Goal: Book appointment/travel/reservation

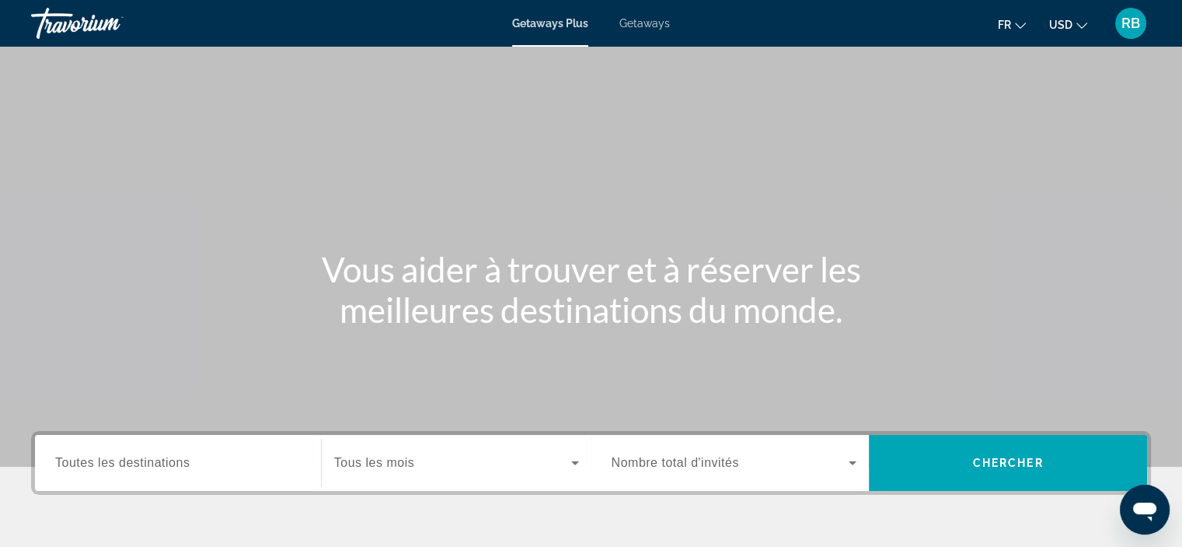
click at [171, 464] on span "Toutes les destinations" at bounding box center [122, 462] width 134 height 13
click at [171, 464] on input "Destination Toutes les destinations" at bounding box center [178, 463] width 246 height 19
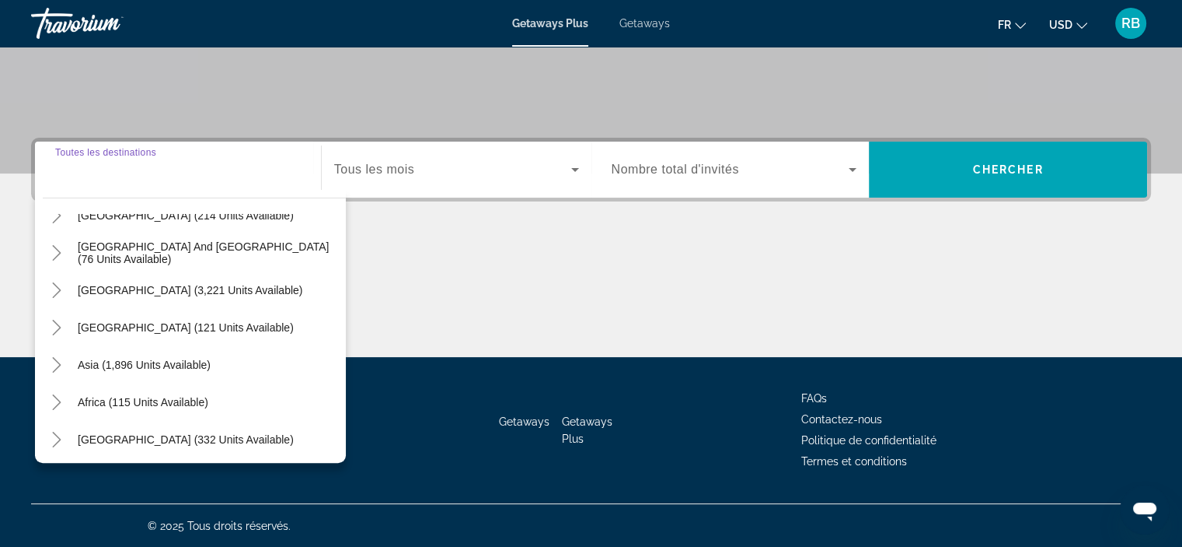
scroll to position [252, 0]
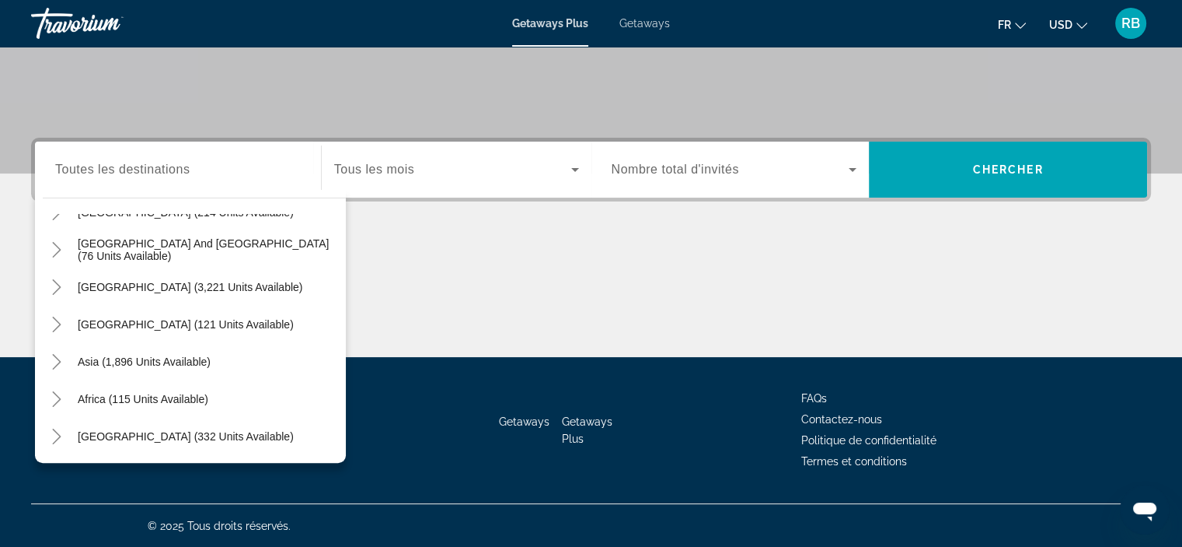
click at [224, 358] on div "Asia (1,896 units available)" at bounding box center [194, 361] width 303 height 37
click at [147, 360] on span "Asia (1,896 units available)" at bounding box center [144, 361] width 133 height 12
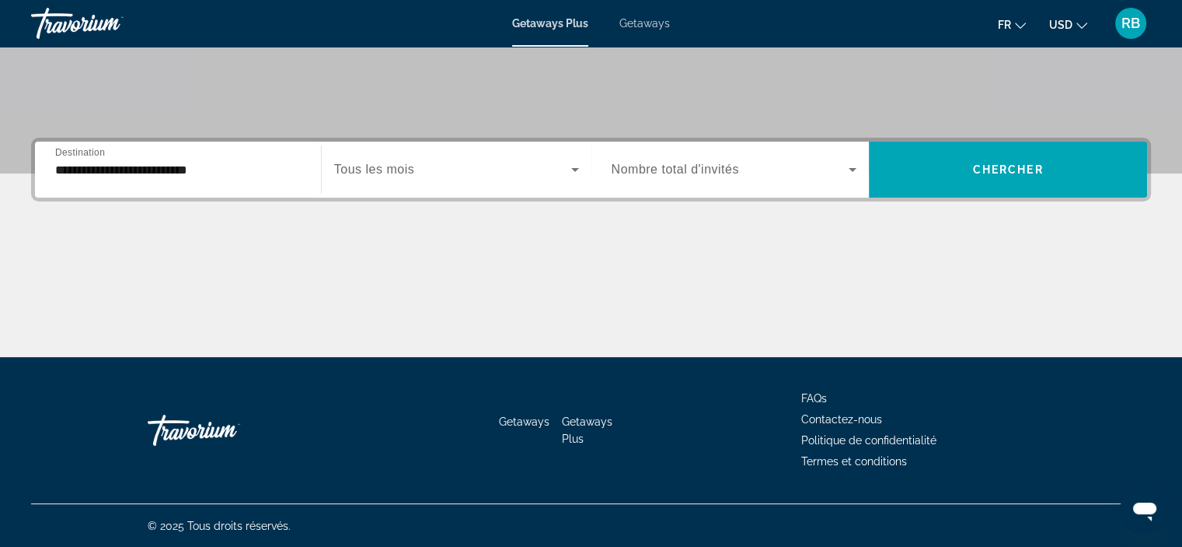
click at [192, 192] on div "**********" at bounding box center [178, 169] width 271 height 56
click at [198, 177] on input "**********" at bounding box center [178, 170] width 246 height 19
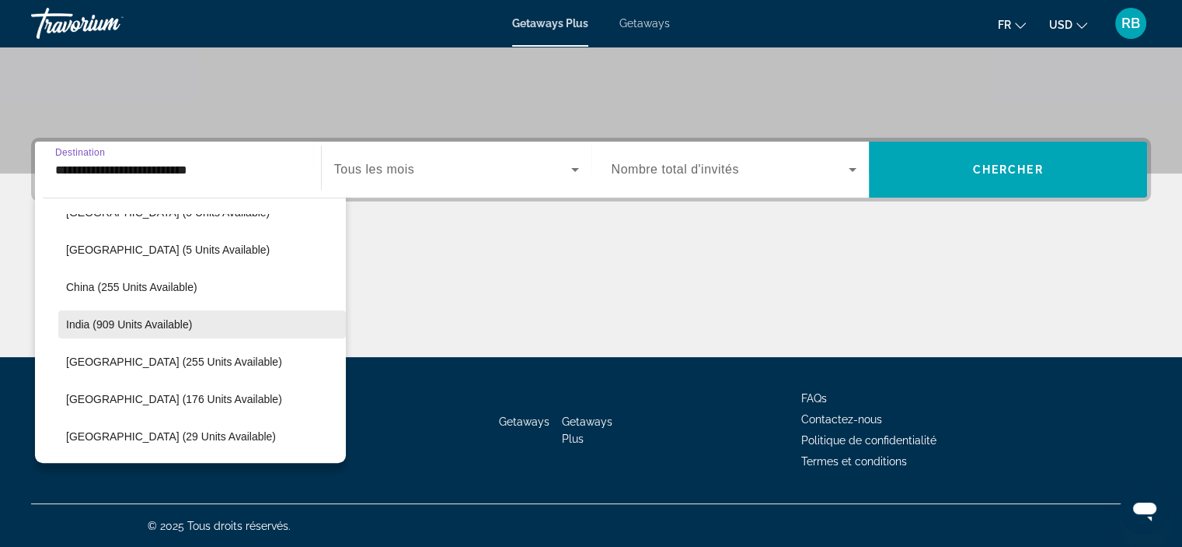
scroll to position [444, 0]
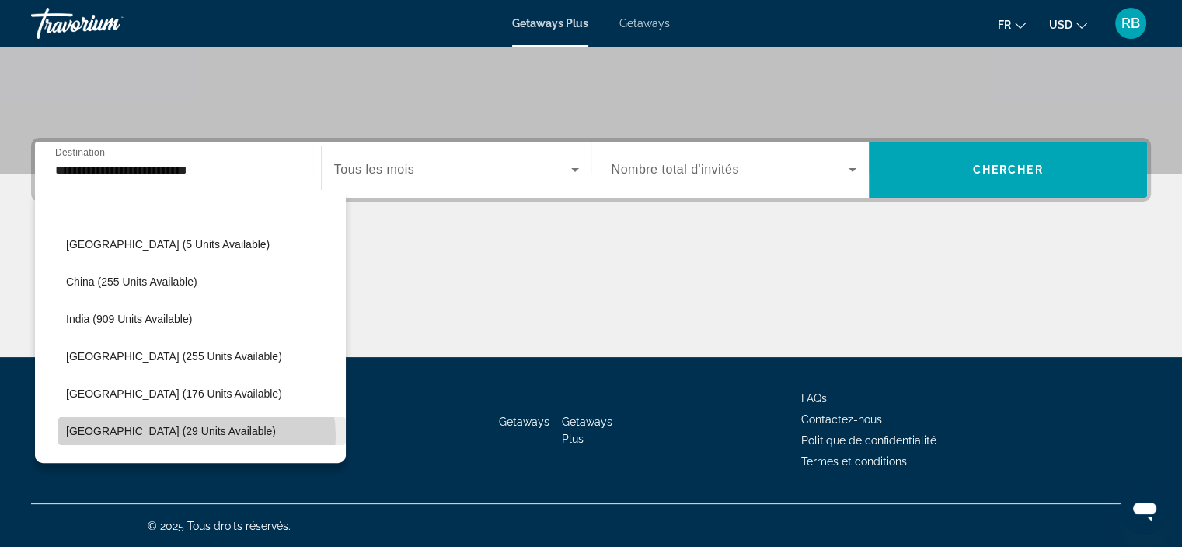
click at [194, 435] on span "Maldives (29 units available)" at bounding box center [171, 430] width 210 height 12
type input "**********"
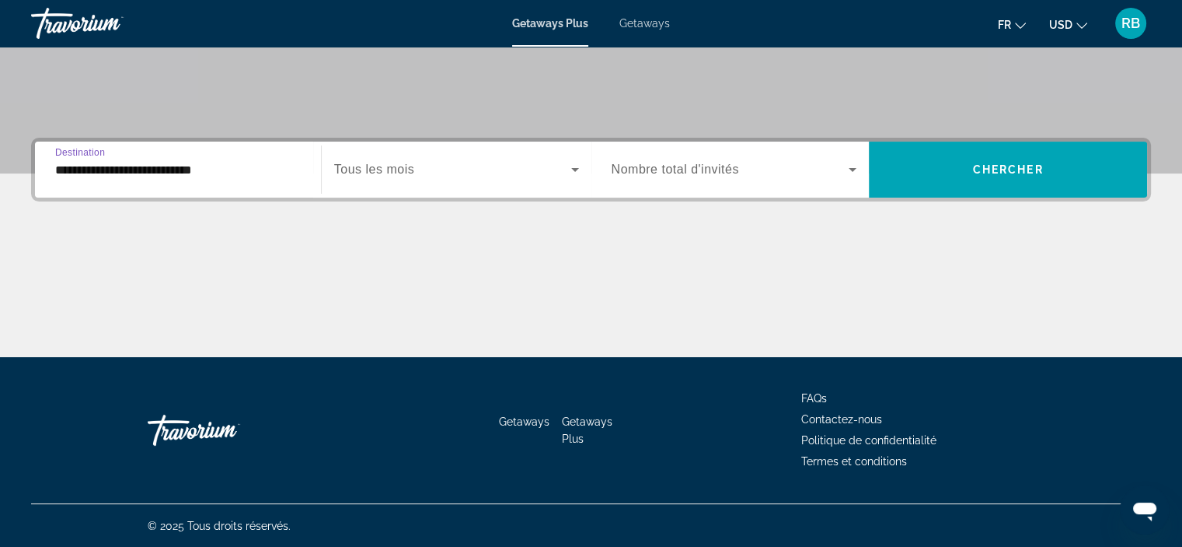
click at [445, 169] on span "Search widget" at bounding box center [452, 169] width 237 height 19
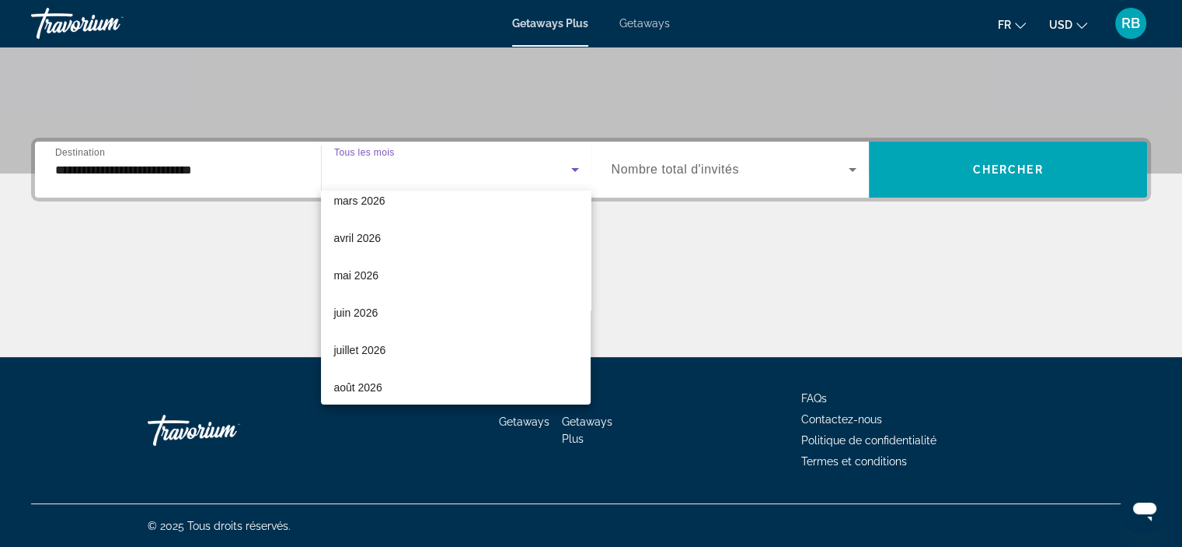
scroll to position [281, 0]
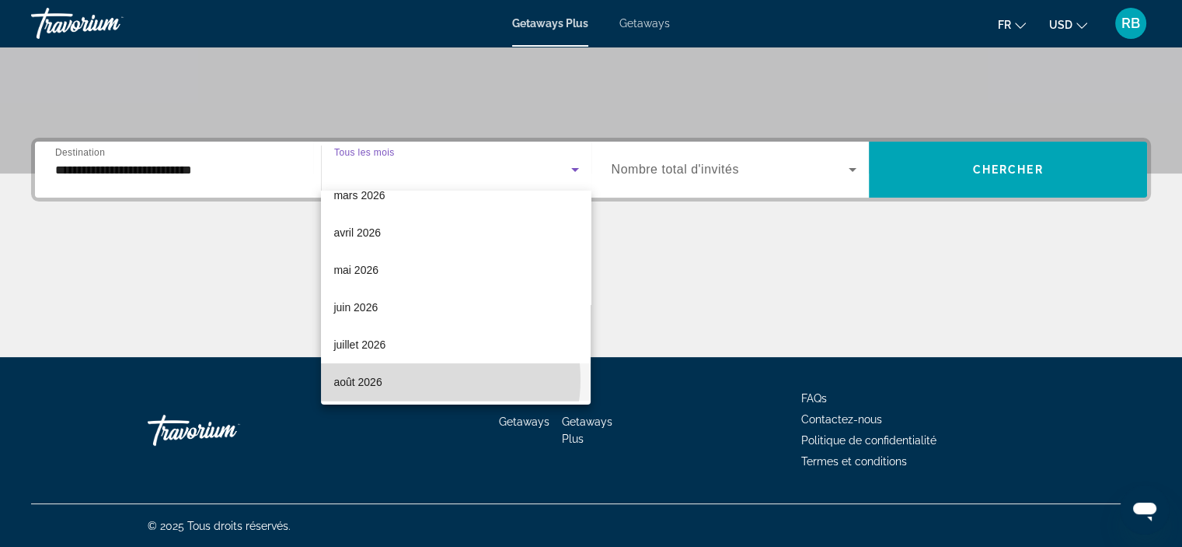
click at [430, 379] on mat-option "août 2026" at bounding box center [456, 381] width 270 height 37
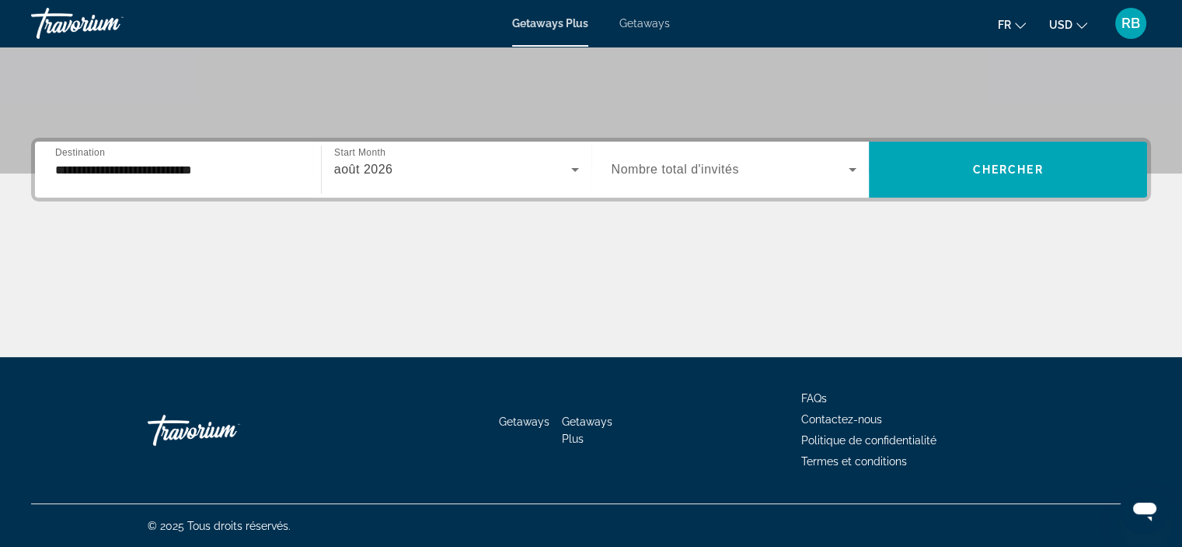
click at [735, 166] on span "Nombre total d'invités" at bounding box center [675, 168] width 127 height 13
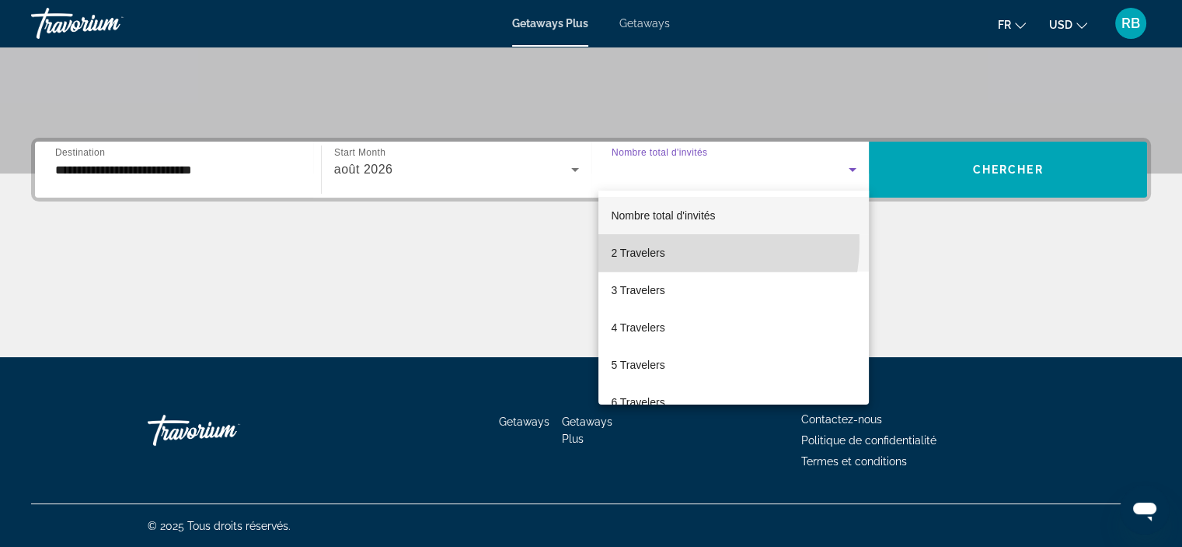
click at [664, 242] on mat-option "2 Travelers" at bounding box center [734, 252] width 271 height 37
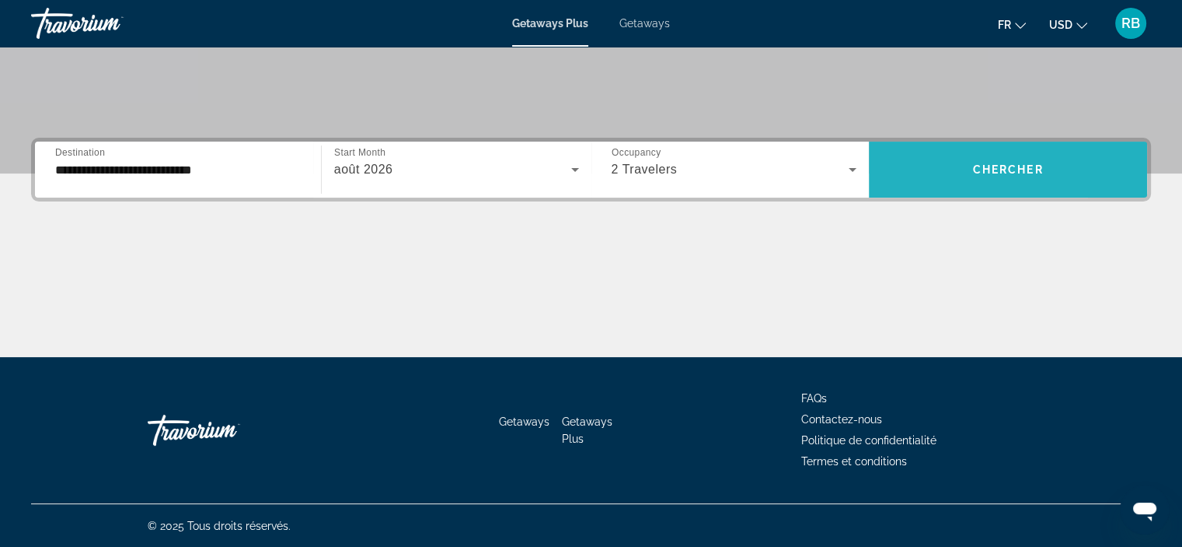
click at [921, 165] on span "Search widget" at bounding box center [1008, 169] width 278 height 37
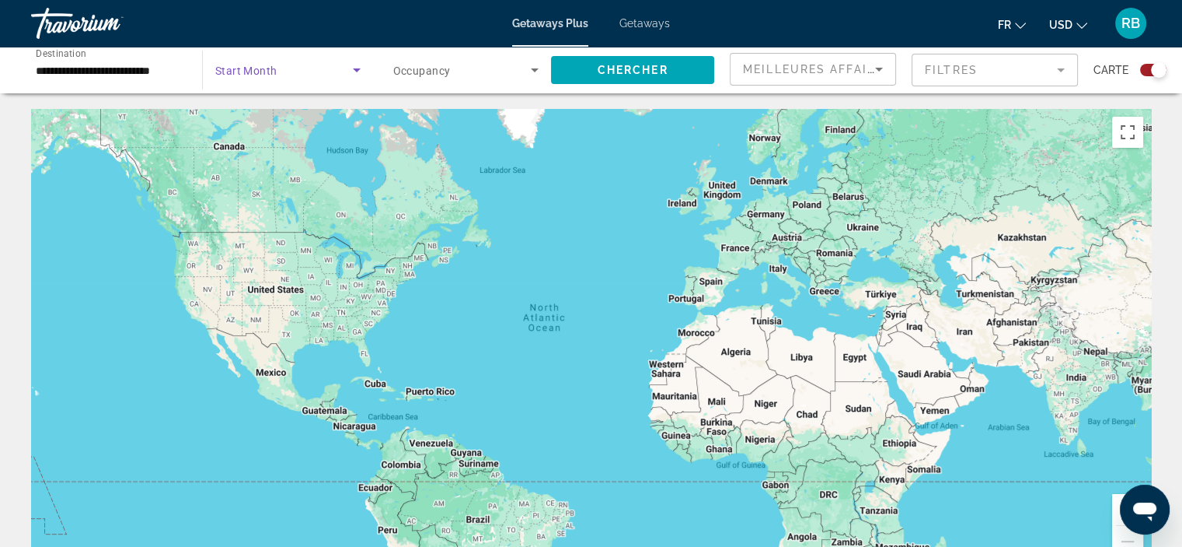
click at [288, 77] on span "Search widget" at bounding box center [284, 70] width 138 height 19
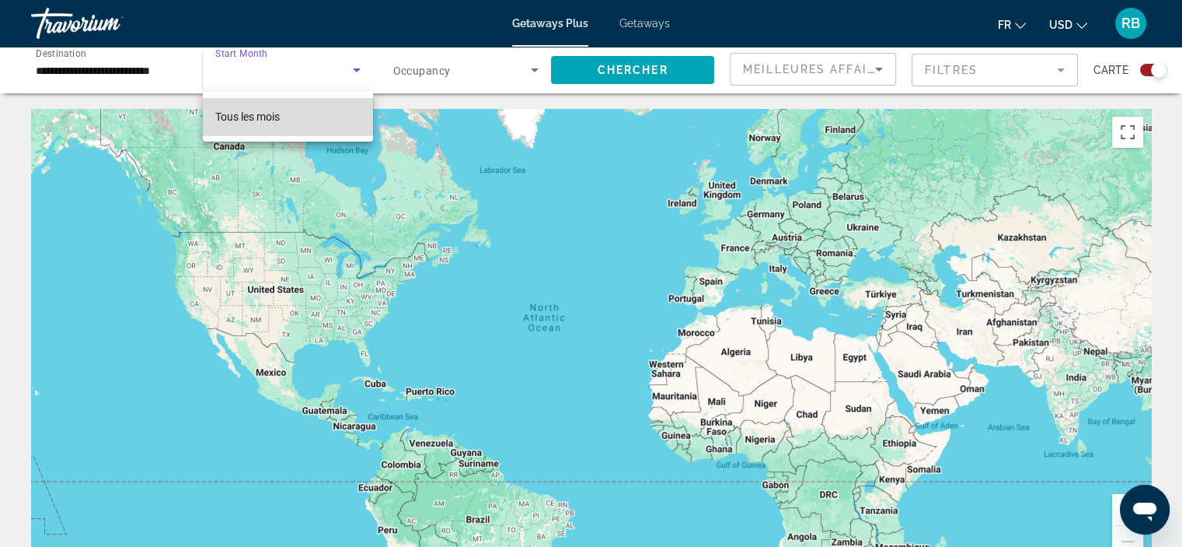
click at [294, 106] on mat-option "Tous les mois" at bounding box center [288, 116] width 170 height 37
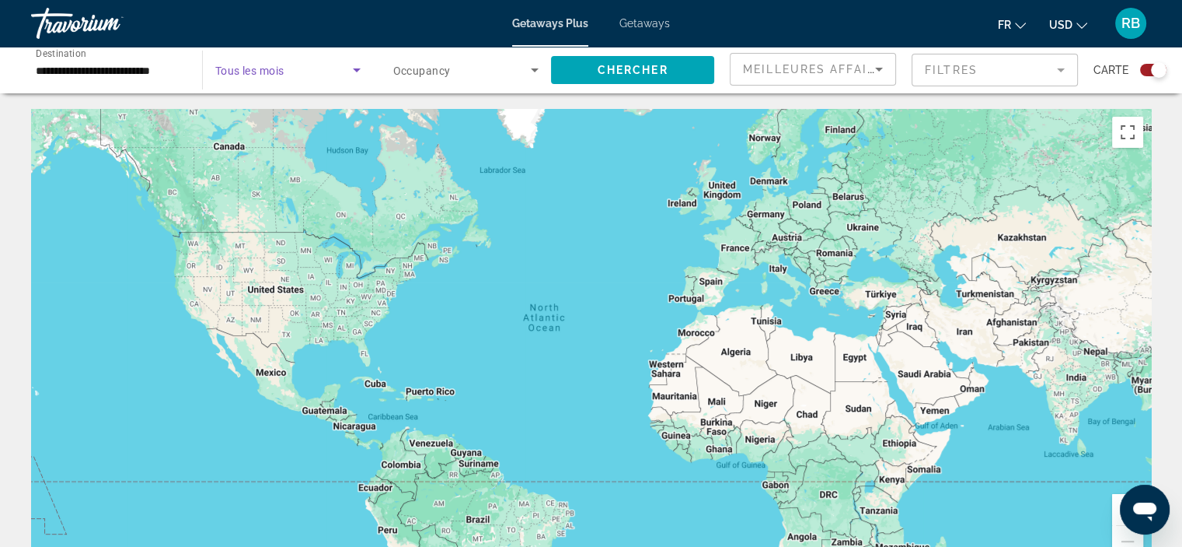
click at [355, 67] on icon "Search widget" at bounding box center [356, 70] width 19 height 19
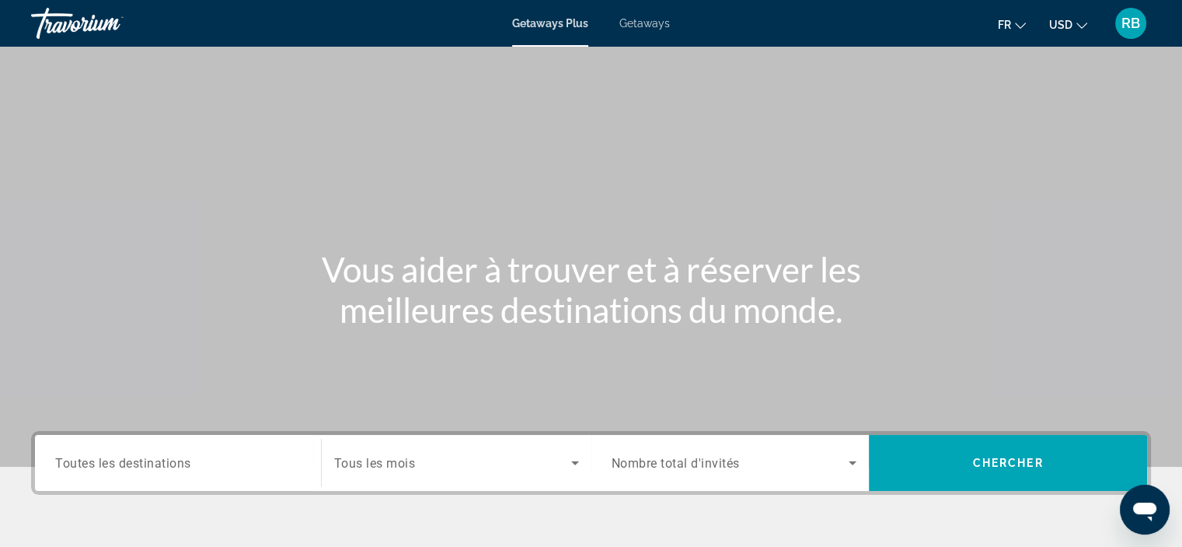
click at [182, 460] on span "Toutes les destinations" at bounding box center [123, 462] width 136 height 15
click at [182, 460] on input "Destination Toutes les destinations" at bounding box center [178, 463] width 246 height 19
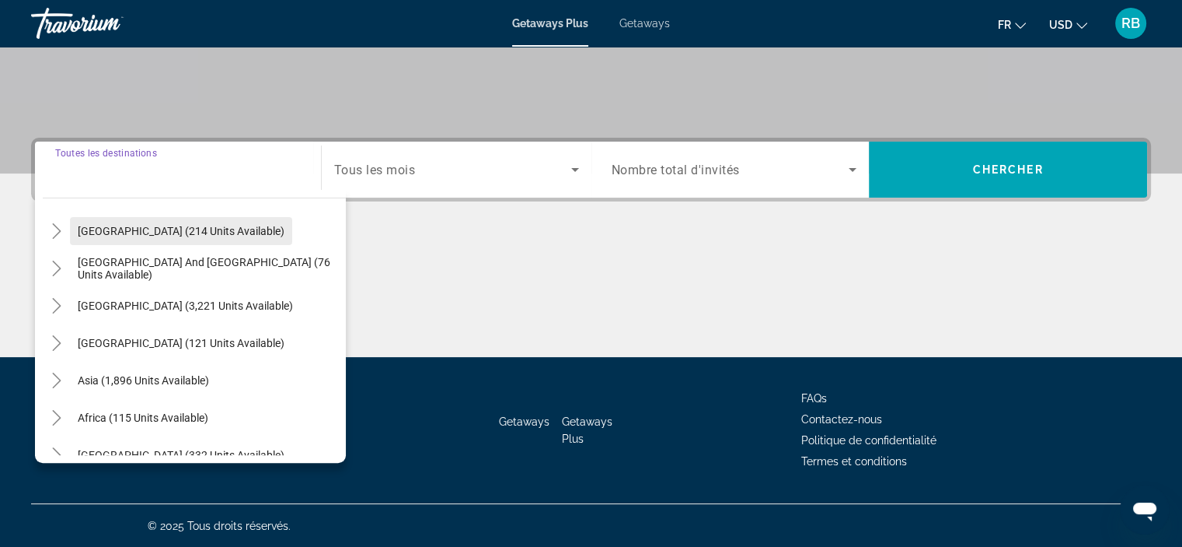
scroll to position [252, 0]
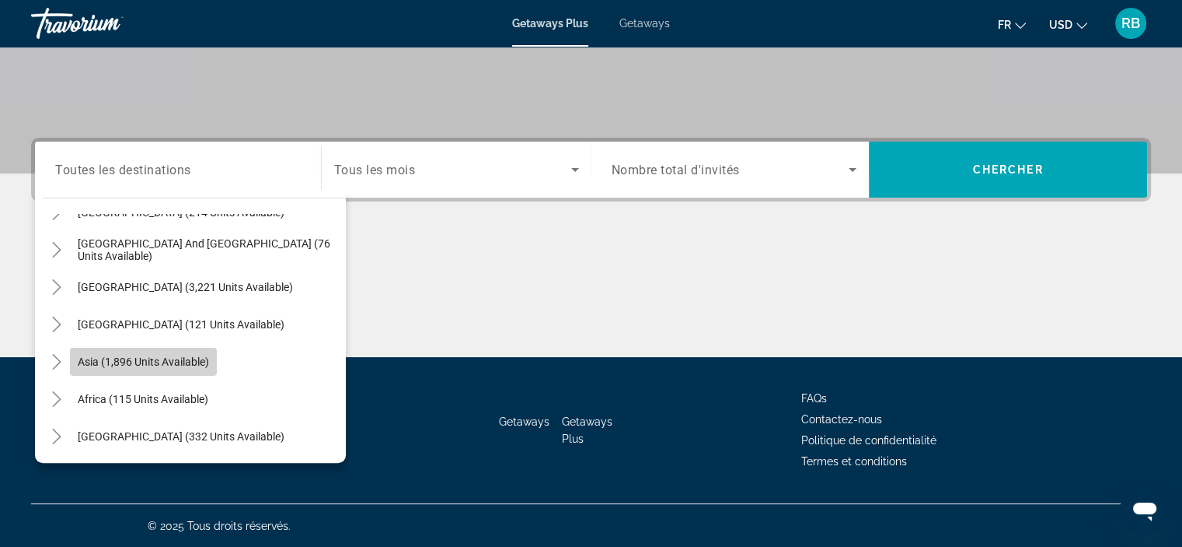
click at [165, 355] on span "Asia (1,896 units available)" at bounding box center [143, 361] width 131 height 12
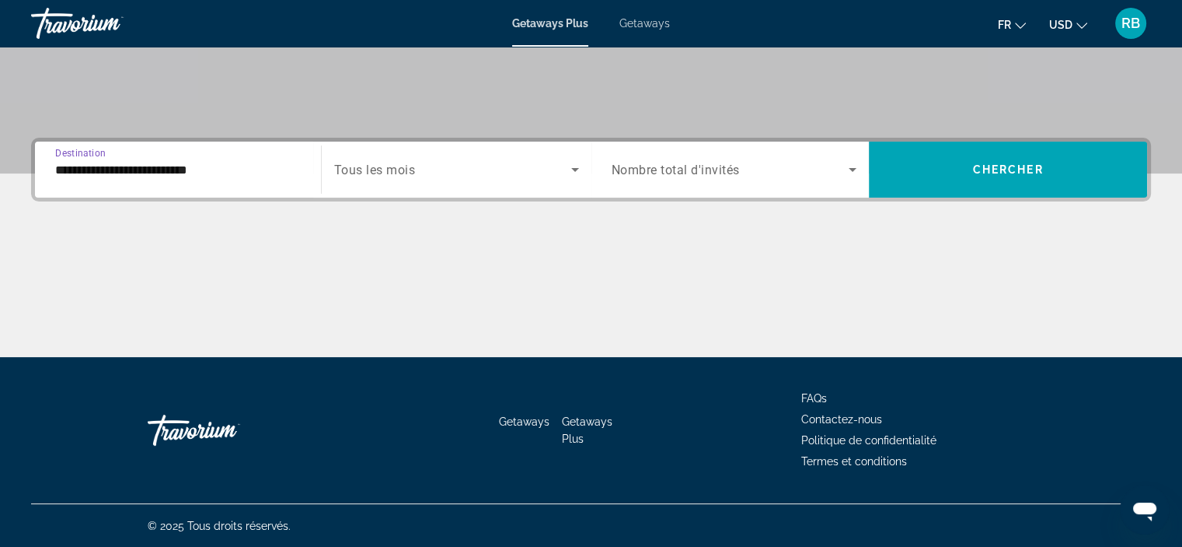
click at [138, 176] on input "**********" at bounding box center [178, 170] width 246 height 19
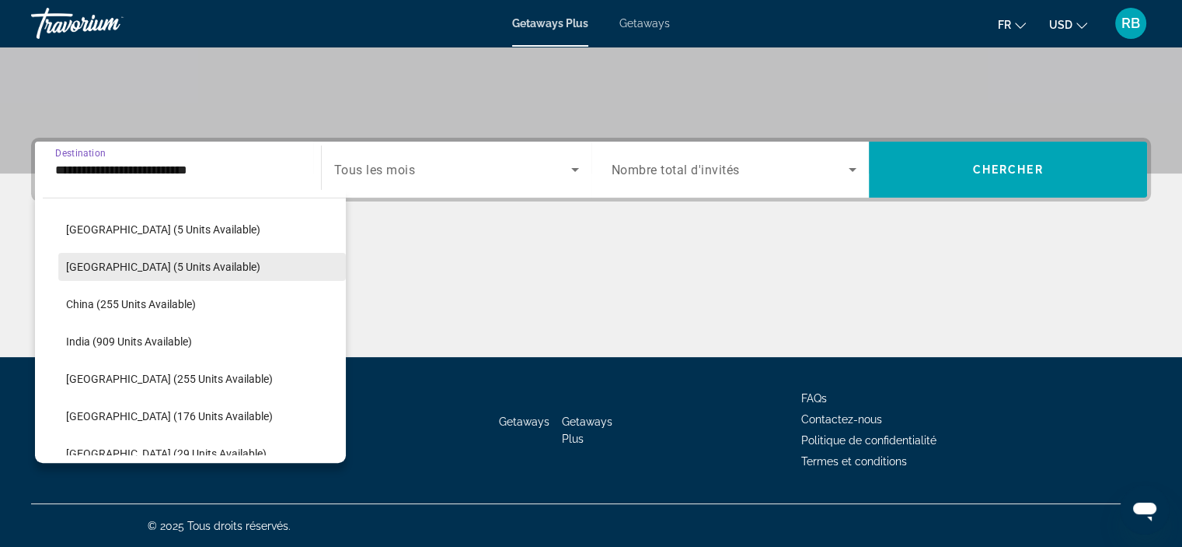
scroll to position [447, 0]
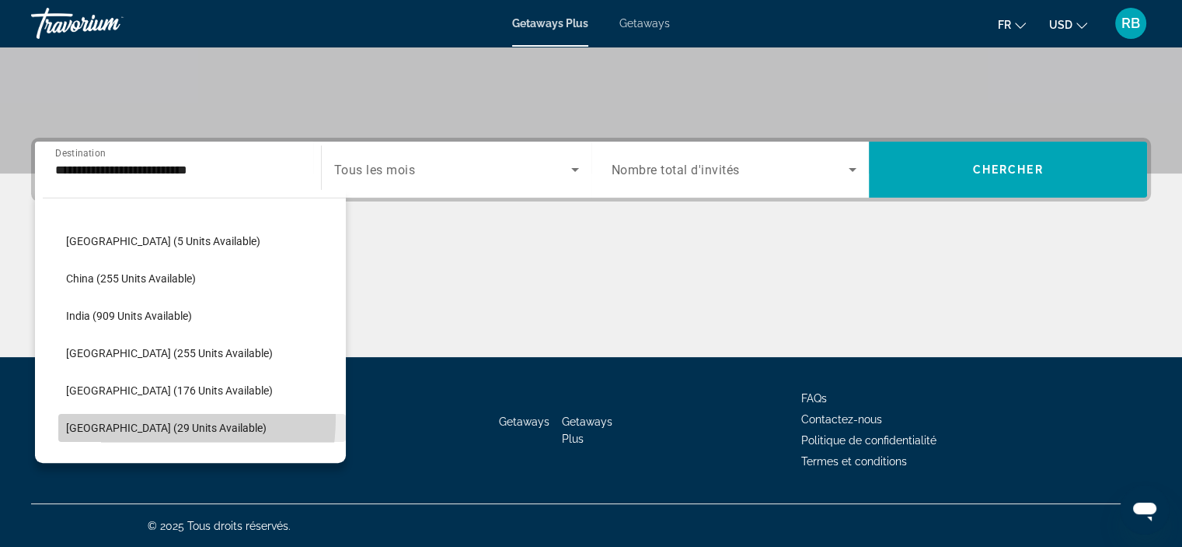
click at [119, 416] on span "Search widget" at bounding box center [202, 427] width 288 height 37
type input "**********"
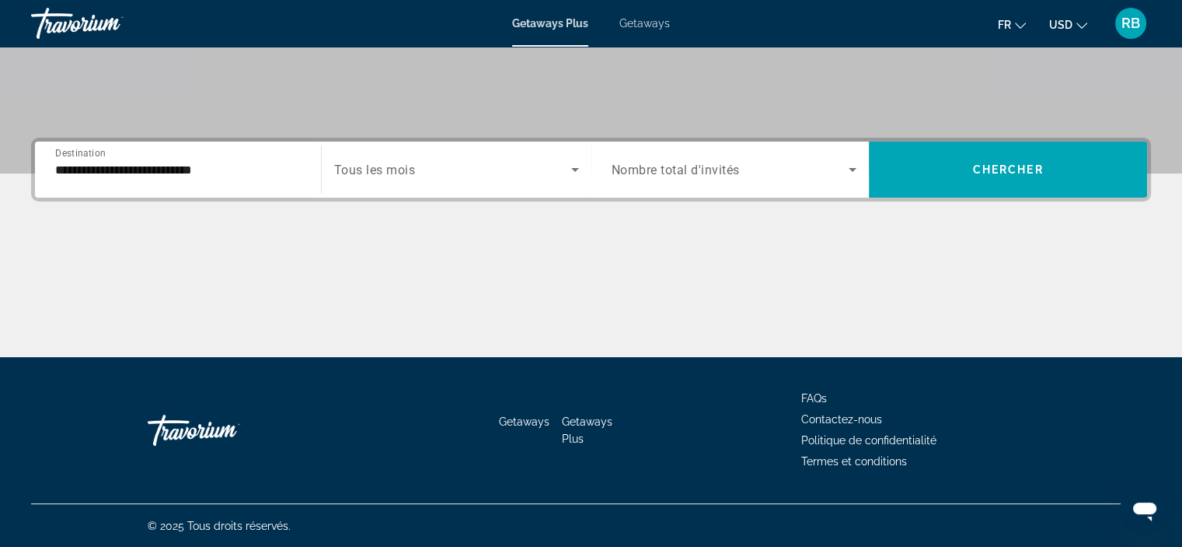
click at [637, 158] on div "Search widget" at bounding box center [735, 170] width 246 height 44
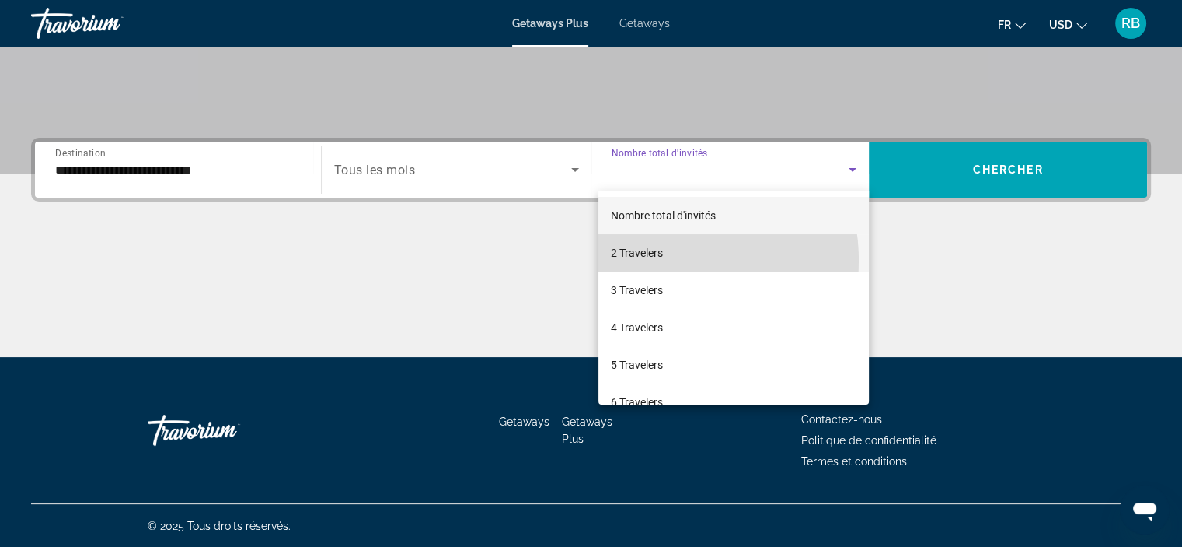
click at [653, 260] on span "2 Travelers" at bounding box center [637, 252] width 52 height 19
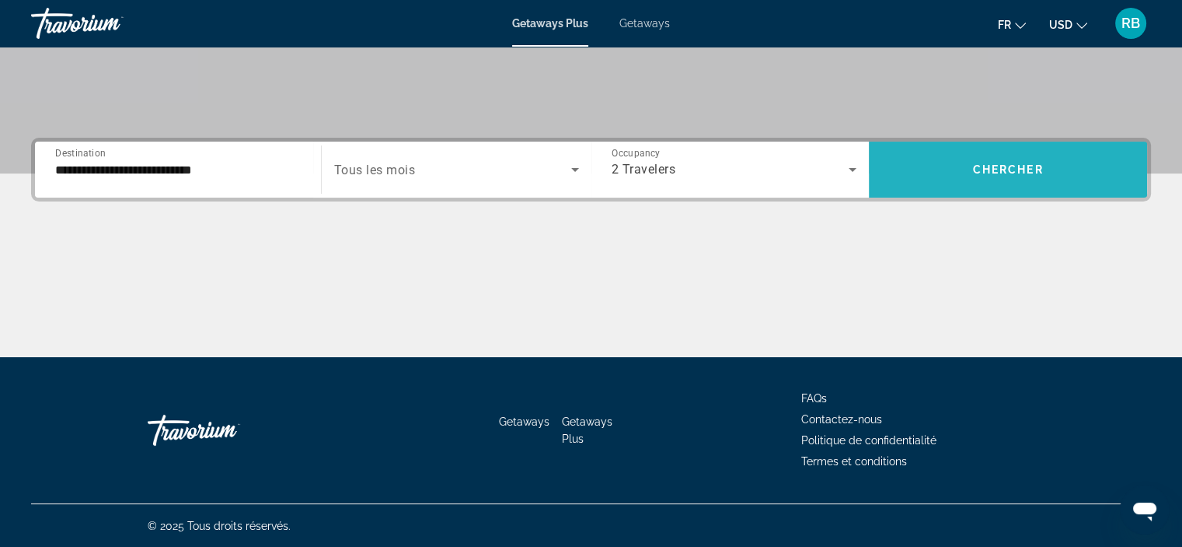
click at [962, 158] on span "Search widget" at bounding box center [1008, 169] width 278 height 37
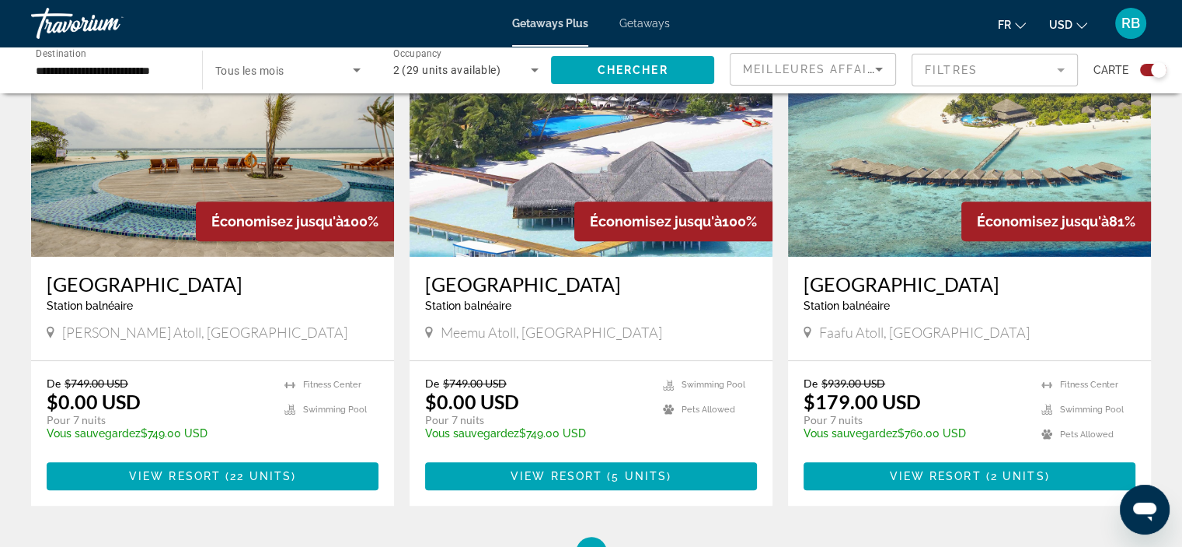
scroll to position [607, 0]
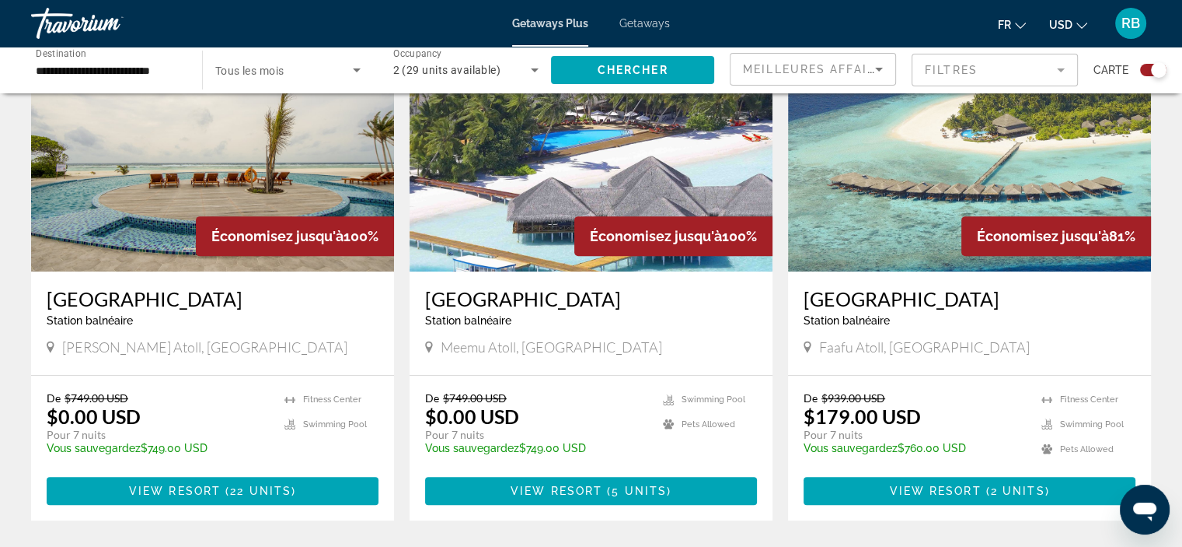
click at [917, 176] on img "Main content" at bounding box center [969, 147] width 363 height 249
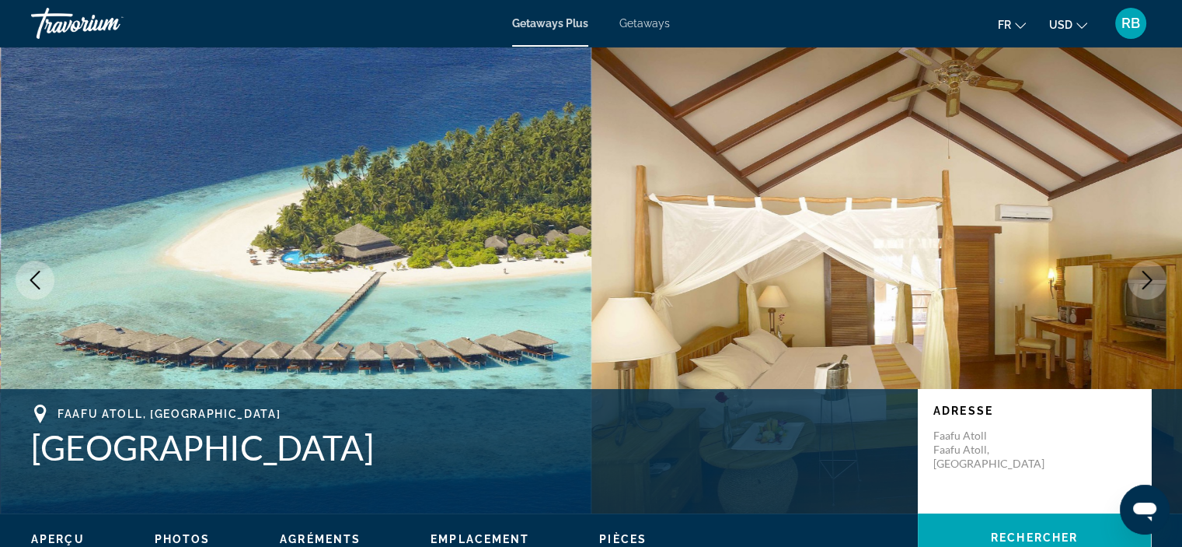
click at [1135, 294] on button "Next image" at bounding box center [1147, 279] width 39 height 39
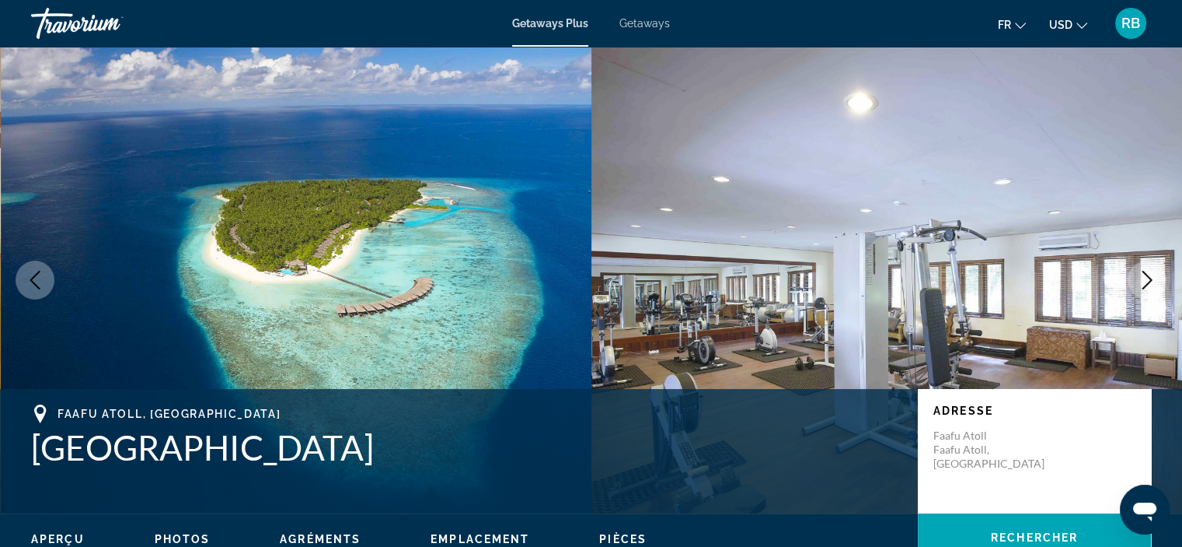
click at [1135, 281] on button "Next image" at bounding box center [1147, 279] width 39 height 39
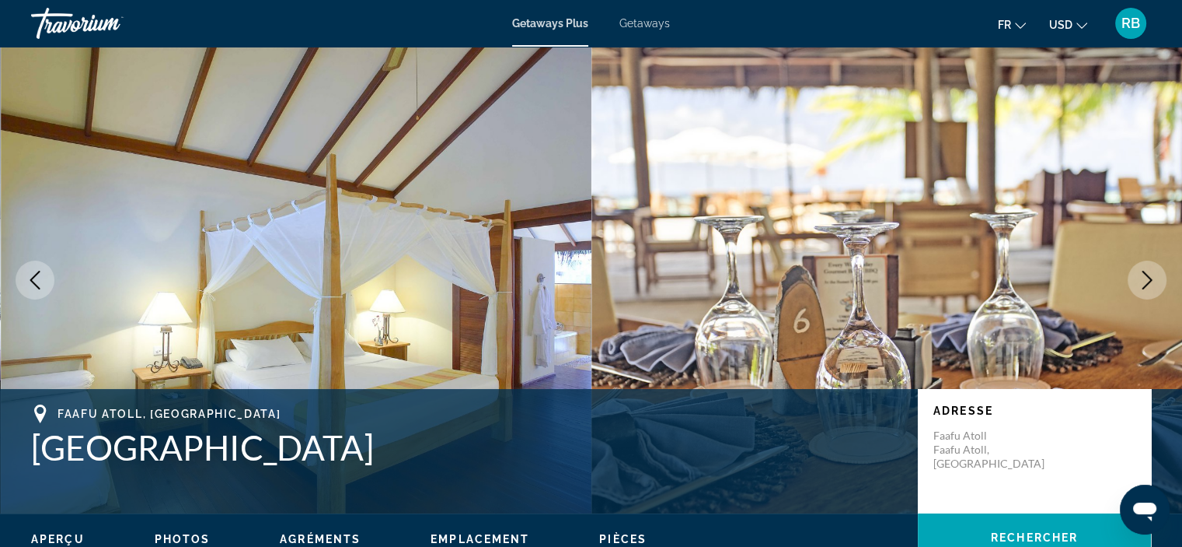
click at [1135, 281] on button "Next image" at bounding box center [1147, 279] width 39 height 39
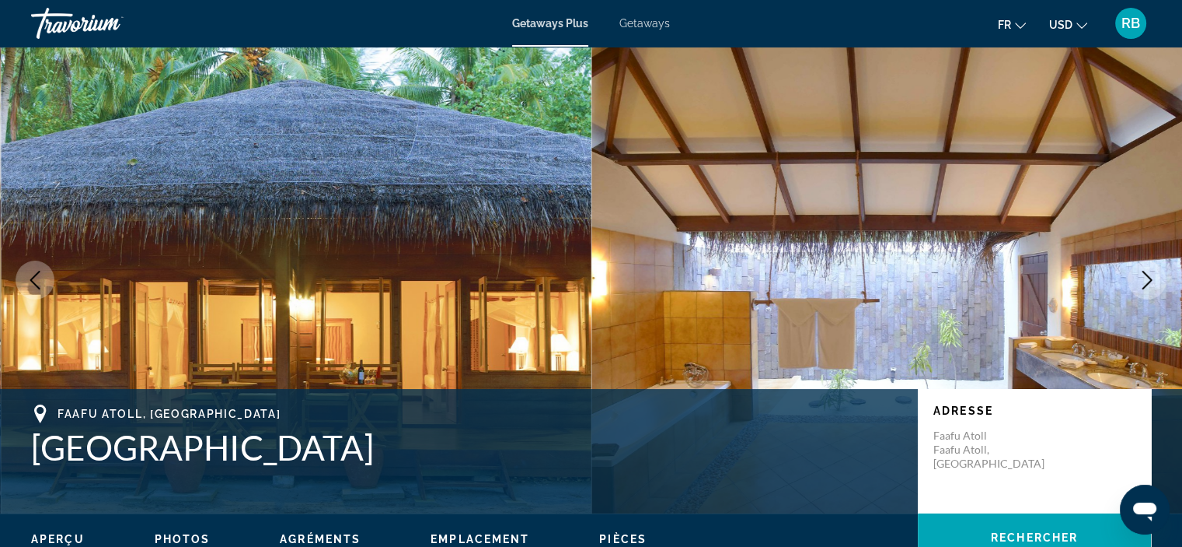
click at [1135, 281] on button "Next image" at bounding box center [1147, 279] width 39 height 39
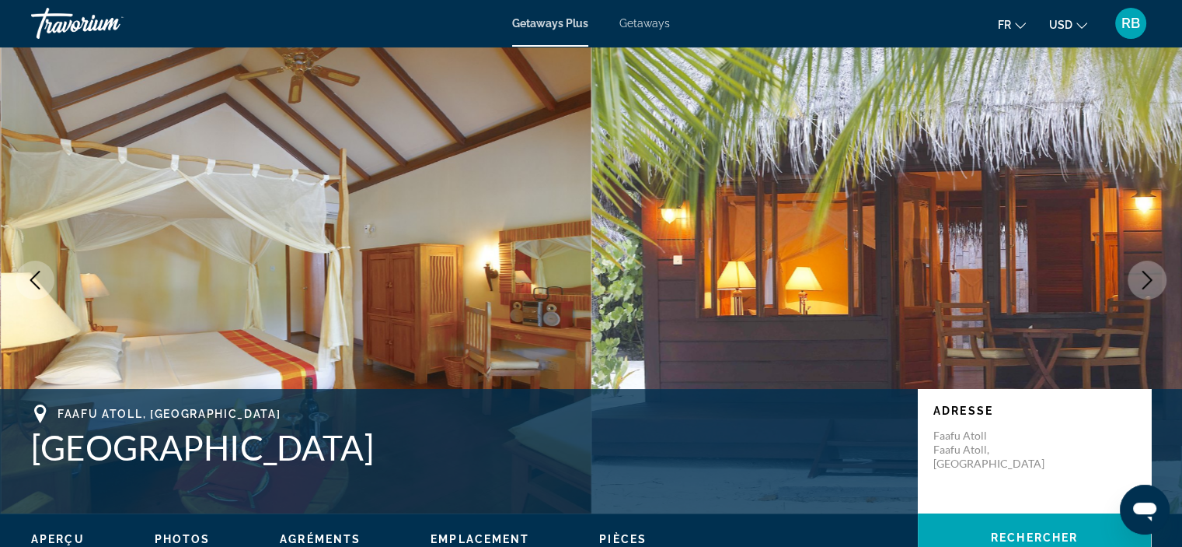
click at [1135, 281] on button "Next image" at bounding box center [1147, 279] width 39 height 39
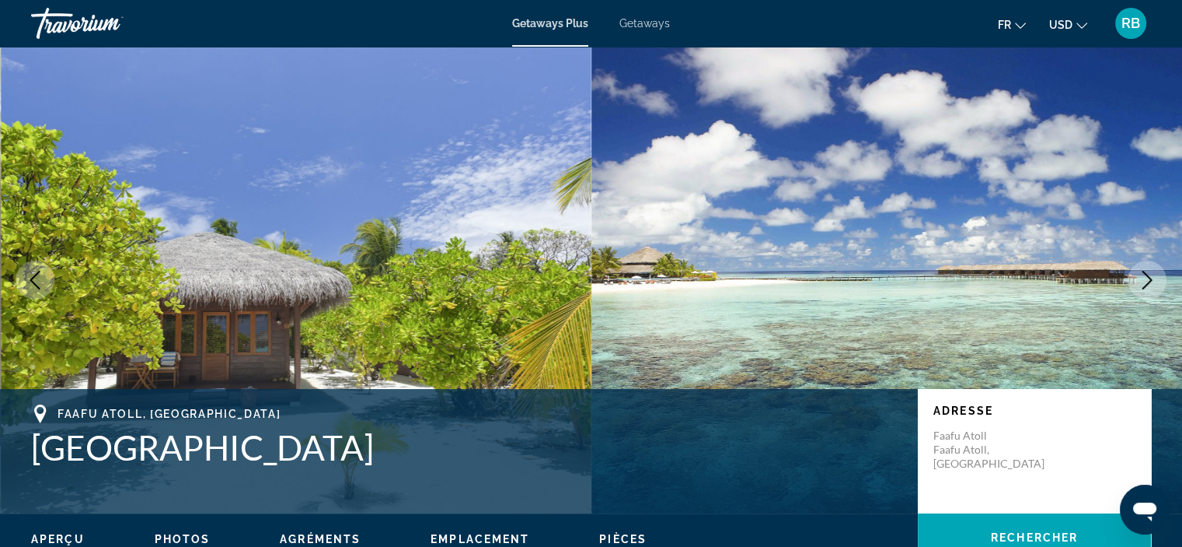
click at [1135, 281] on button "Next image" at bounding box center [1147, 279] width 39 height 39
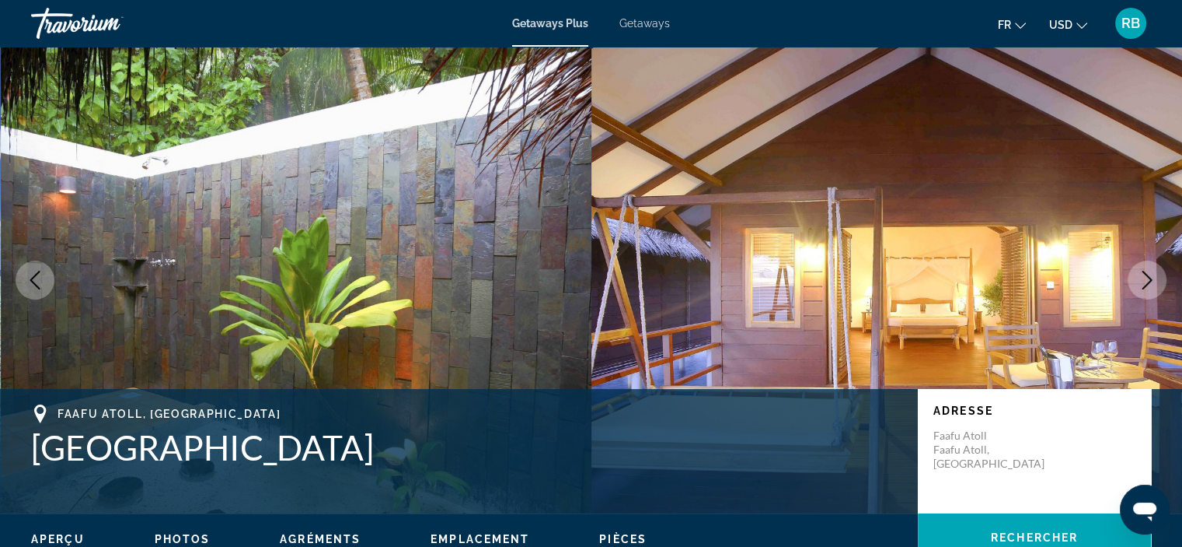
click at [1135, 281] on button "Next image" at bounding box center [1147, 279] width 39 height 39
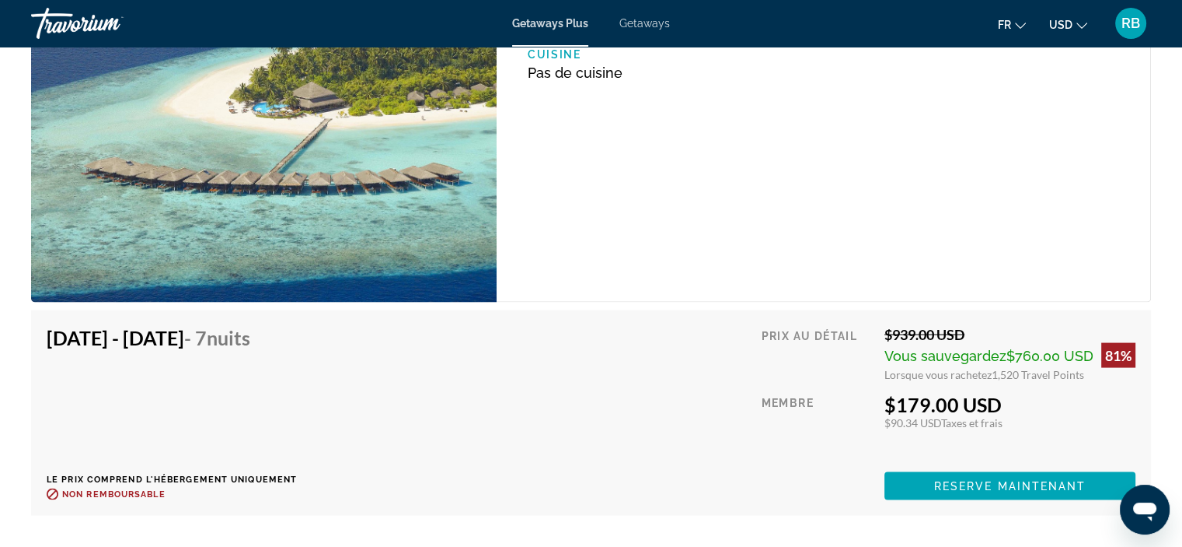
scroll to position [2985, 0]
click at [743, 357] on div "Oct 3, 2025 - Oct 10, 2025 - 7 nuits Le prix comprend l'hébergement uniquement …" at bounding box center [591, 413] width 1089 height 174
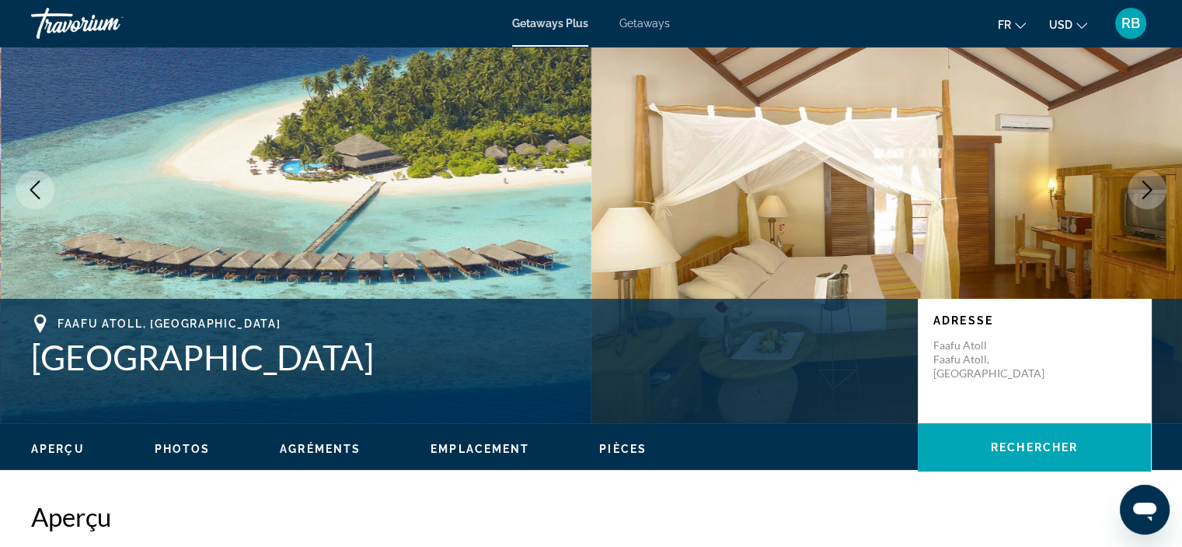
scroll to position [0, 0]
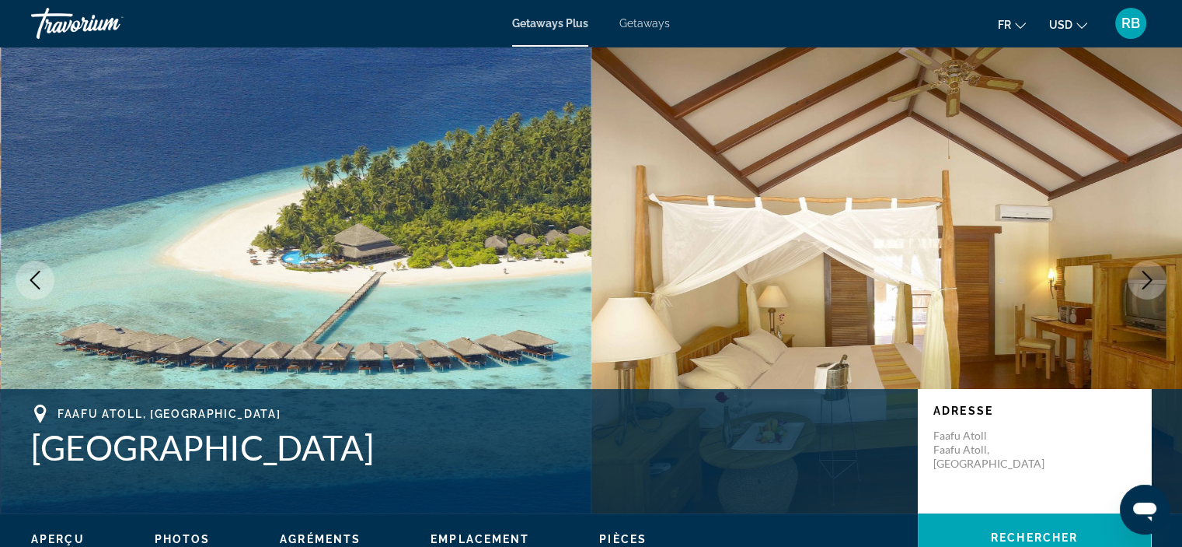
click at [1151, 282] on icon "Next image" at bounding box center [1147, 280] width 19 height 19
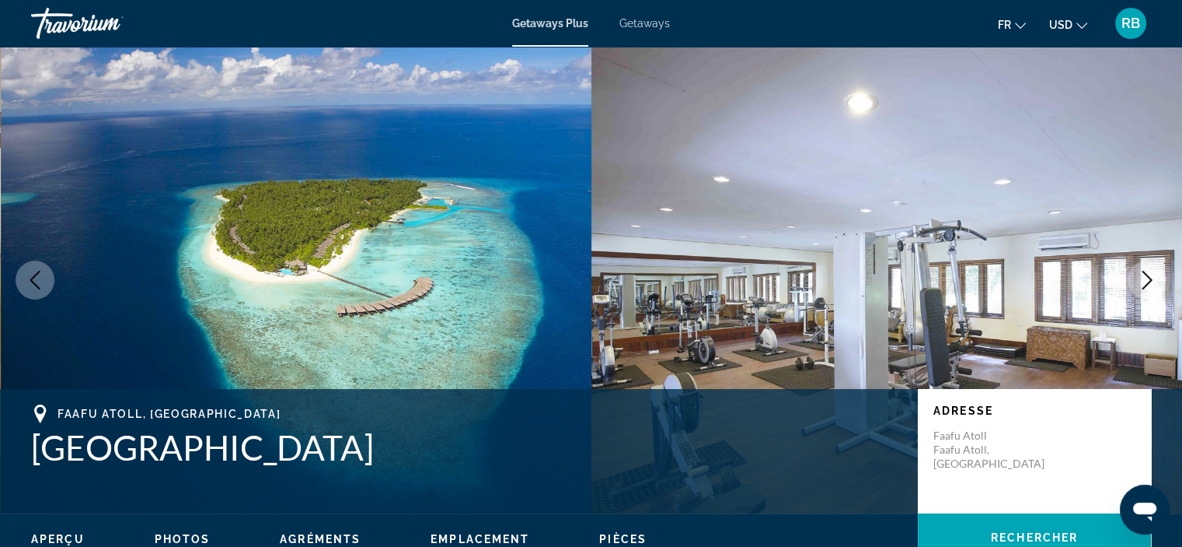
click at [1151, 282] on icon "Next image" at bounding box center [1147, 280] width 19 height 19
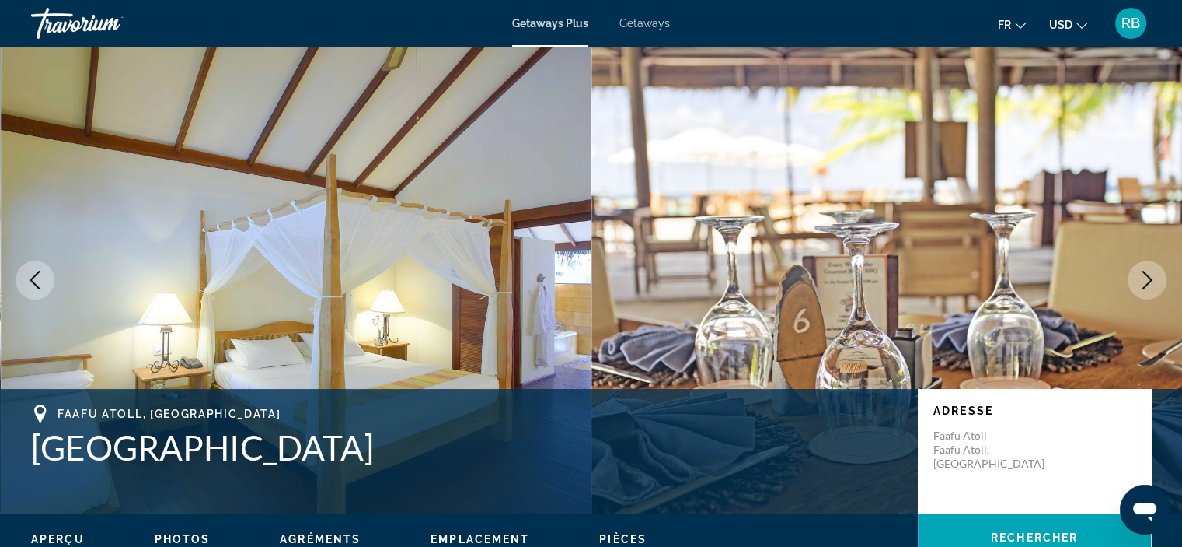
click at [1151, 282] on icon "Next image" at bounding box center [1147, 280] width 19 height 19
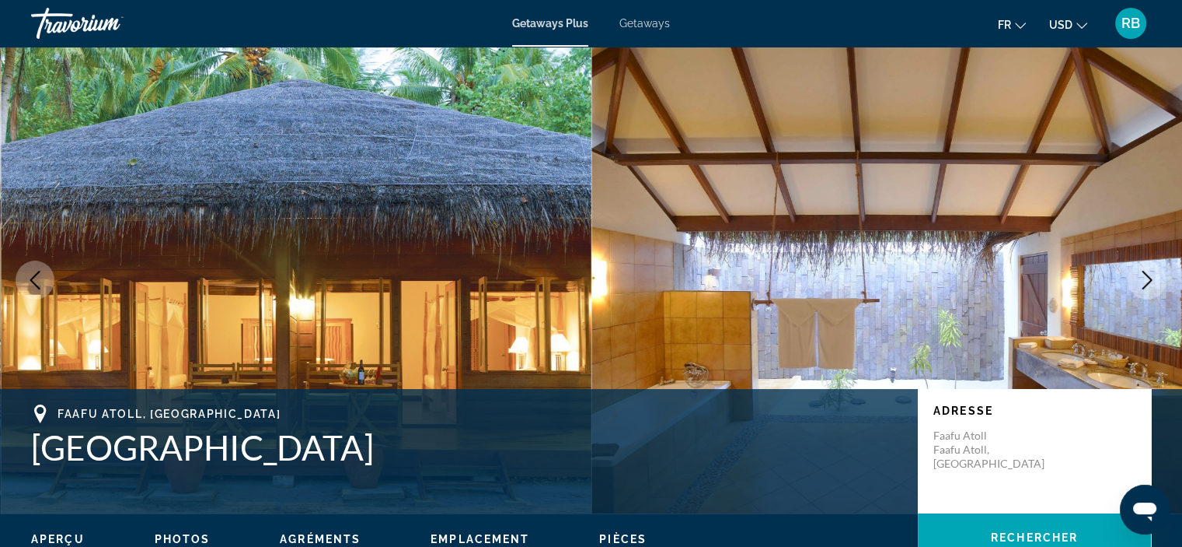
click at [1151, 282] on icon "Next image" at bounding box center [1147, 280] width 19 height 19
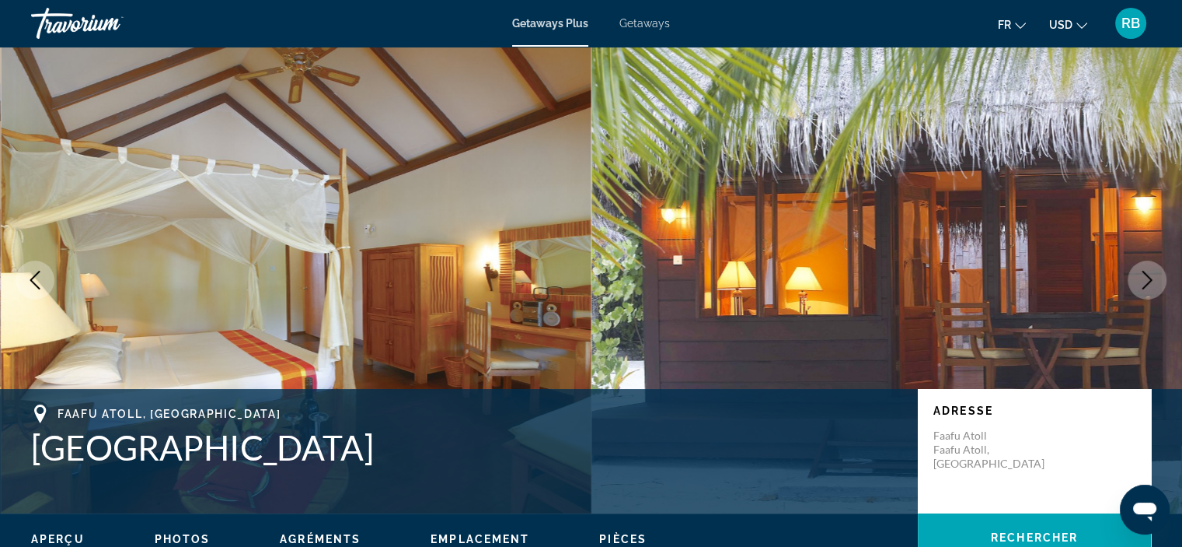
click at [1151, 282] on icon "Next image" at bounding box center [1147, 280] width 19 height 19
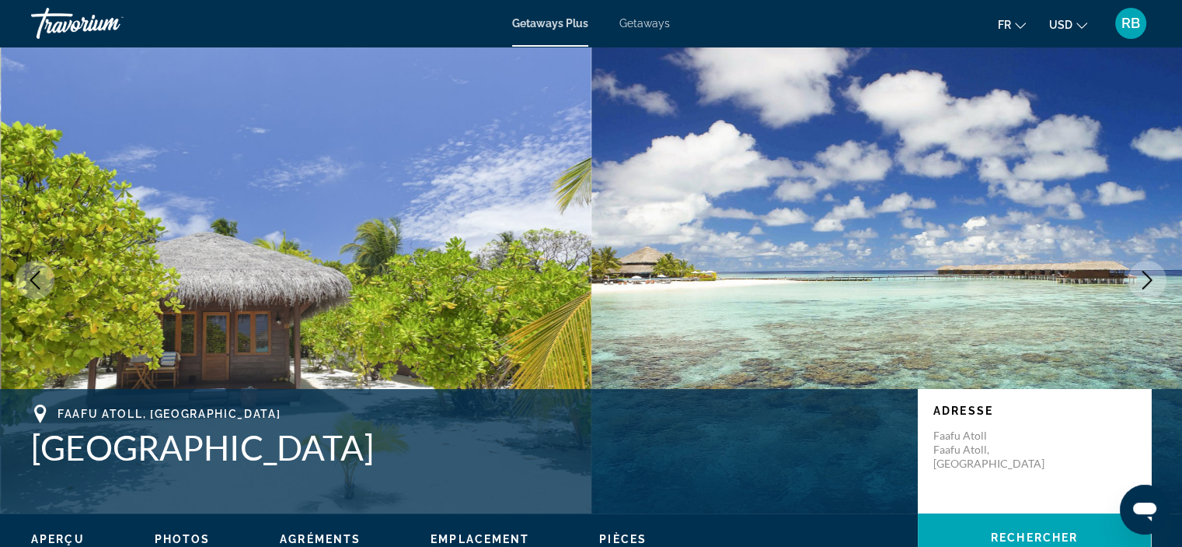
click at [1151, 282] on icon "Next image" at bounding box center [1147, 280] width 19 height 19
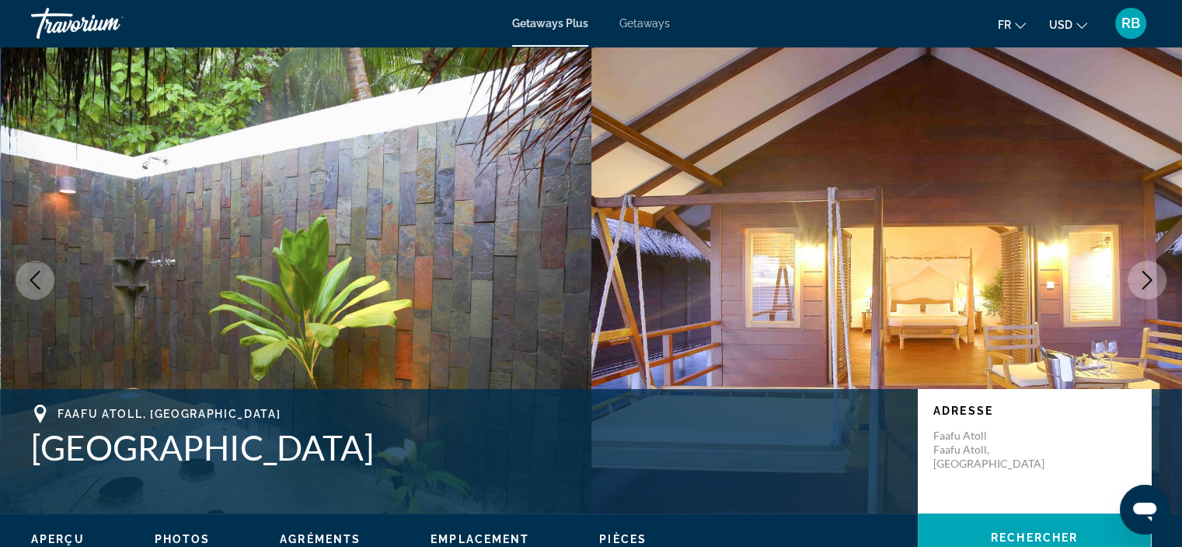
click at [1151, 282] on icon "Next image" at bounding box center [1147, 280] width 19 height 19
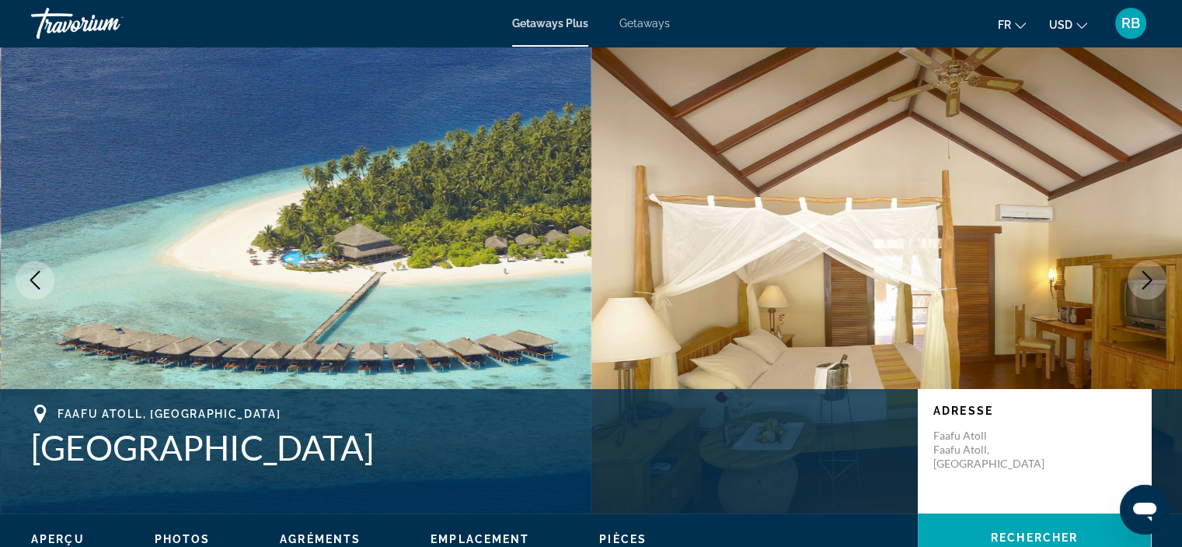
click at [1151, 282] on icon "Next image" at bounding box center [1147, 280] width 19 height 19
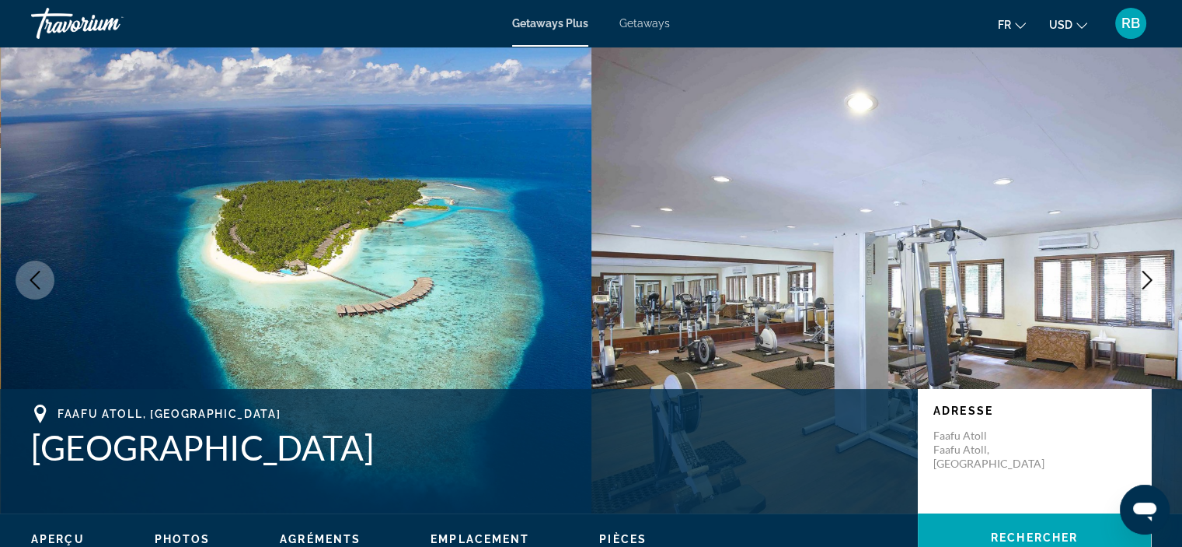
click at [1151, 282] on icon "Next image" at bounding box center [1147, 280] width 19 height 19
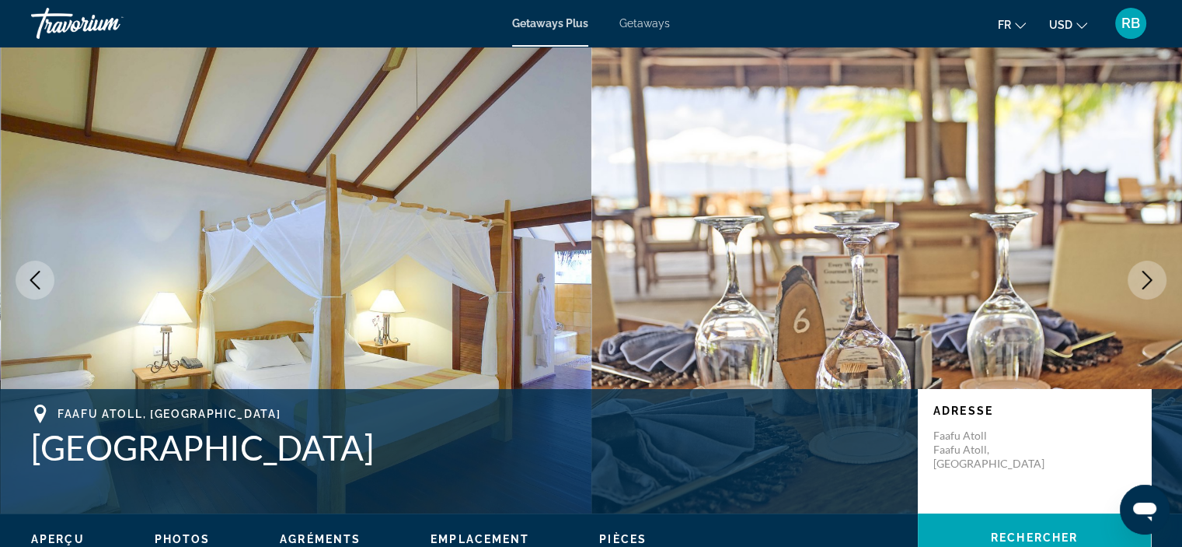
click at [1151, 282] on icon "Next image" at bounding box center [1147, 280] width 19 height 19
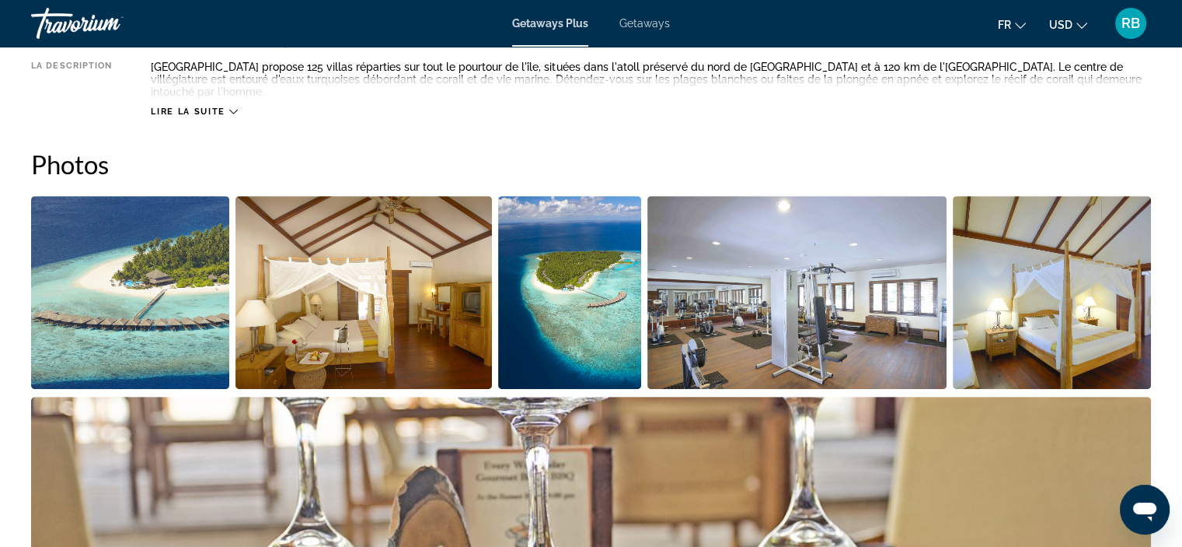
scroll to position [634, 0]
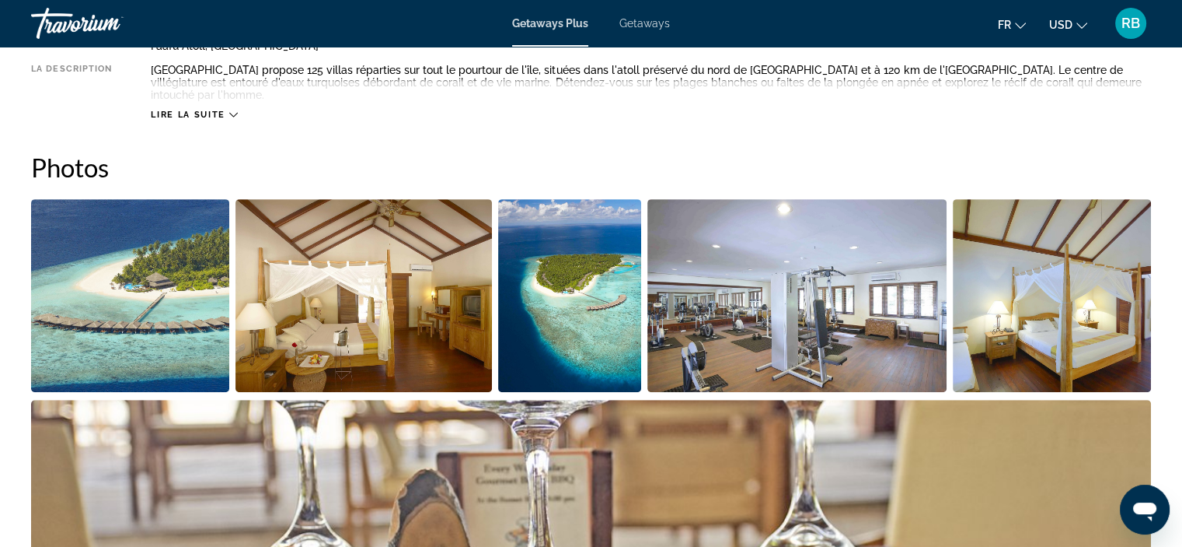
click at [846, 267] on img "Open full-screen image slider" at bounding box center [797, 295] width 299 height 193
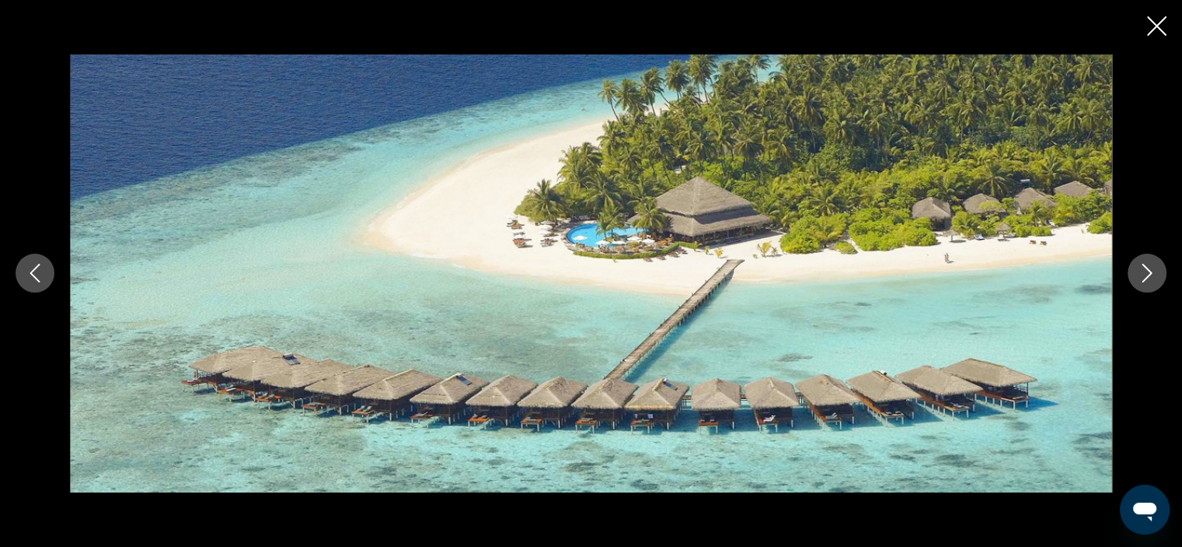
click at [846, 267] on img "Main content" at bounding box center [591, 272] width 1042 height 437
click at [1160, 21] on icon "Close slideshow" at bounding box center [1156, 25] width 19 height 19
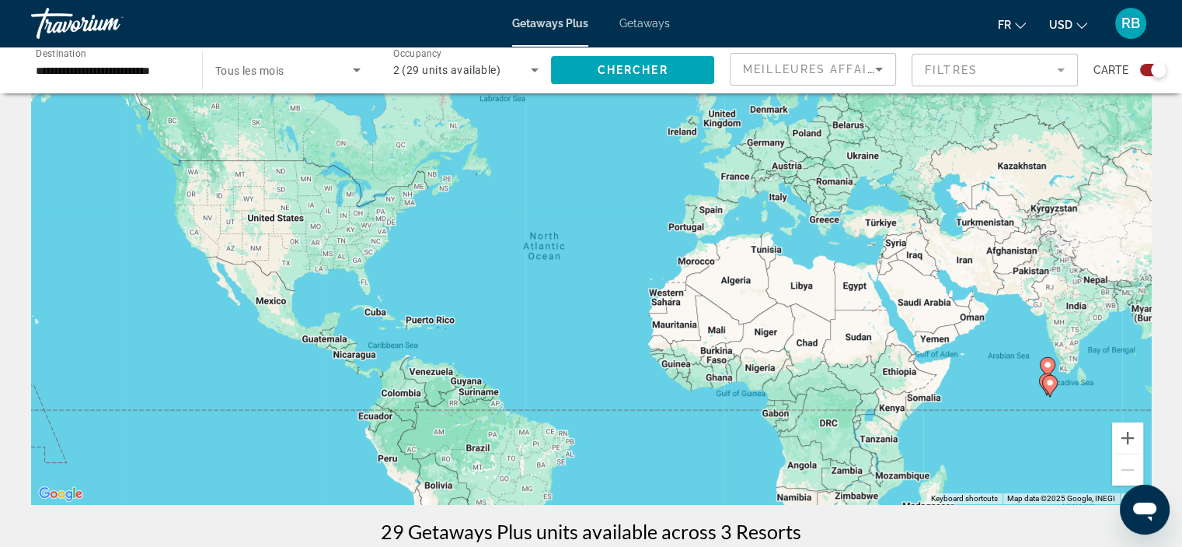
scroll to position [74, 0]
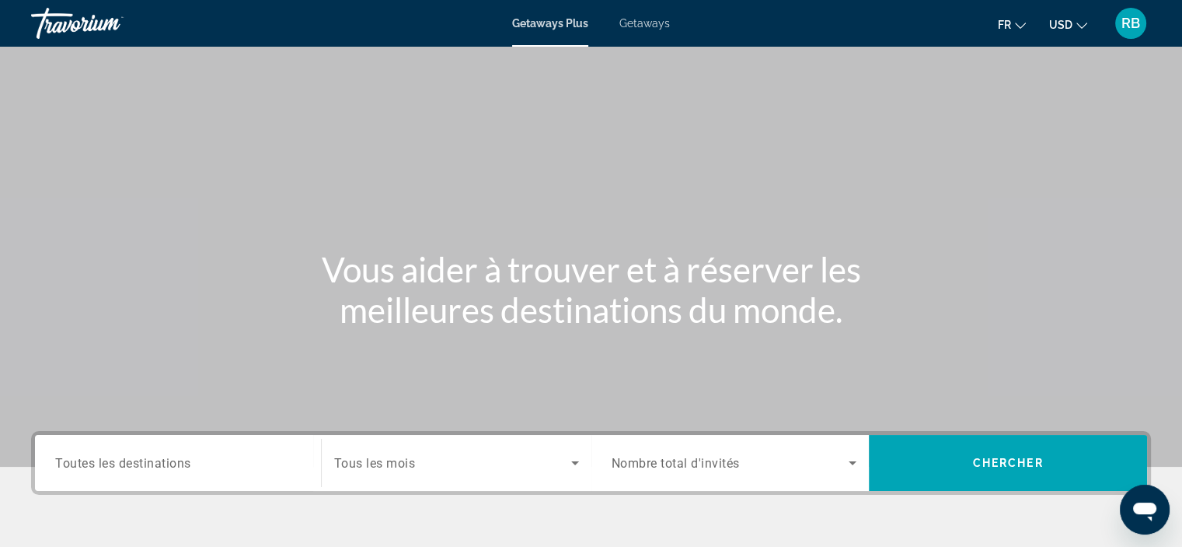
click at [255, 449] on div "Search widget" at bounding box center [178, 463] width 246 height 44
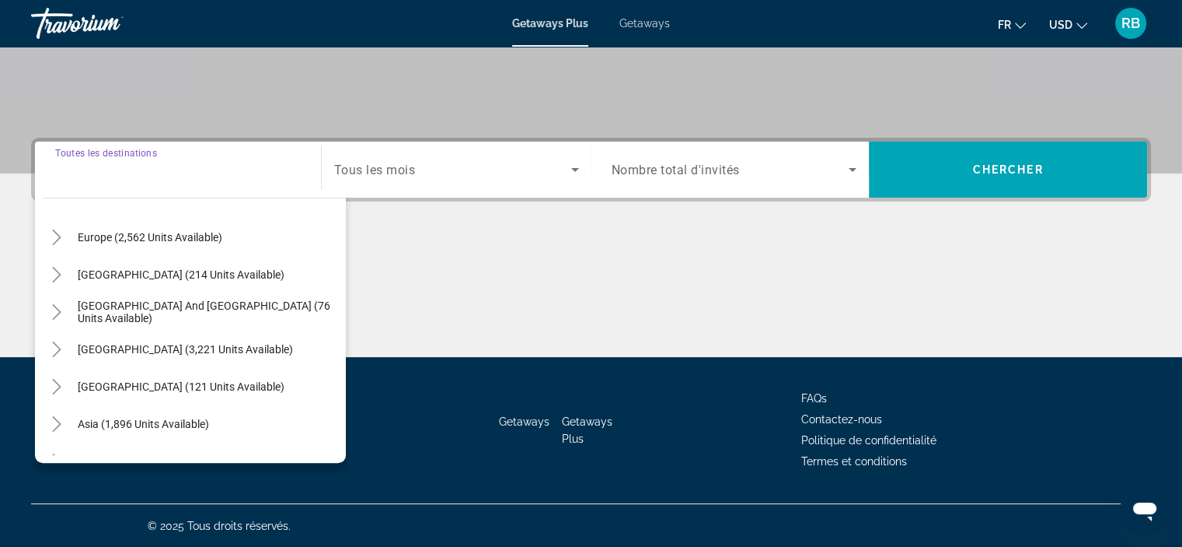
scroll to position [252, 0]
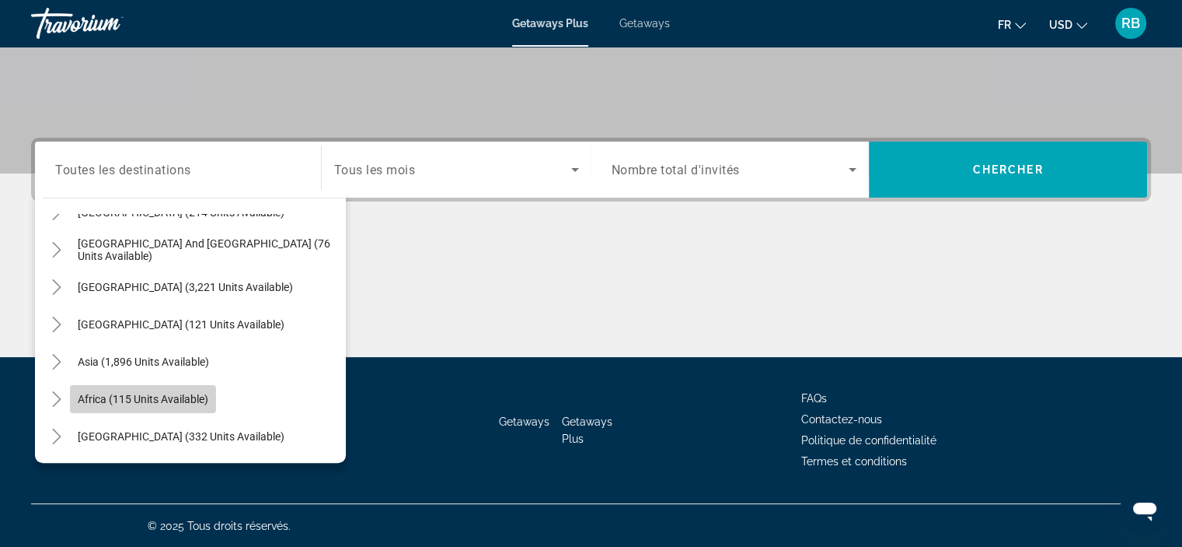
click at [194, 402] on span "Africa (115 units available)" at bounding box center [143, 399] width 131 height 12
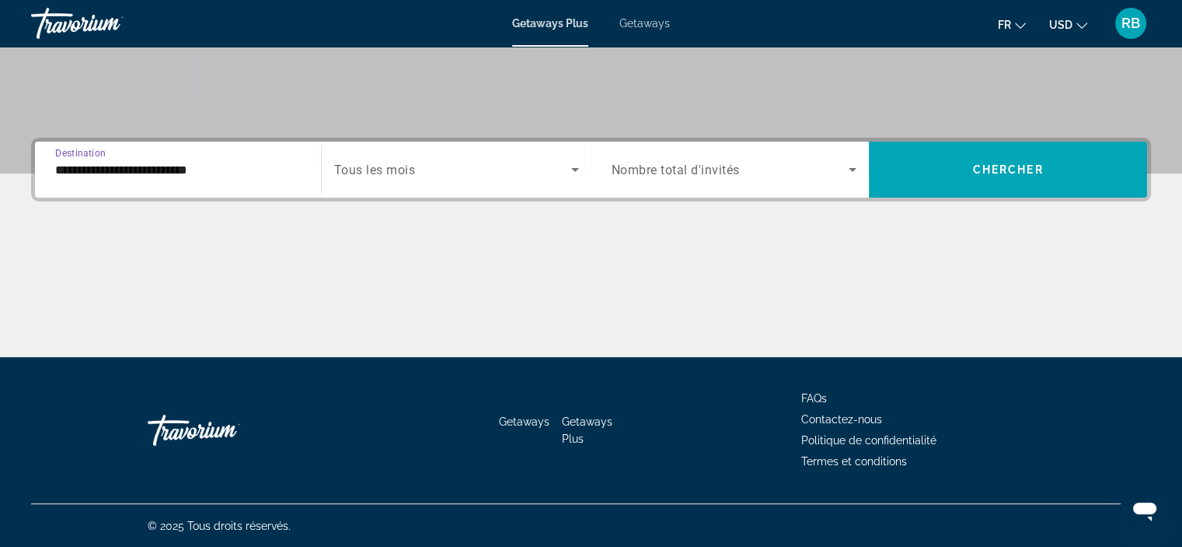
click at [202, 177] on input "**********" at bounding box center [178, 170] width 246 height 19
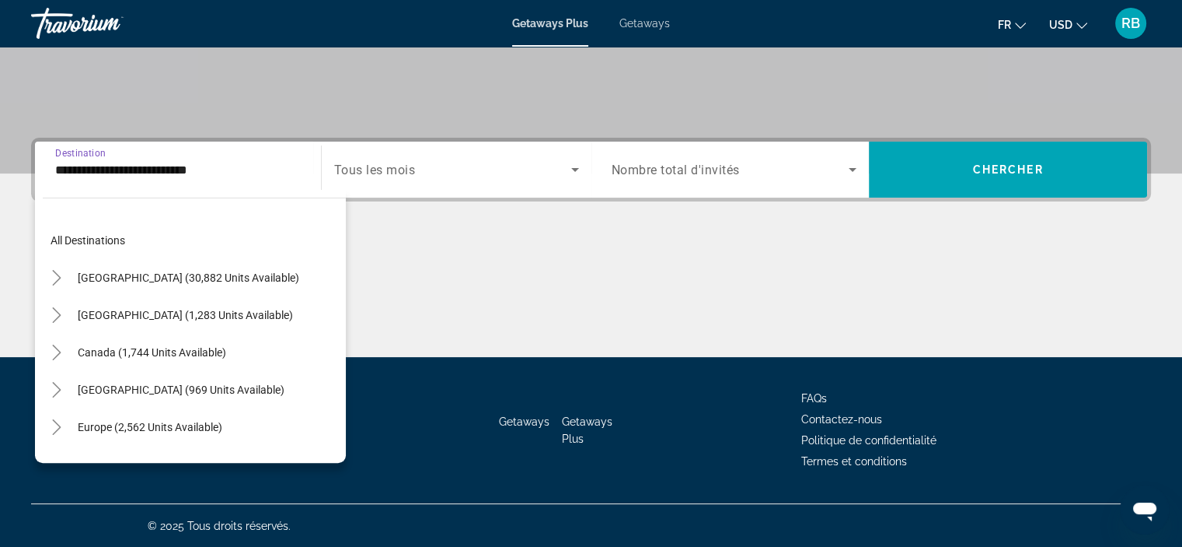
scroll to position [316, 0]
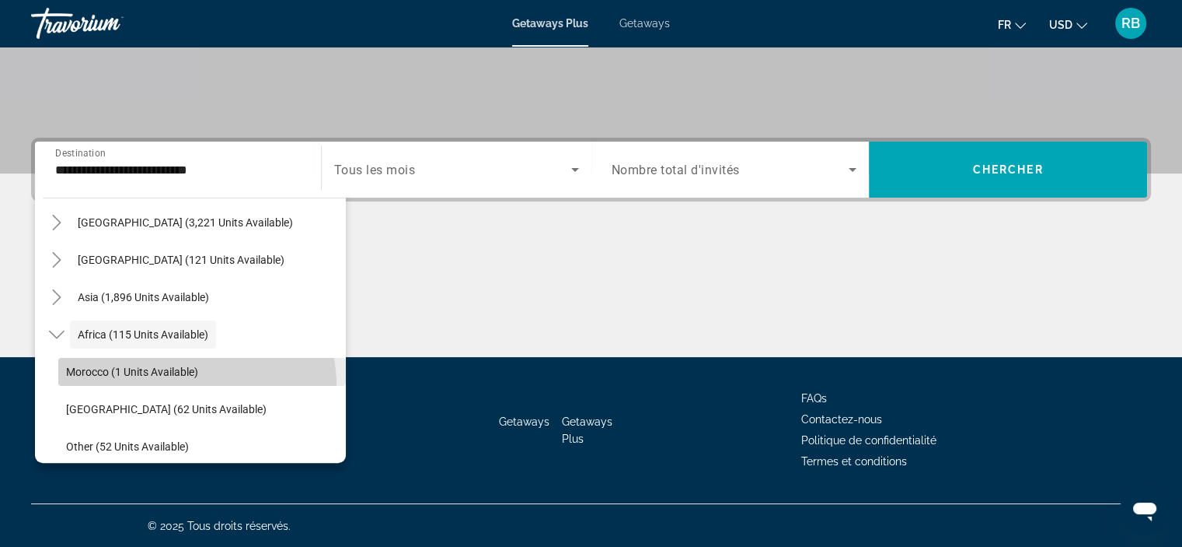
click at [189, 384] on span "Search widget" at bounding box center [202, 371] width 288 height 37
type input "**********"
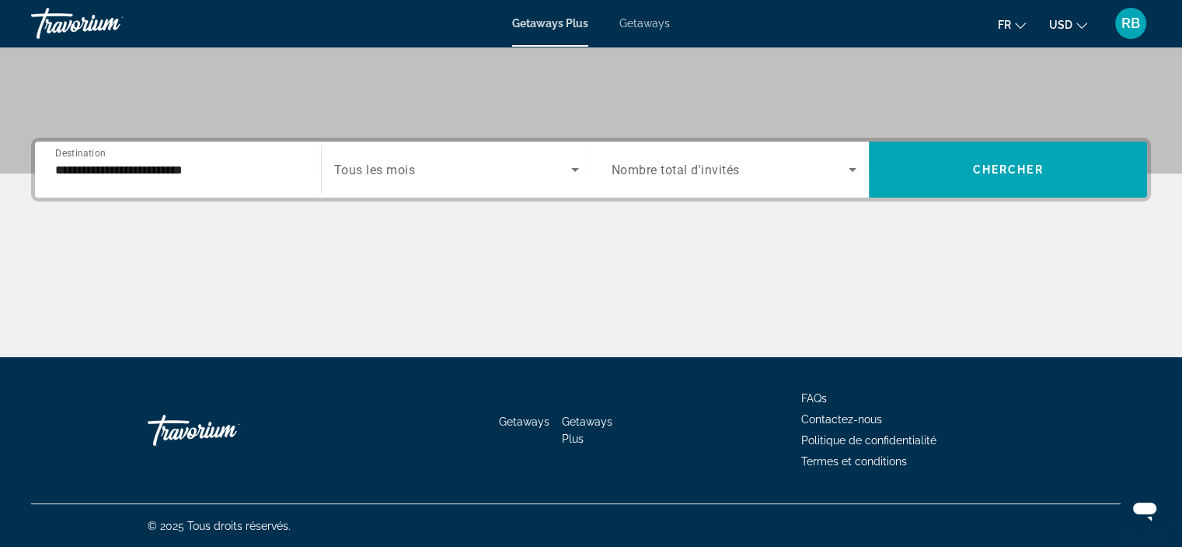
click at [654, 172] on span "Nombre total d'invités" at bounding box center [676, 169] width 128 height 15
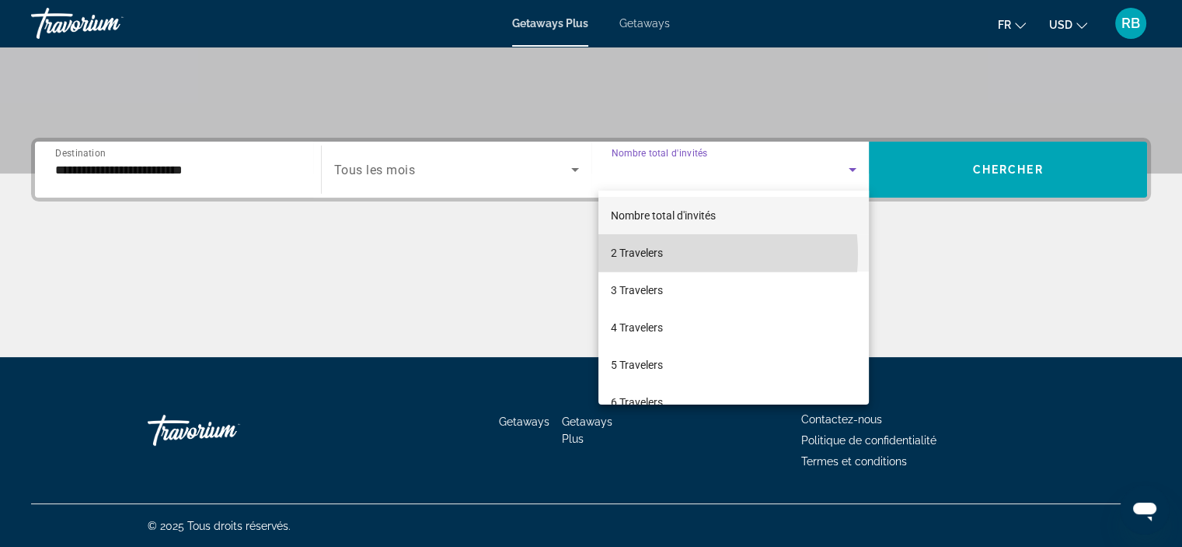
click at [665, 254] on mat-option "2 Travelers" at bounding box center [734, 252] width 271 height 37
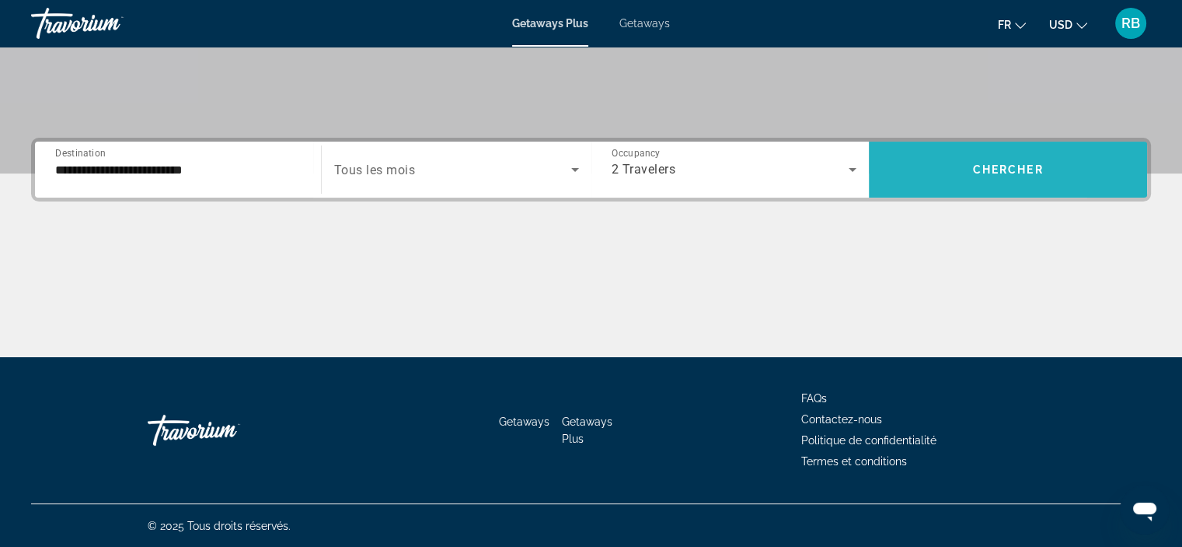
click at [920, 167] on span "Search widget" at bounding box center [1008, 169] width 278 height 37
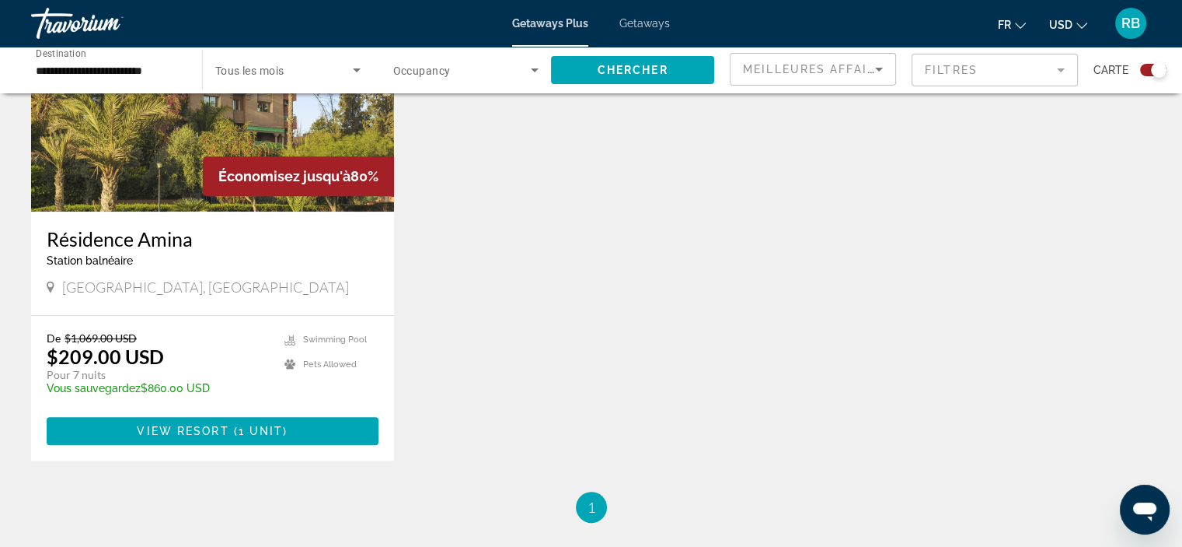
scroll to position [673, 0]
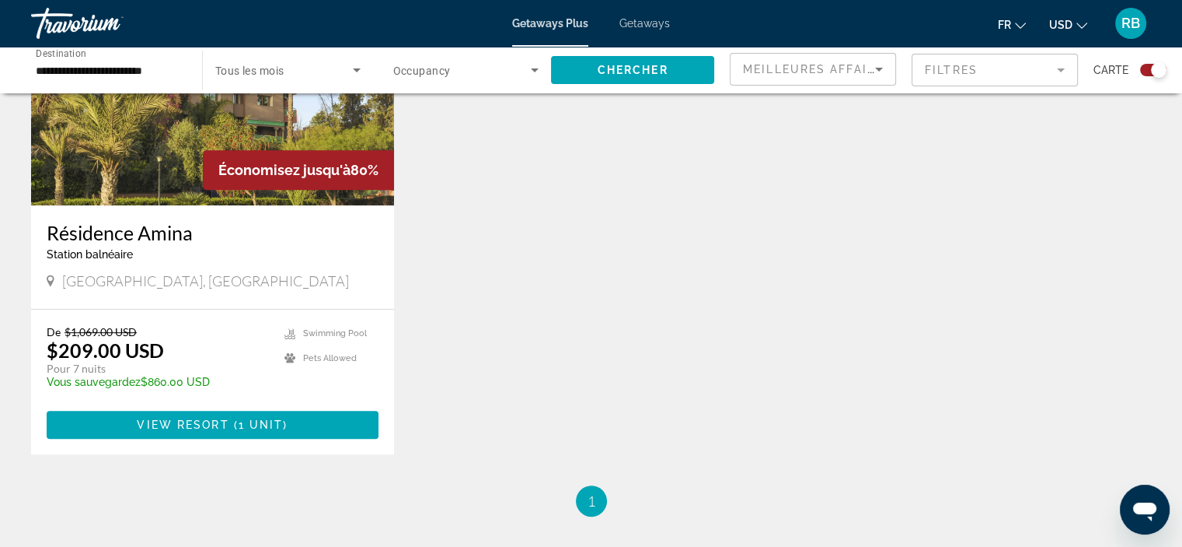
click at [183, 195] on img "Main content" at bounding box center [212, 80] width 363 height 249
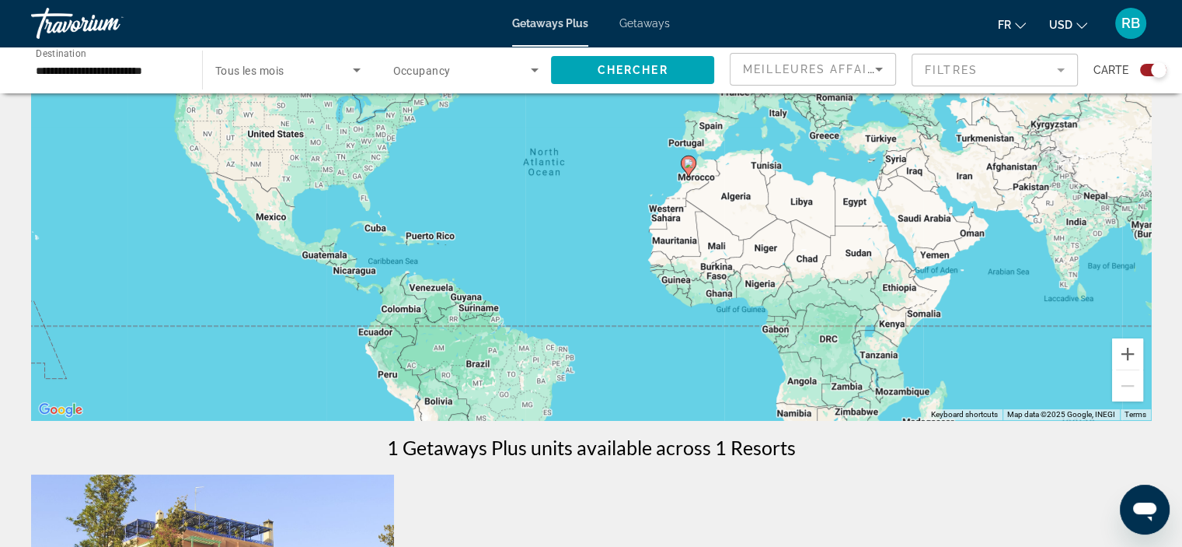
scroll to position [155, 0]
click at [162, 79] on input "**********" at bounding box center [109, 70] width 146 height 19
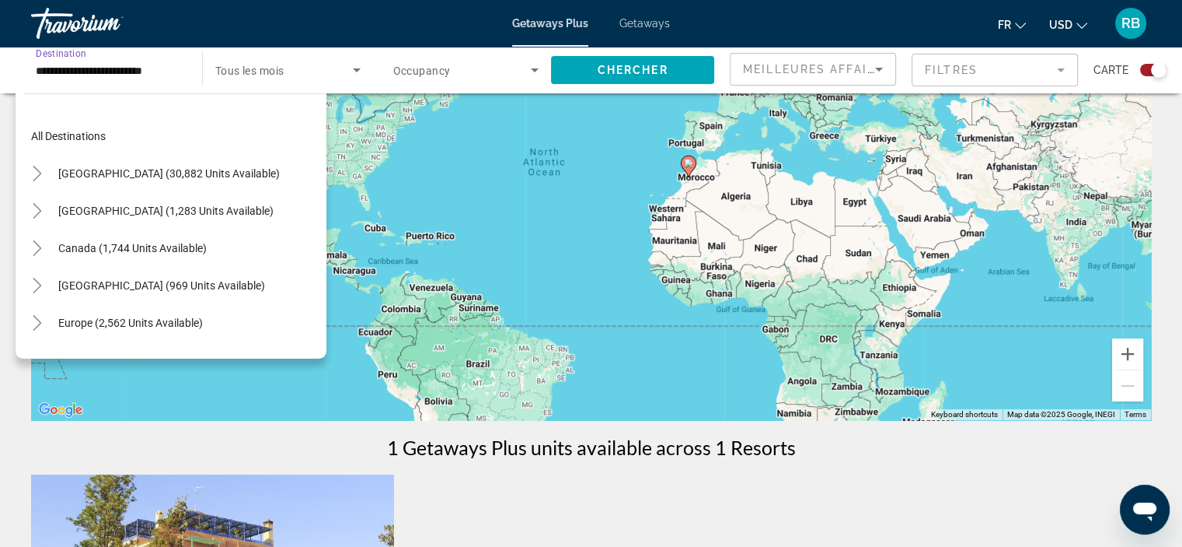
scroll to position [354, 0]
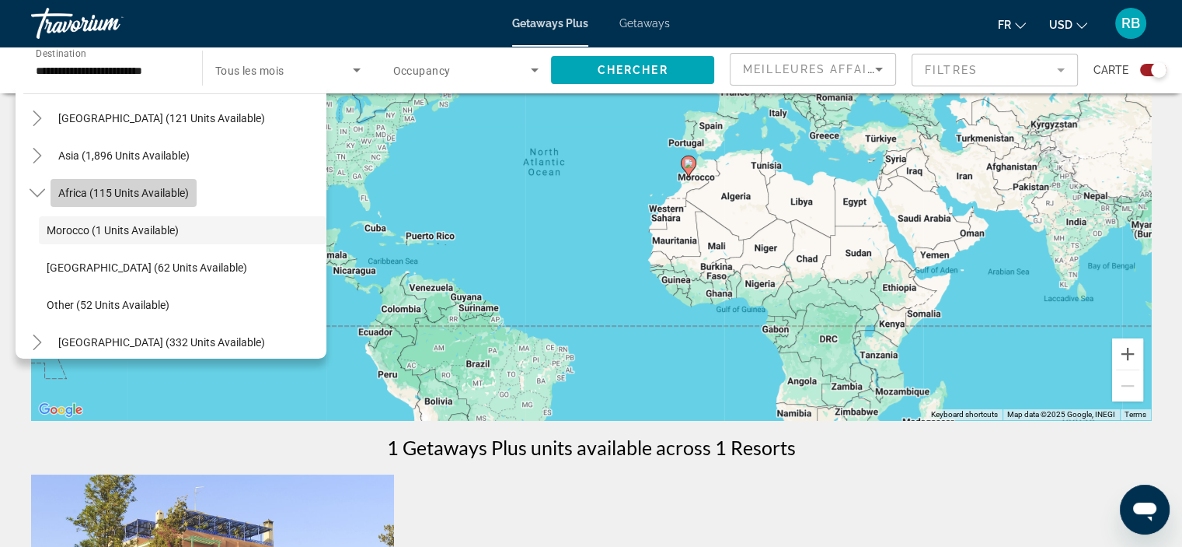
click at [154, 196] on span "Africa (115 units available)" at bounding box center [123, 193] width 131 height 12
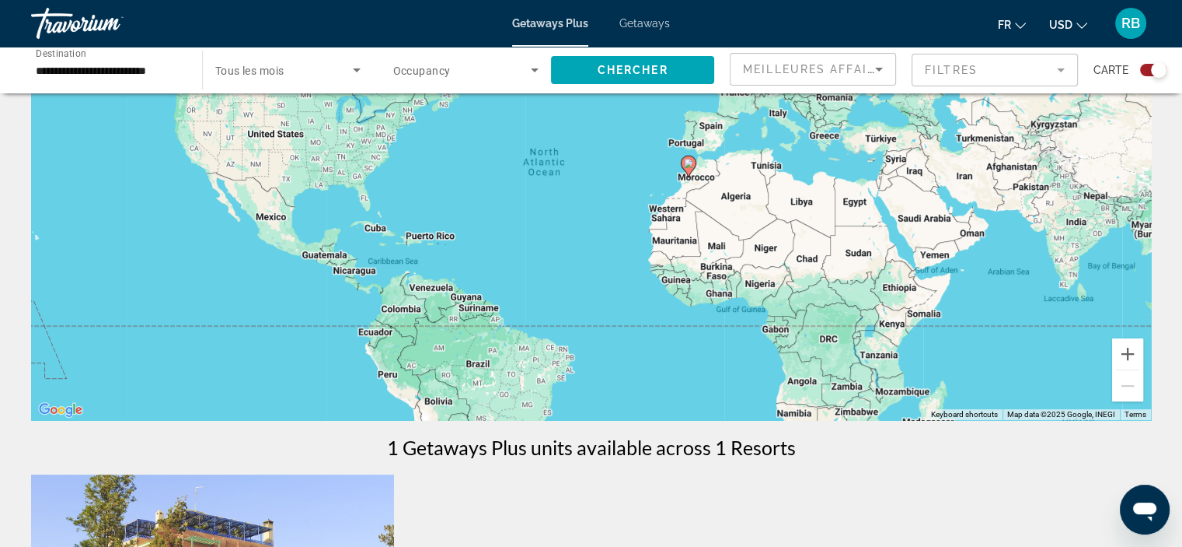
click at [159, 82] on div "**********" at bounding box center [109, 70] width 146 height 44
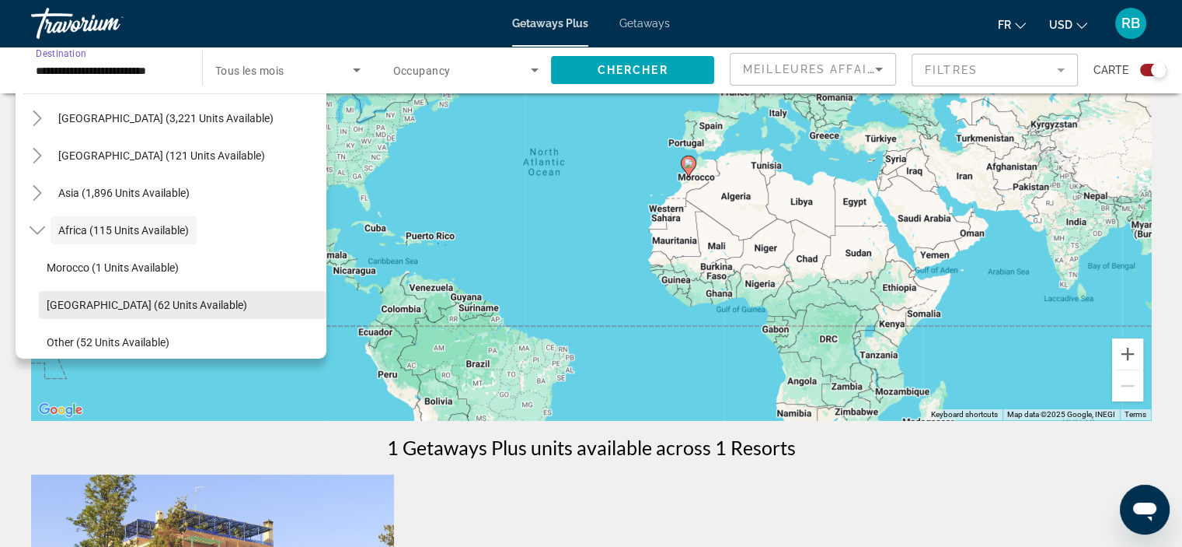
scroll to position [364, 0]
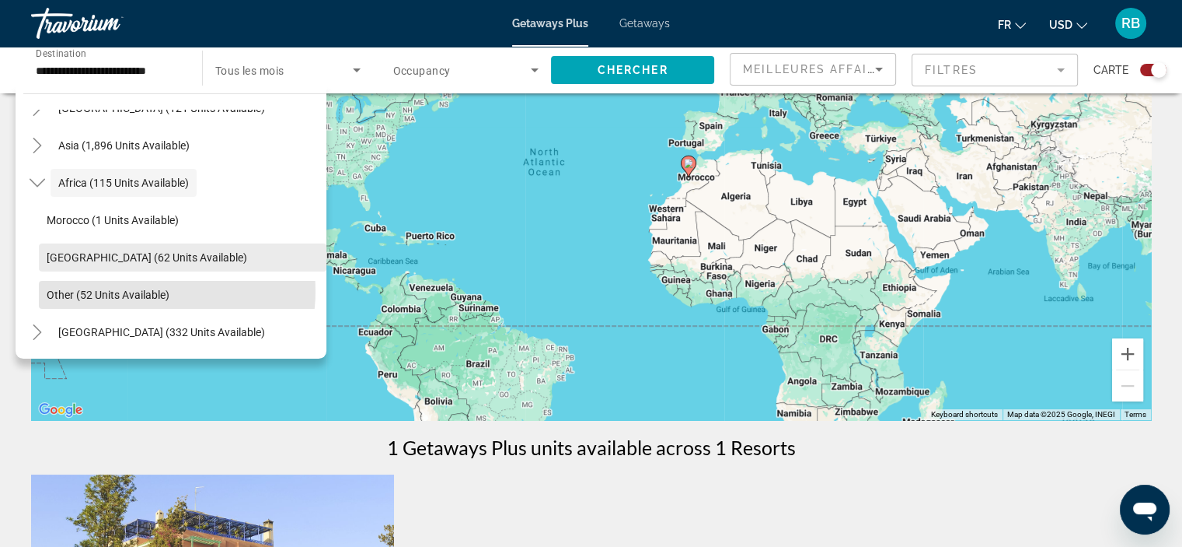
click at [148, 291] on span "Other (52 units available)" at bounding box center [108, 294] width 123 height 12
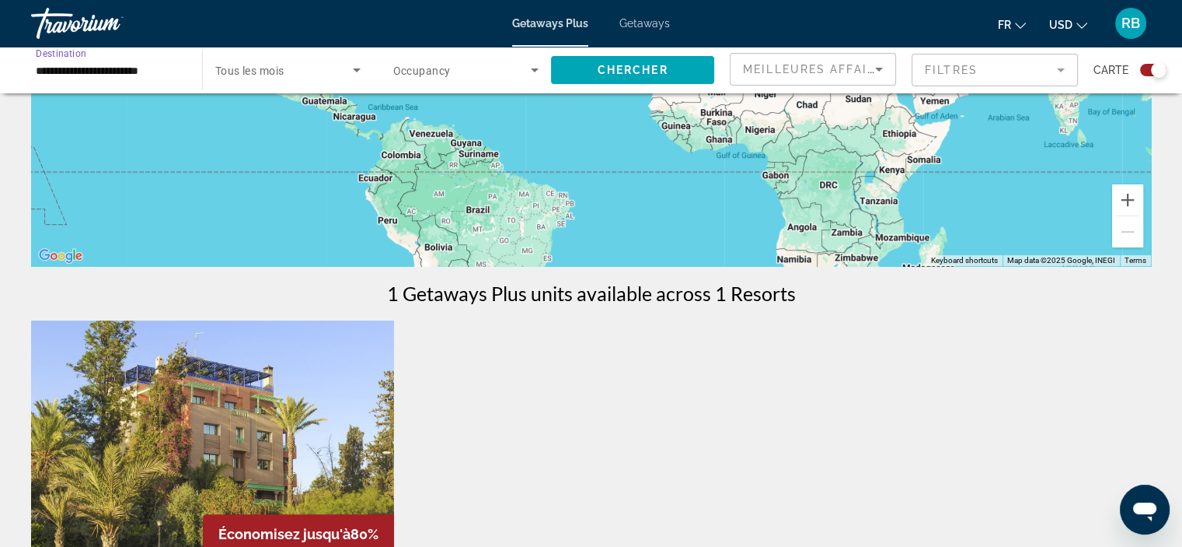
scroll to position [323, 0]
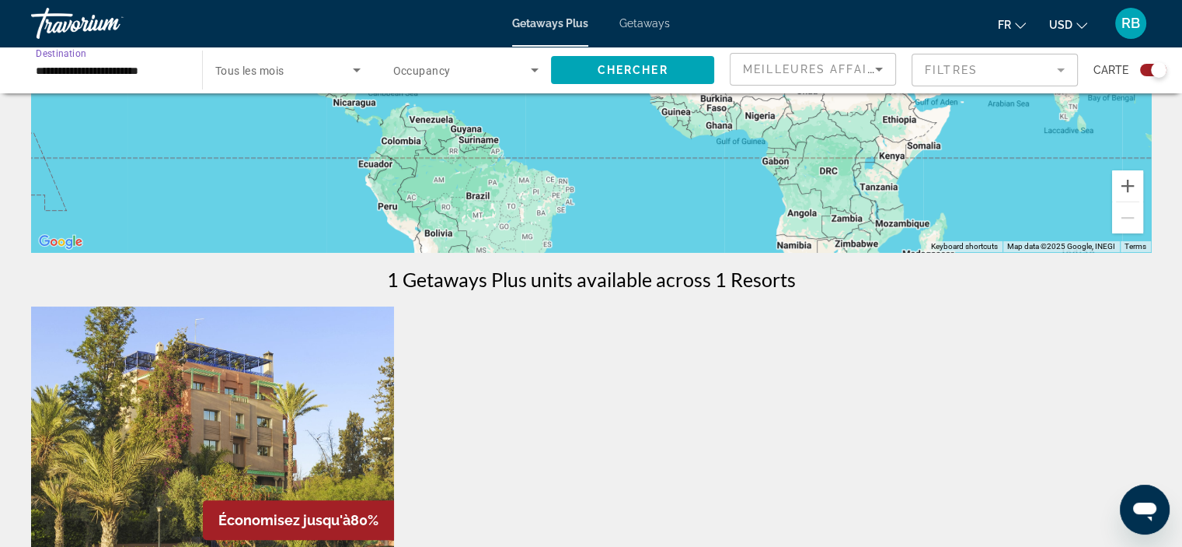
click at [152, 61] on input "**********" at bounding box center [109, 70] width 146 height 19
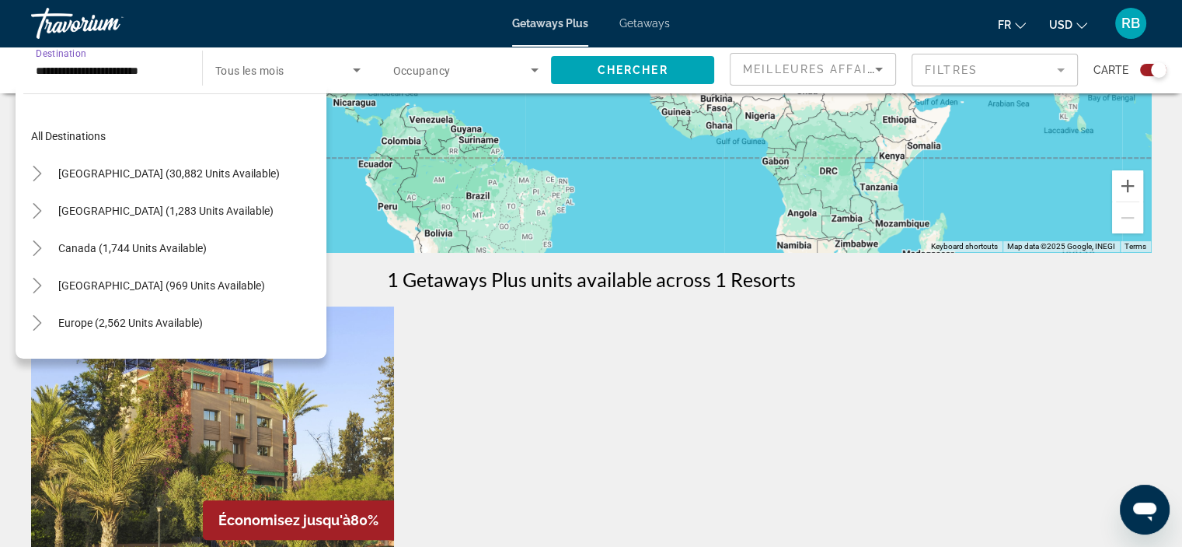
scroll to position [364, 0]
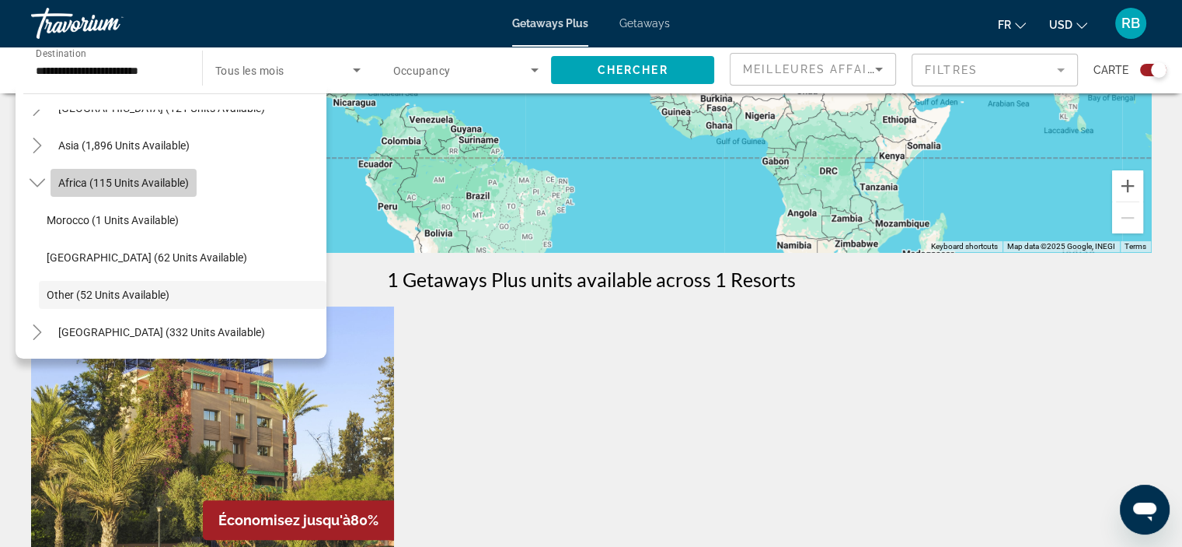
click at [120, 173] on span "Search widget" at bounding box center [124, 182] width 146 height 37
type input "**********"
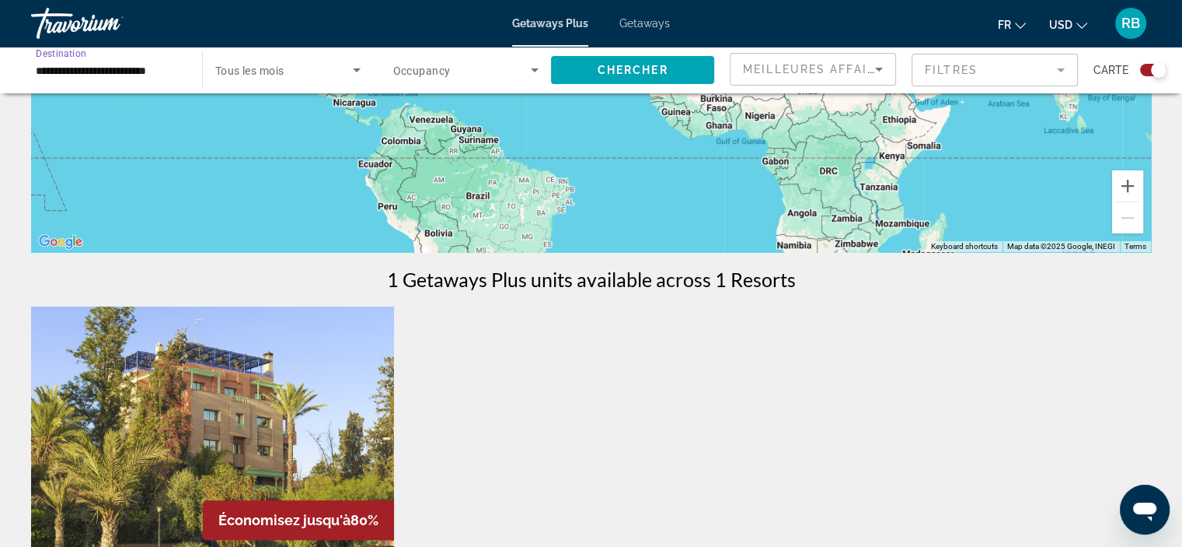
click at [142, 72] on input "**********" at bounding box center [109, 70] width 146 height 19
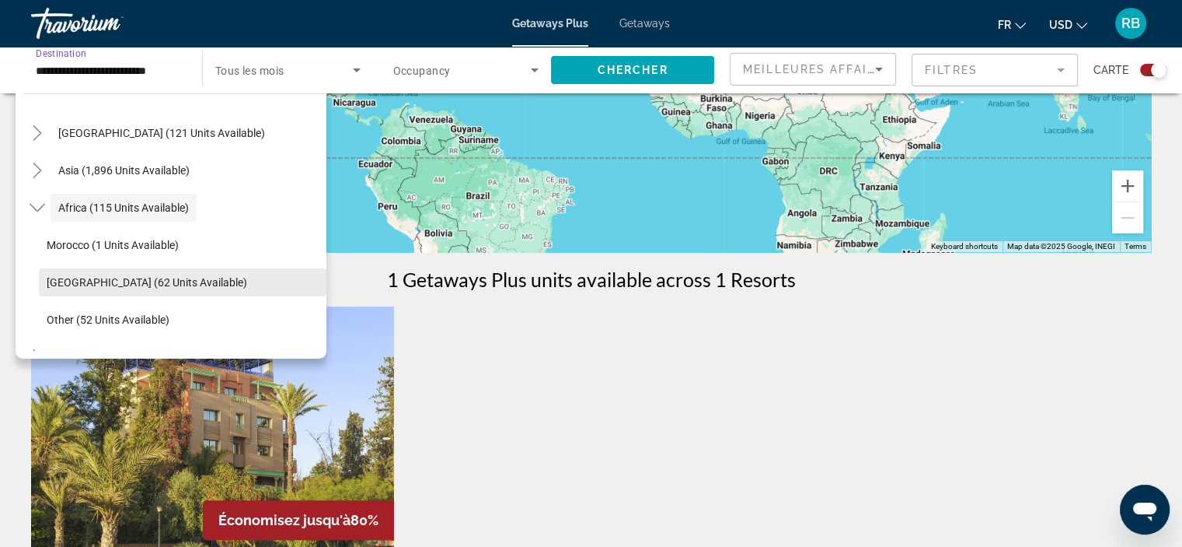
scroll to position [334, 0]
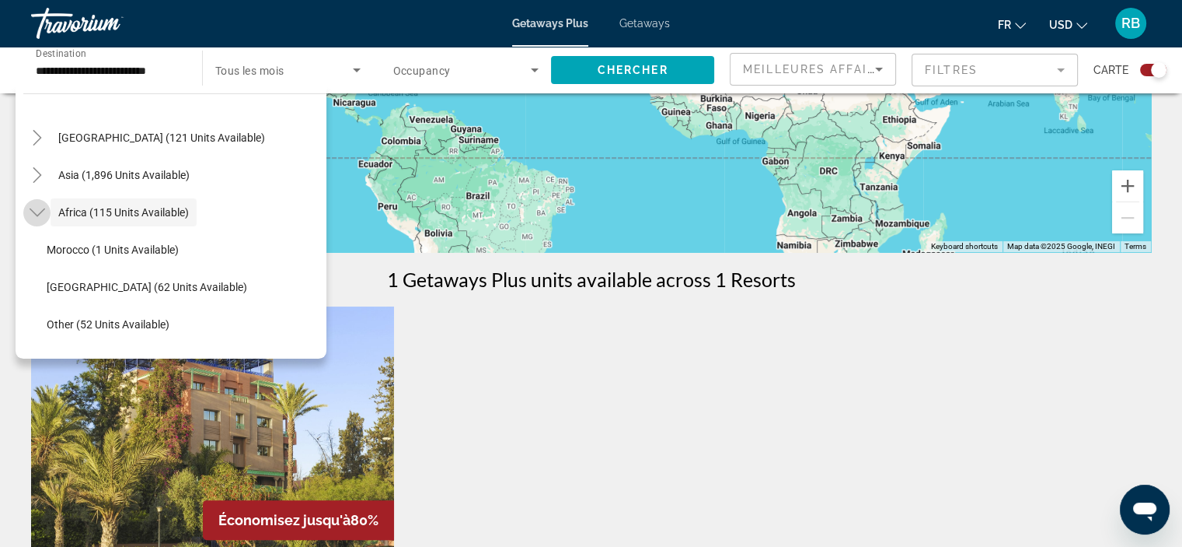
click at [42, 204] on icon "Toggle Africa (115 units available)" at bounding box center [38, 212] width 16 height 16
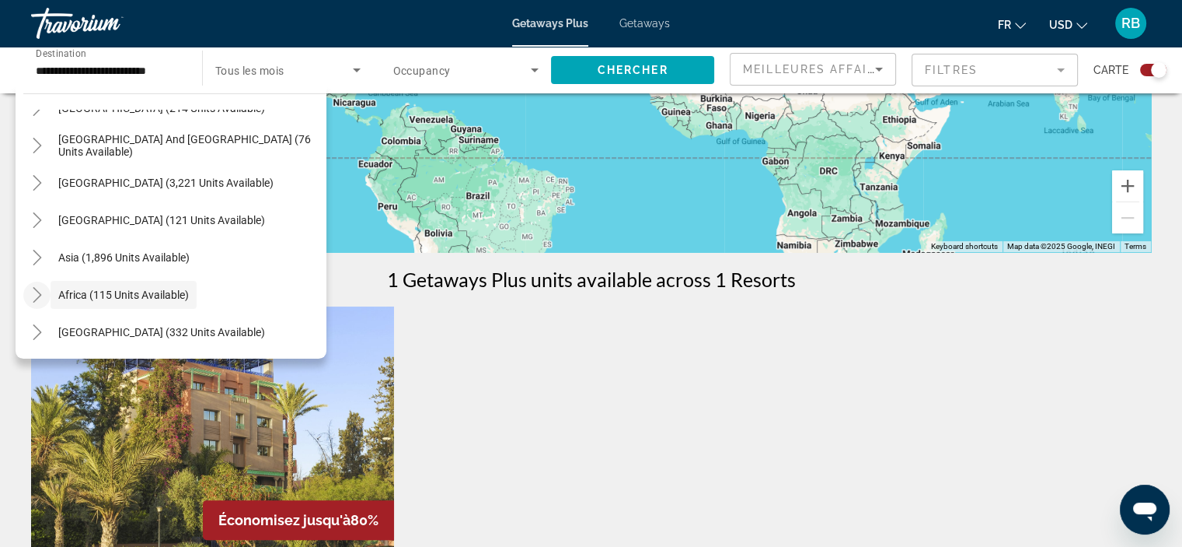
scroll to position [252, 0]
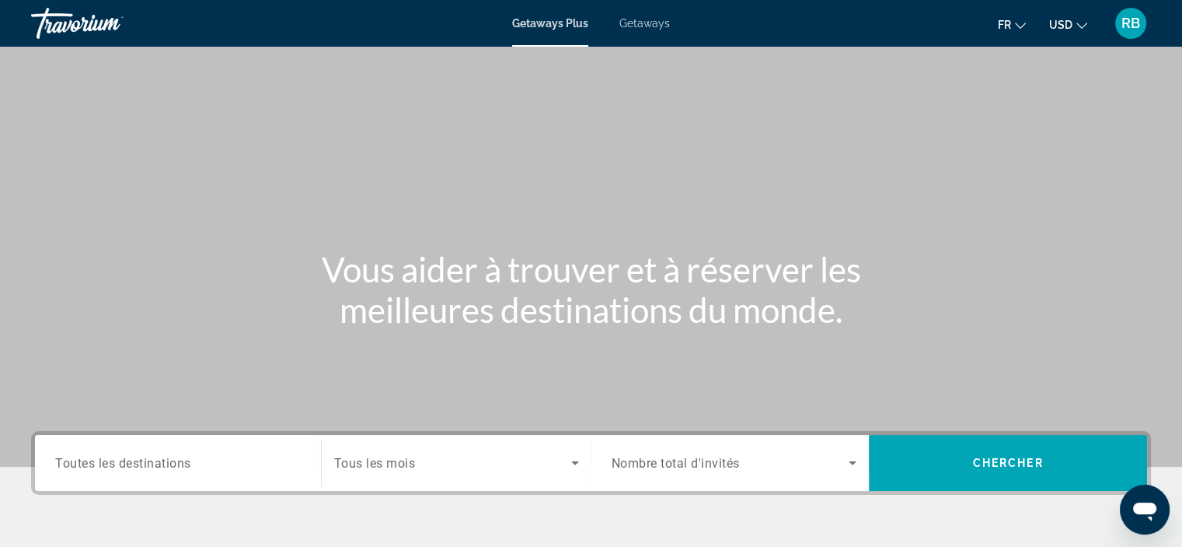
click at [218, 444] on div "Search widget" at bounding box center [178, 463] width 246 height 44
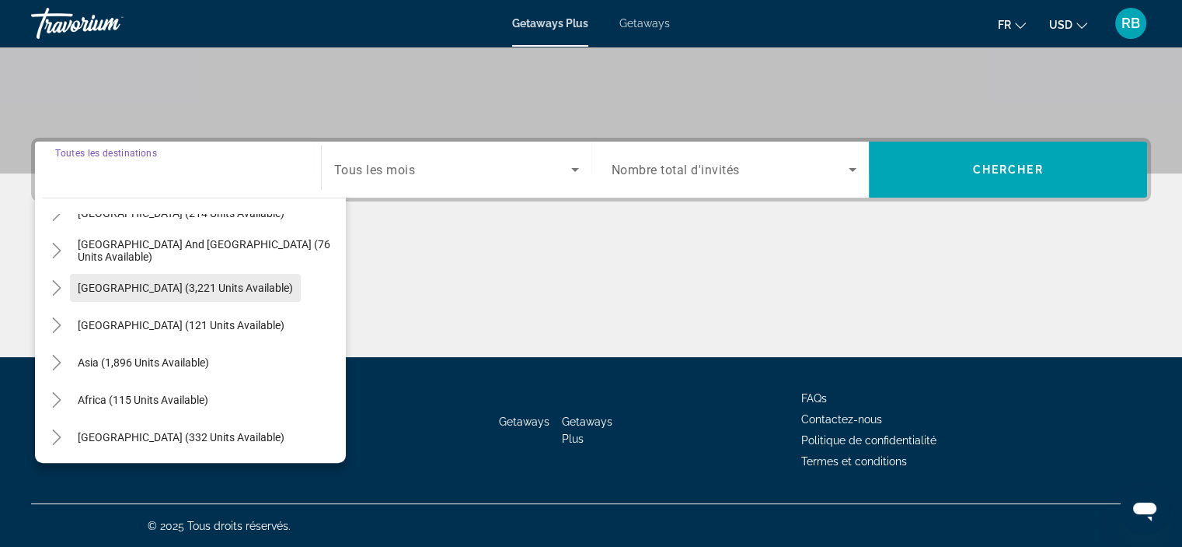
scroll to position [252, 0]
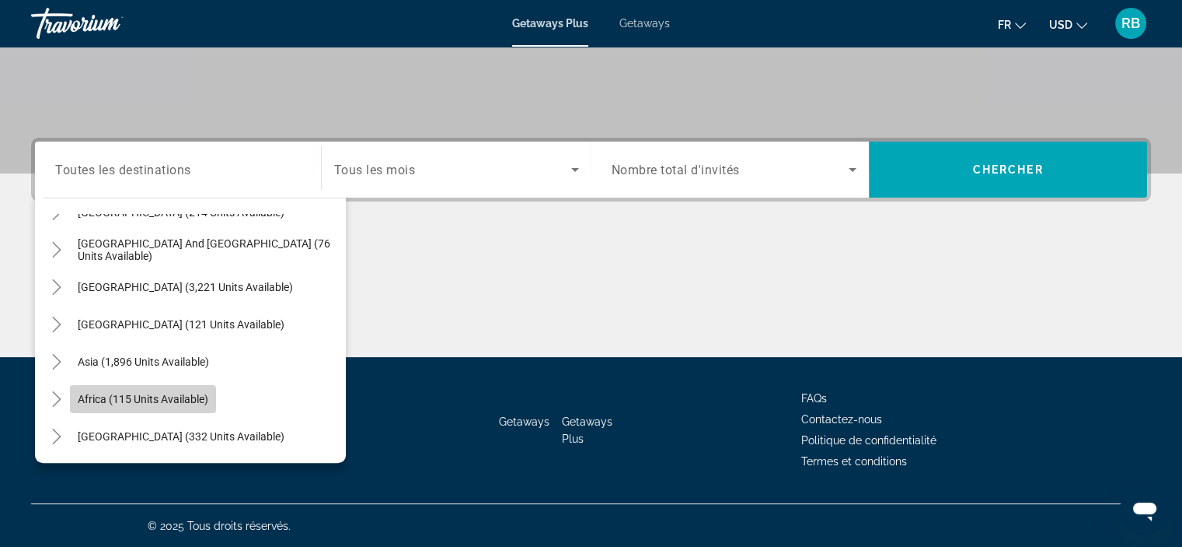
click at [171, 410] on span "Search widget" at bounding box center [143, 398] width 146 height 37
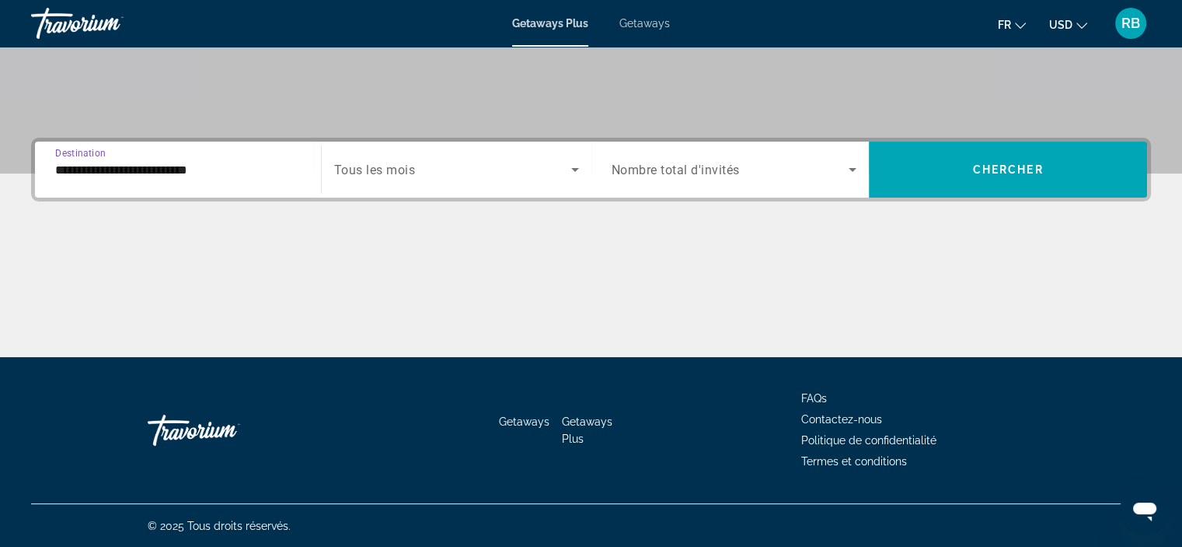
click at [205, 176] on input "**********" at bounding box center [178, 170] width 246 height 19
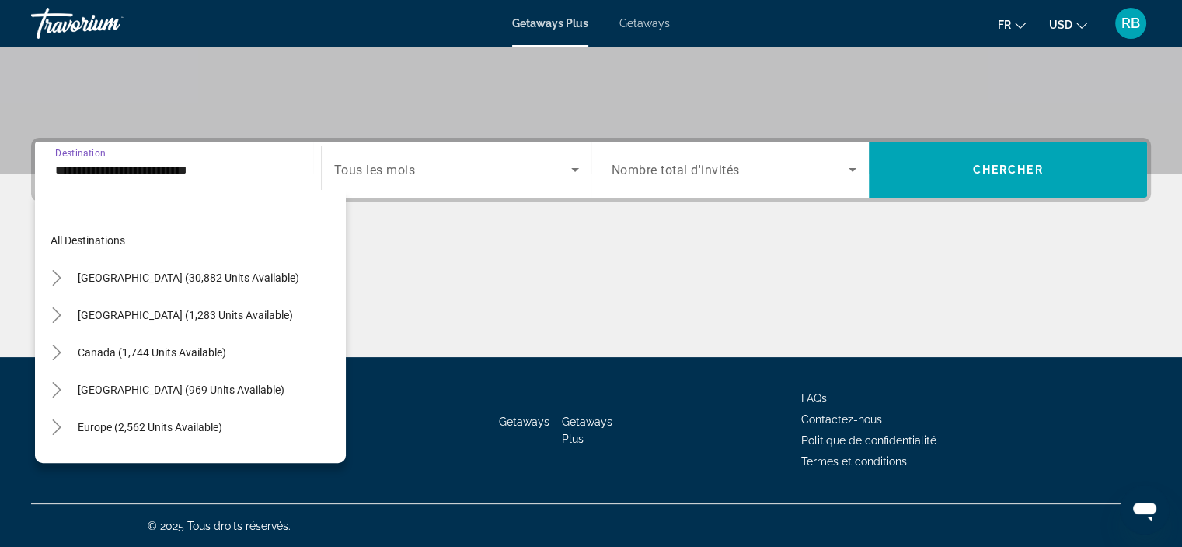
scroll to position [316, 0]
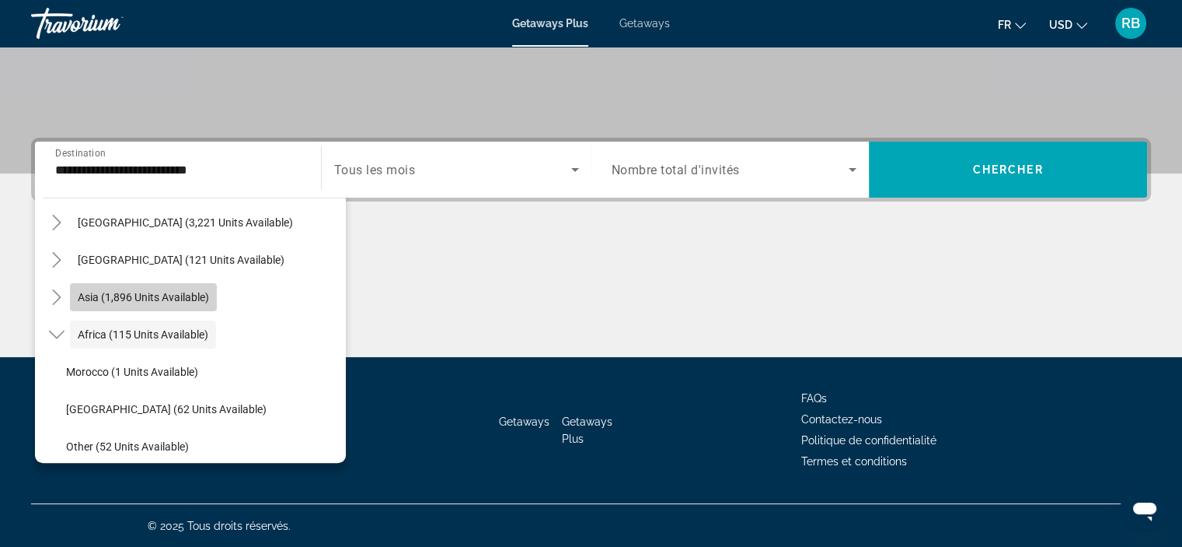
click at [151, 295] on span "Asia (1,896 units available)" at bounding box center [143, 297] width 131 height 12
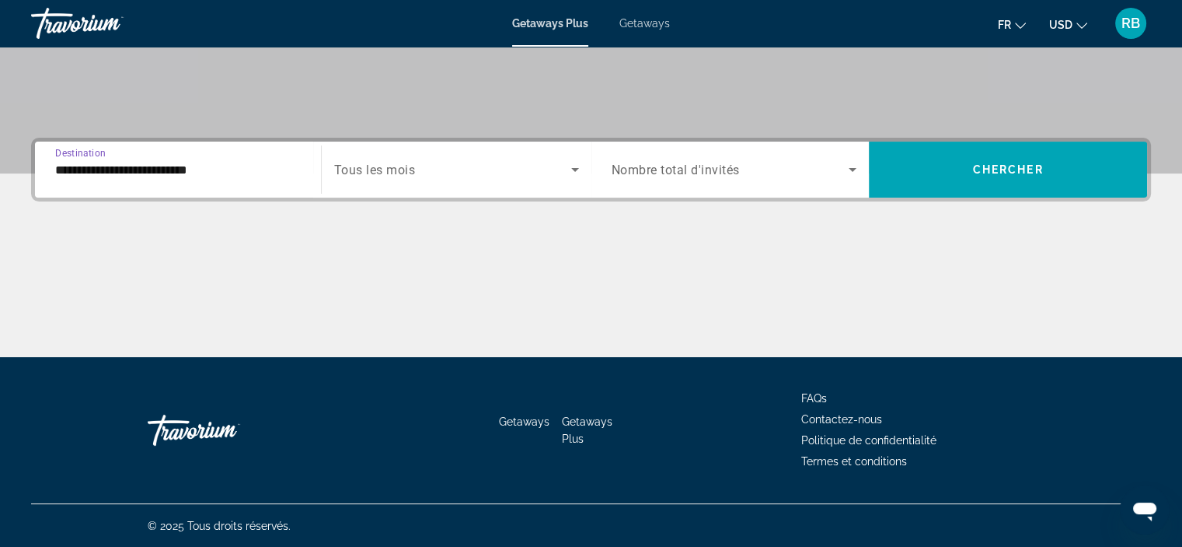
click at [199, 164] on input "**********" at bounding box center [178, 170] width 246 height 19
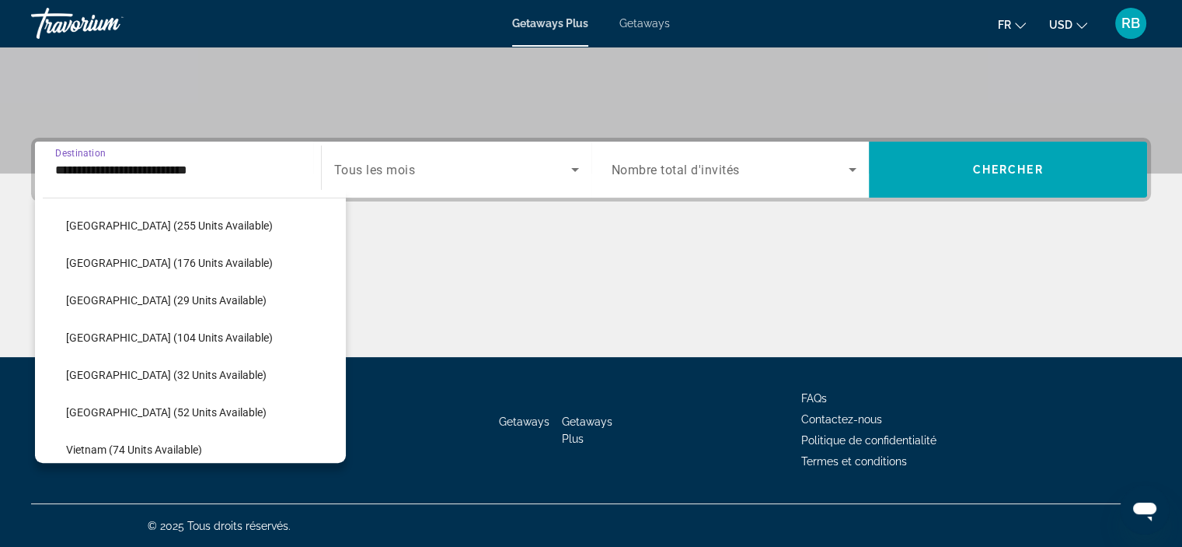
scroll to position [567, 0]
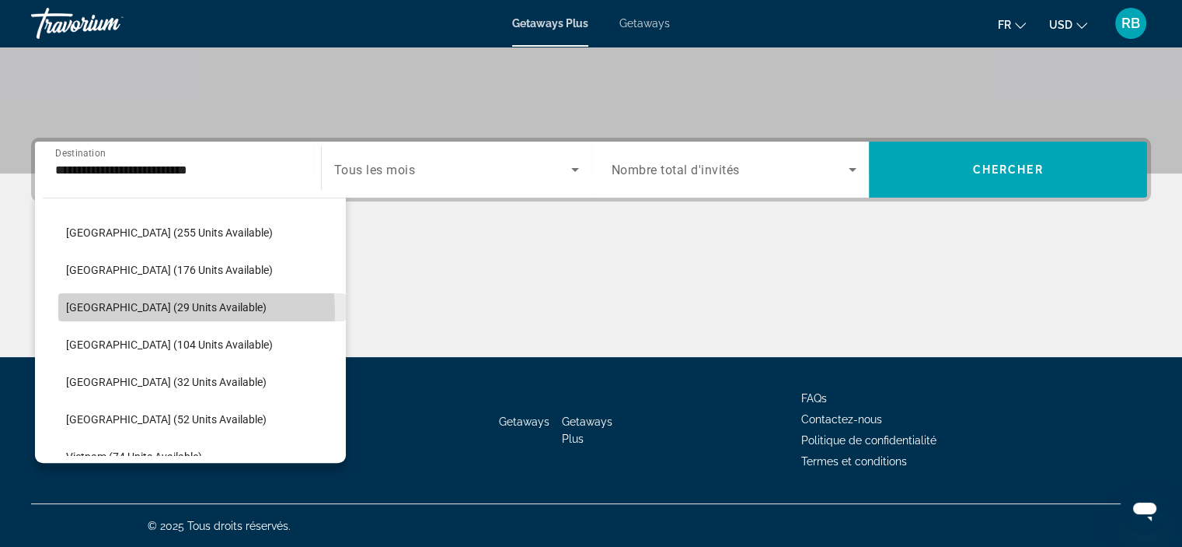
click at [145, 311] on span "Maldives (29 units available)" at bounding box center [166, 307] width 201 height 12
type input "**********"
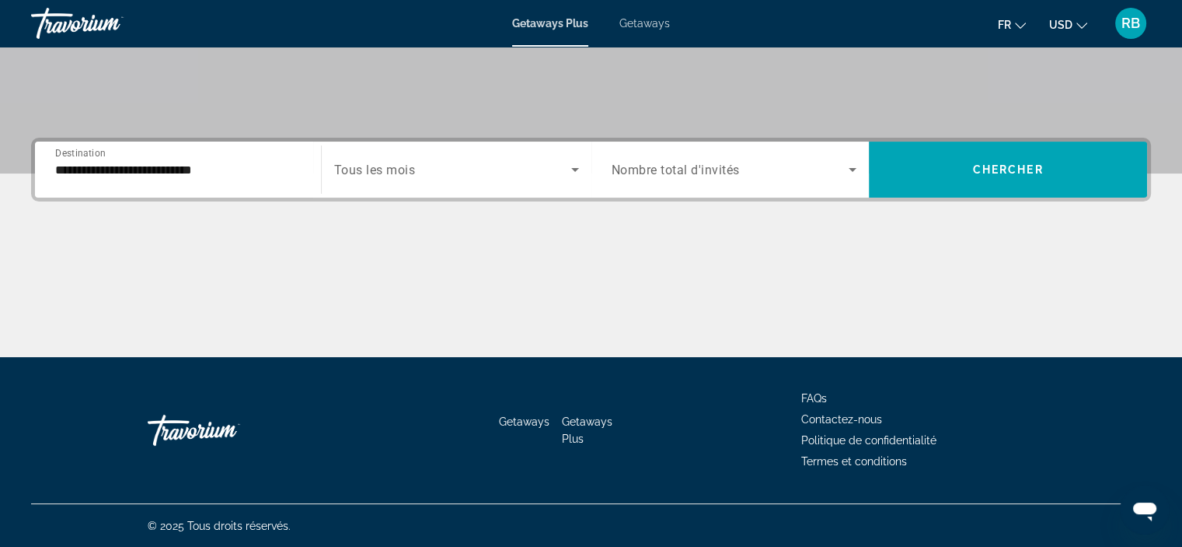
click at [670, 183] on div "Search widget" at bounding box center [735, 170] width 246 height 44
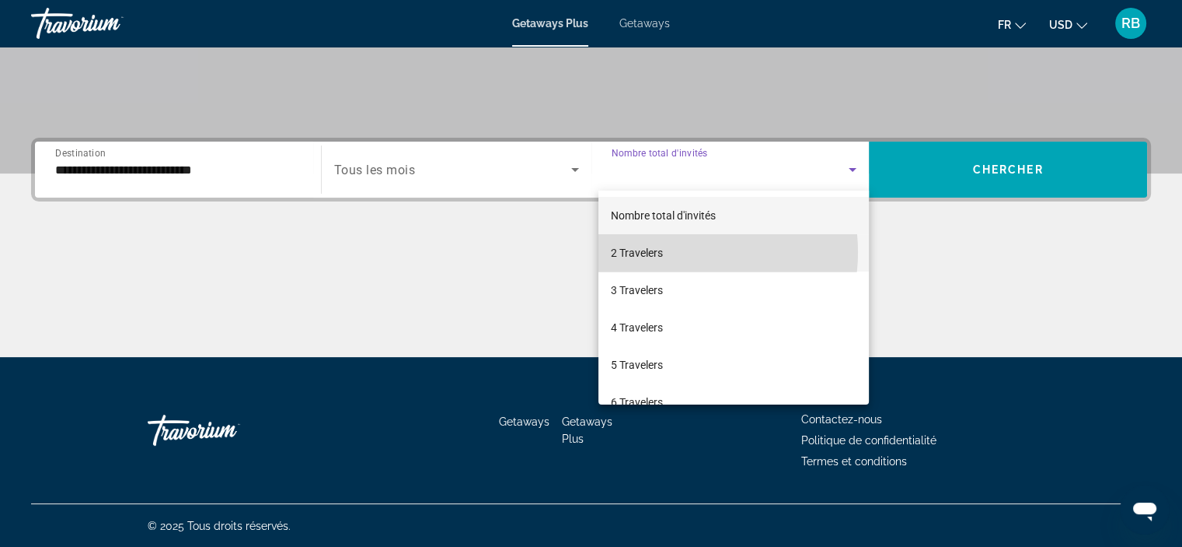
click at [672, 252] on mat-option "2 Travelers" at bounding box center [734, 252] width 271 height 37
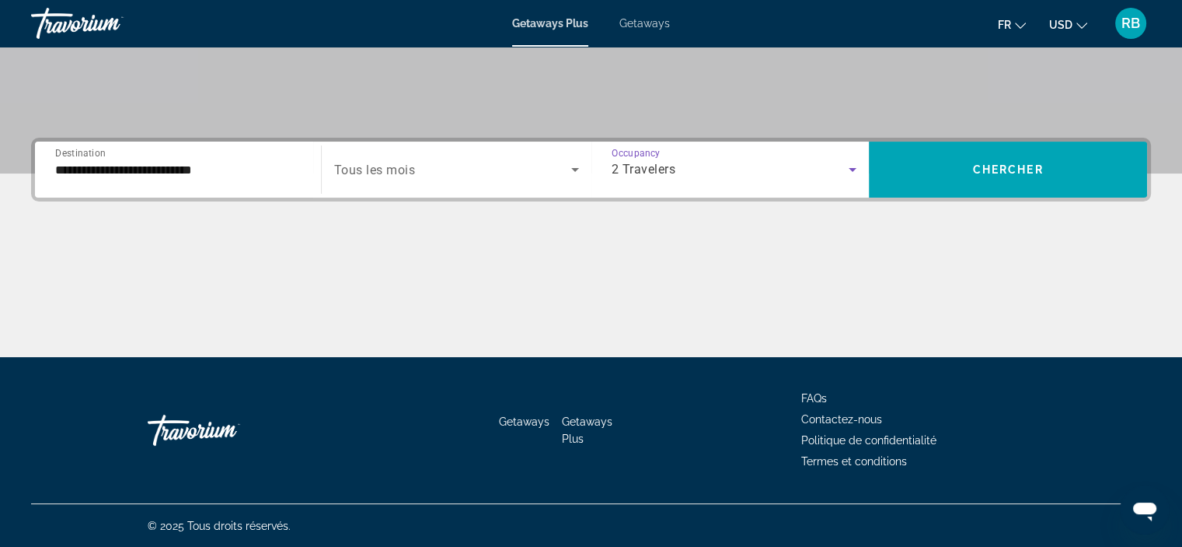
click at [983, 138] on div "**********" at bounding box center [591, 170] width 1120 height 64
click at [959, 201] on div "**********" at bounding box center [591, 247] width 1182 height 219
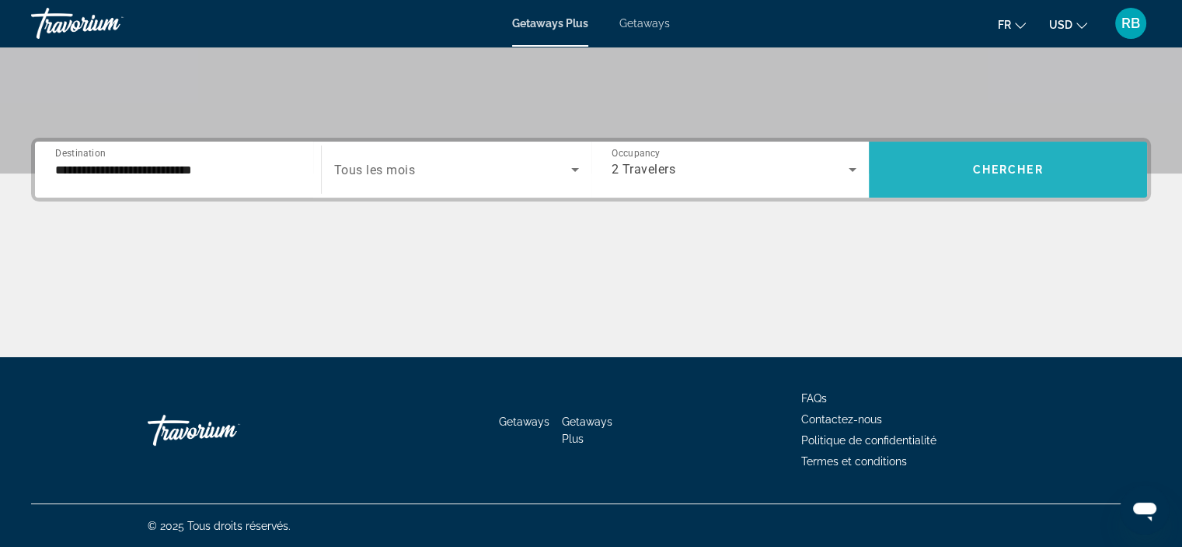
click at [948, 183] on span "Search widget" at bounding box center [1008, 169] width 278 height 37
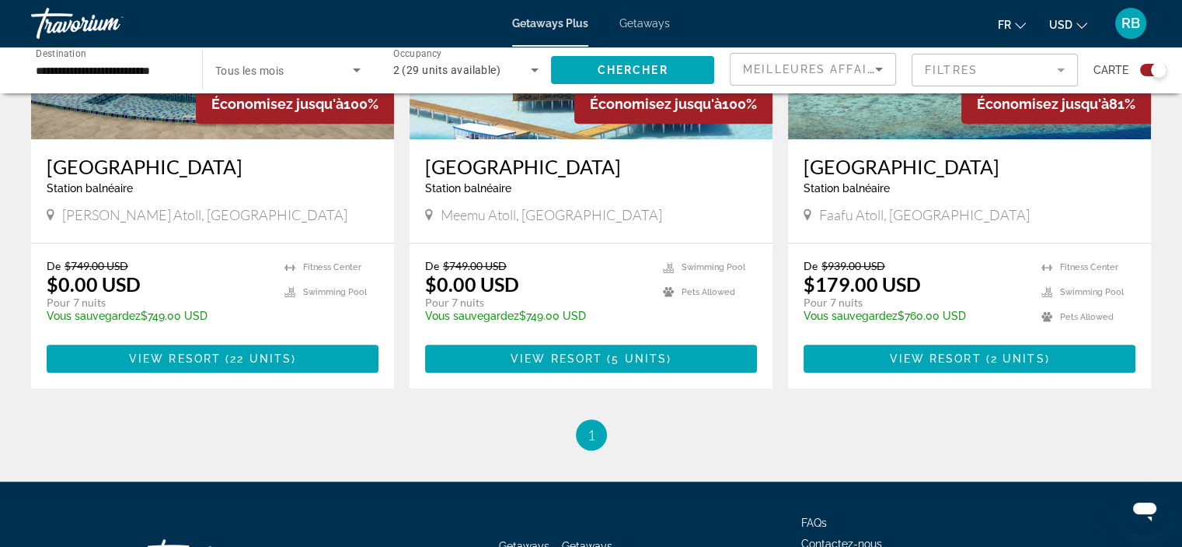
scroll to position [734, 0]
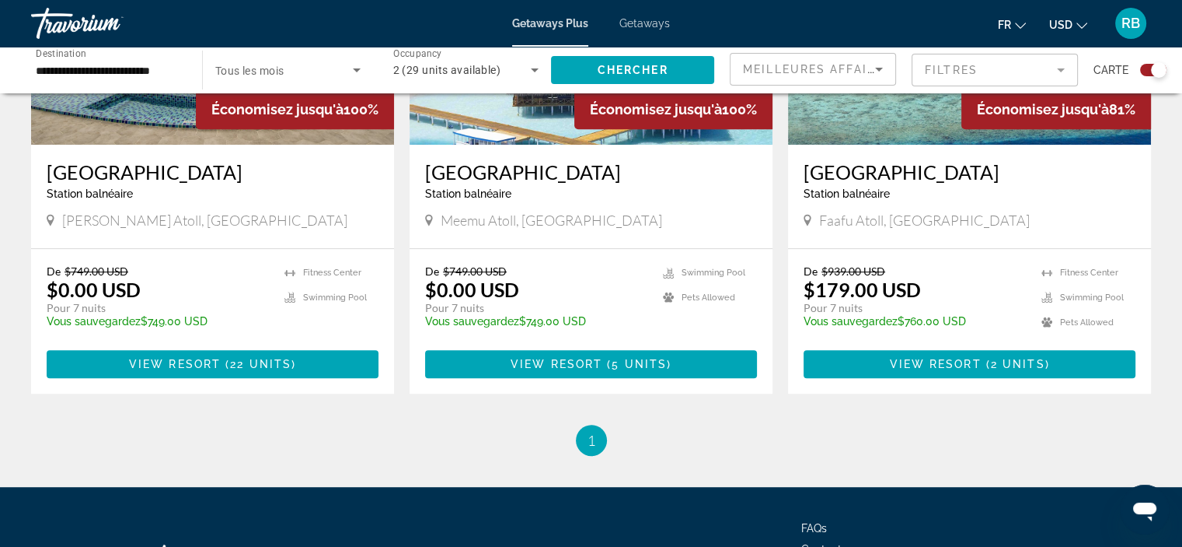
click at [945, 120] on img "Main content" at bounding box center [969, 20] width 363 height 249
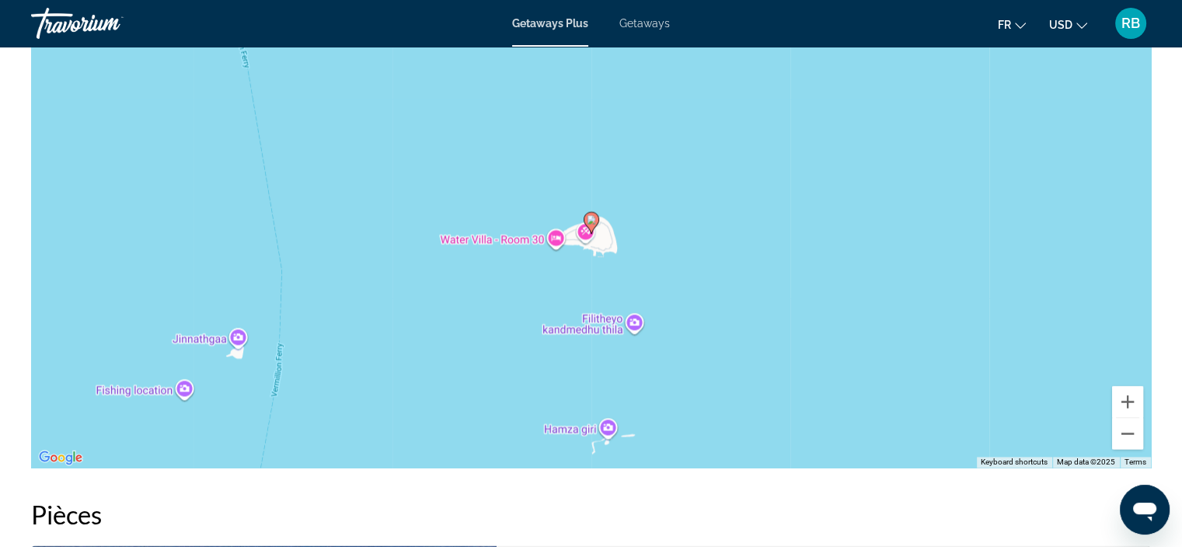
scroll to position [2373, 0]
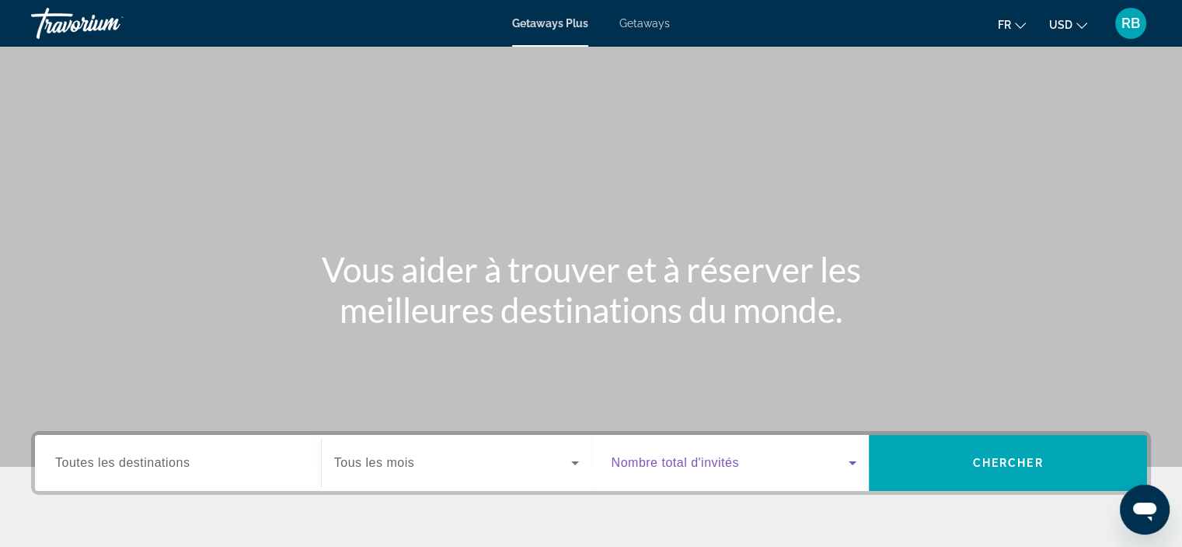
click at [740, 466] on span "Search widget" at bounding box center [731, 462] width 238 height 19
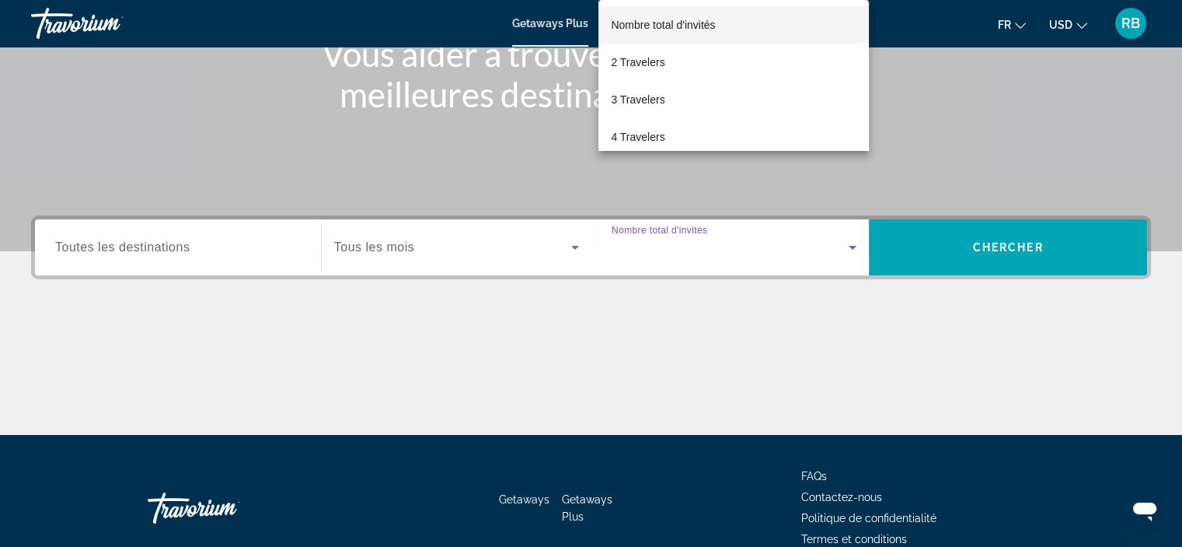
scroll to position [293, 0]
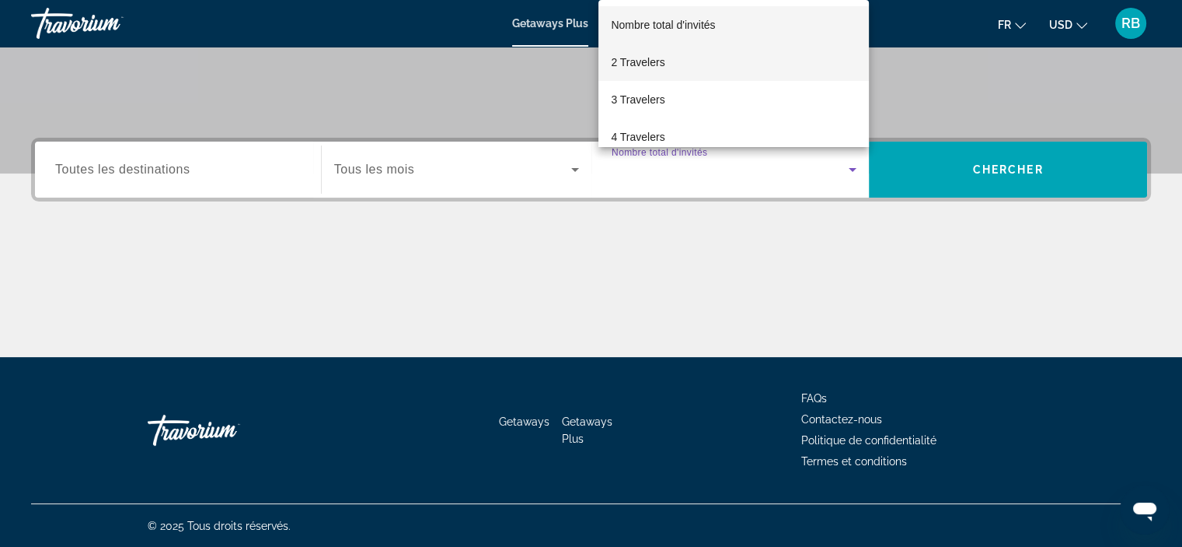
click at [707, 63] on mat-option "2 Travelers" at bounding box center [734, 62] width 271 height 37
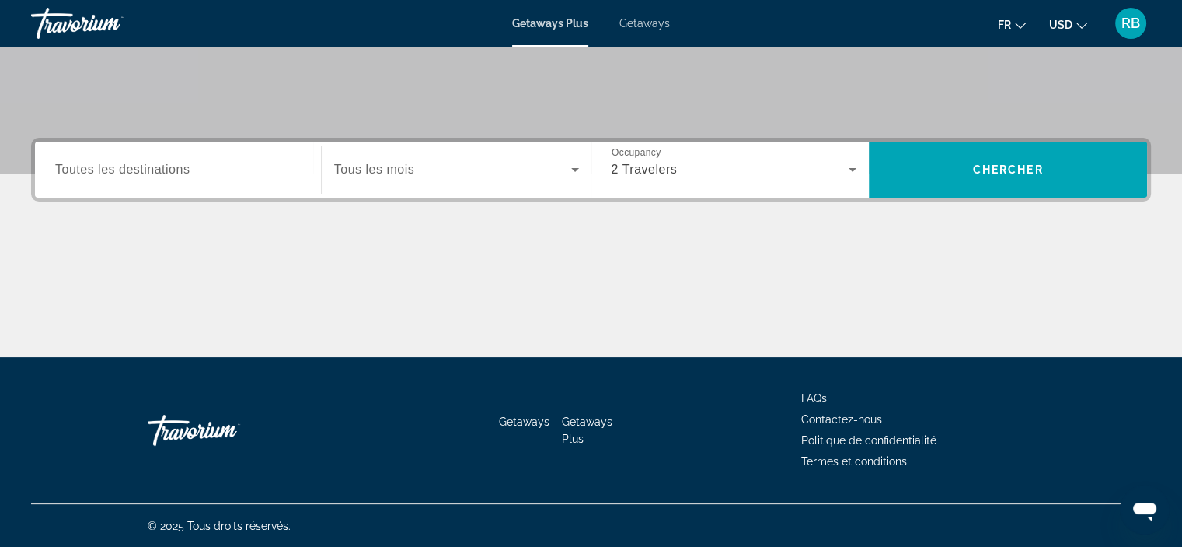
click at [444, 158] on div "Search widget" at bounding box center [456, 170] width 245 height 44
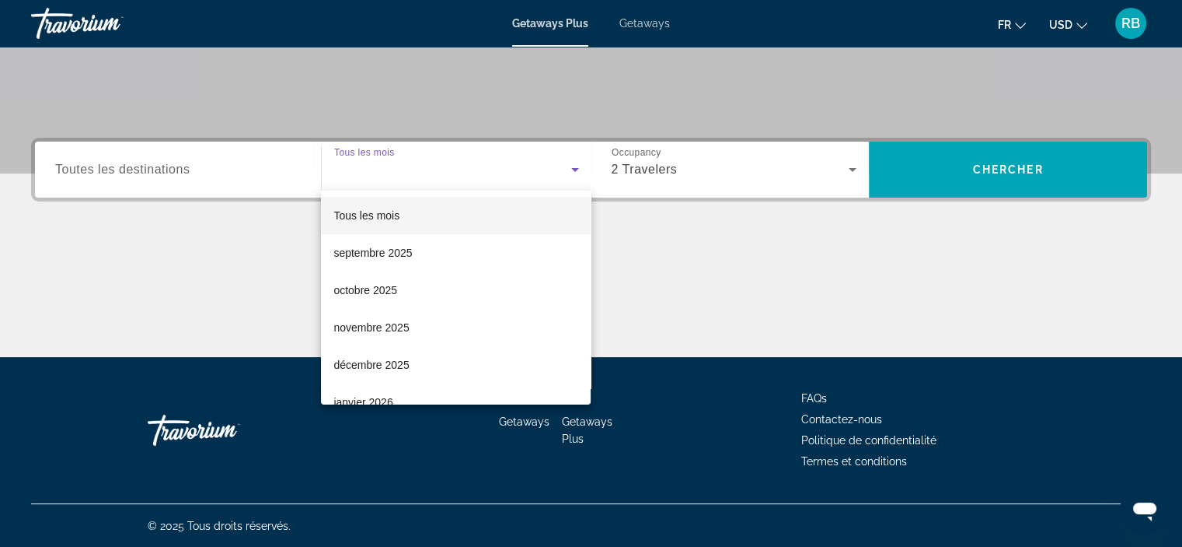
click at [152, 379] on div at bounding box center [591, 273] width 1182 height 547
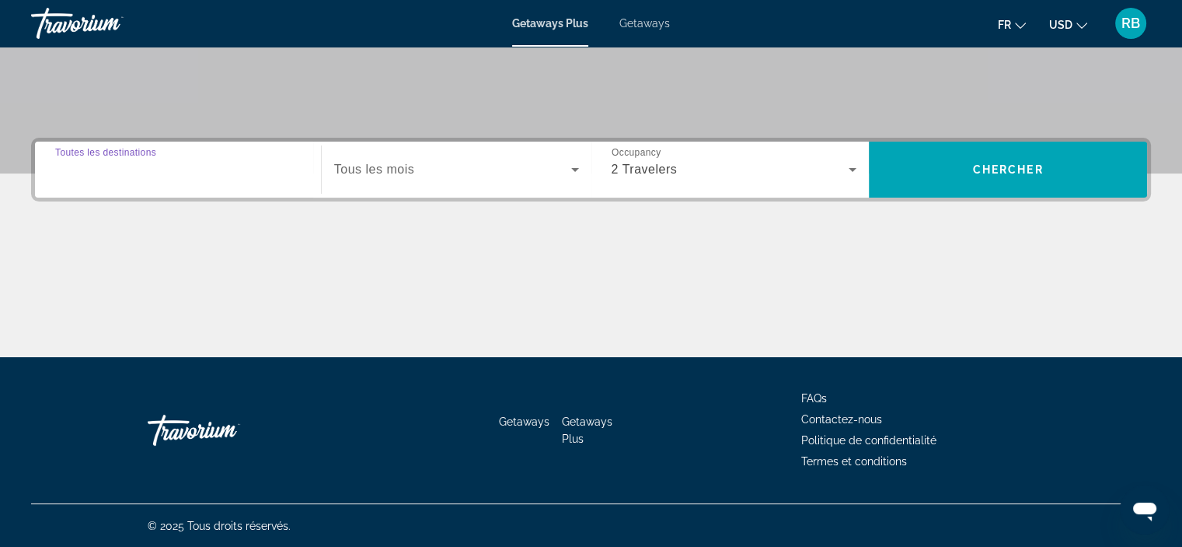
click at [191, 173] on input "Destination Toutes les destinations" at bounding box center [178, 170] width 246 height 19
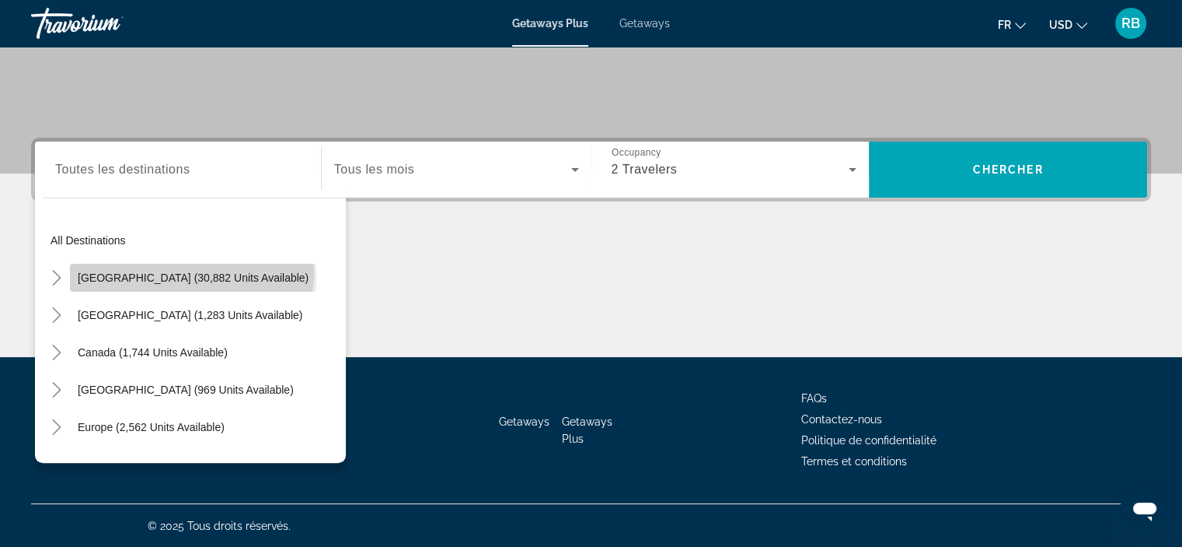
click at [191, 271] on span "[GEOGRAPHIC_DATA] (30,882 units available)" at bounding box center [193, 277] width 231 height 12
type input "**********"
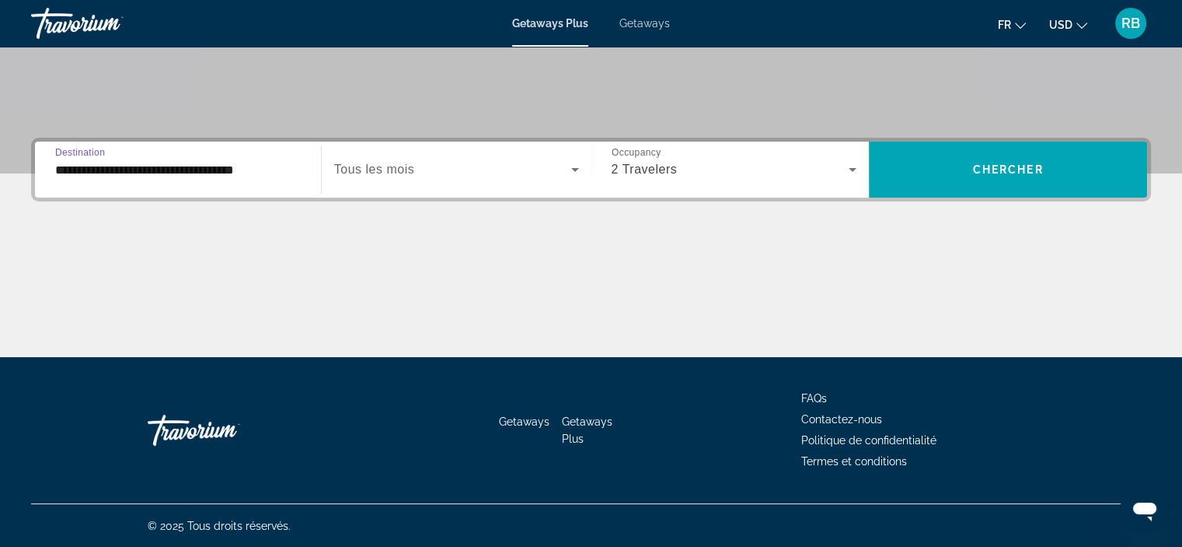
click at [203, 184] on div "**********" at bounding box center [178, 170] width 246 height 44
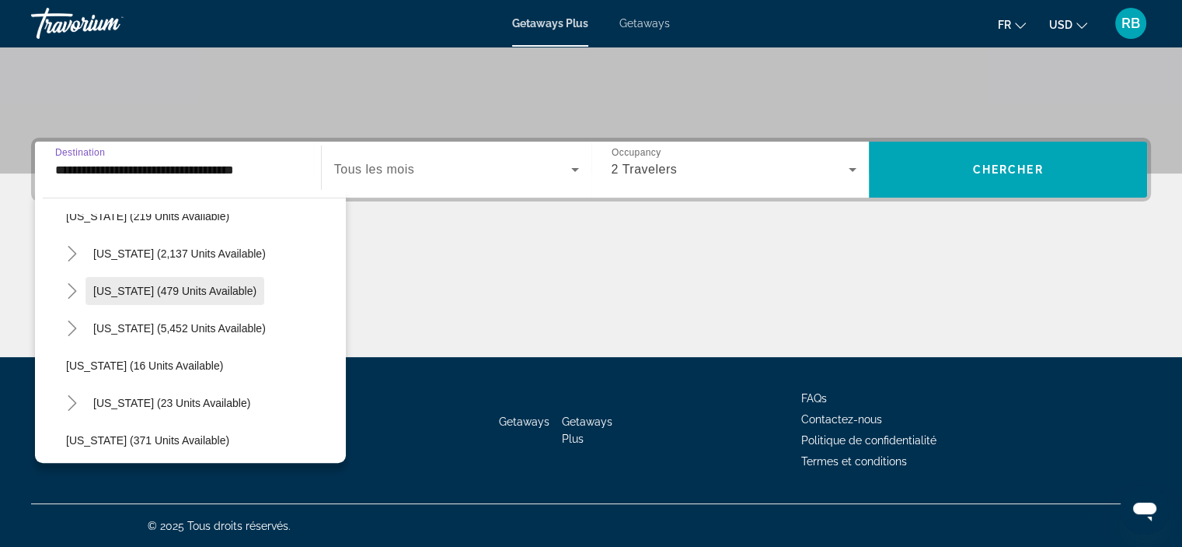
scroll to position [136, 0]
click at [264, 162] on input "**********" at bounding box center [178, 170] width 246 height 19
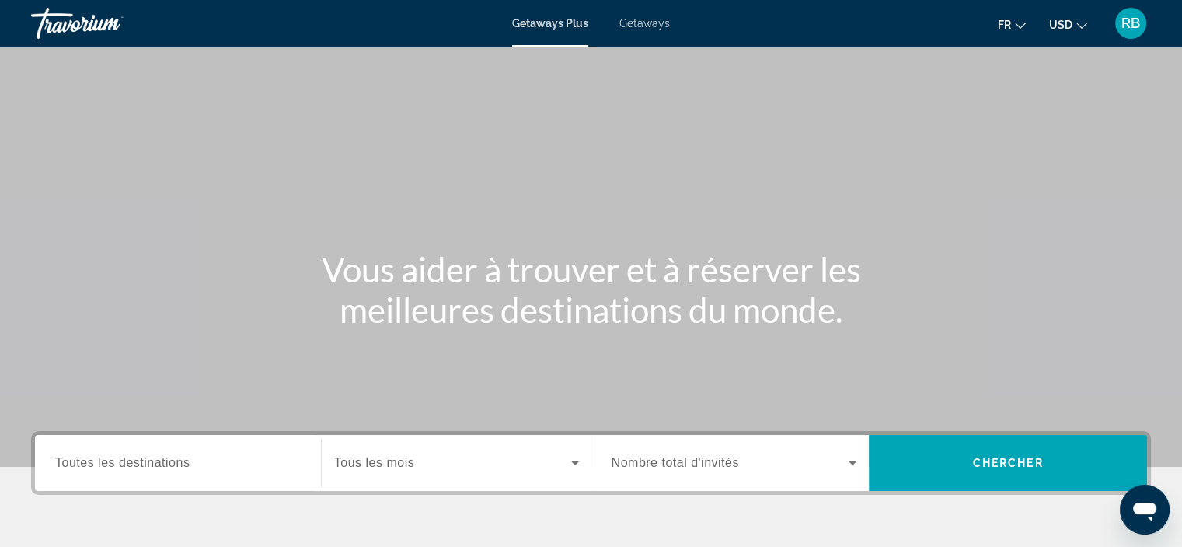
click at [197, 487] on div "Destination Toutes les destinations" at bounding box center [178, 463] width 271 height 56
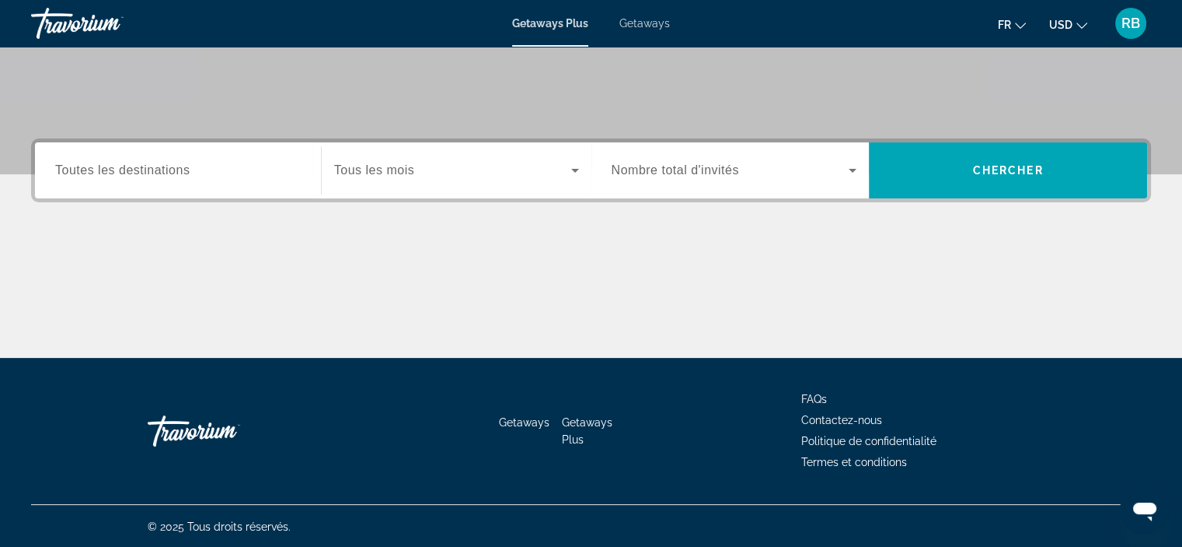
scroll to position [293, 0]
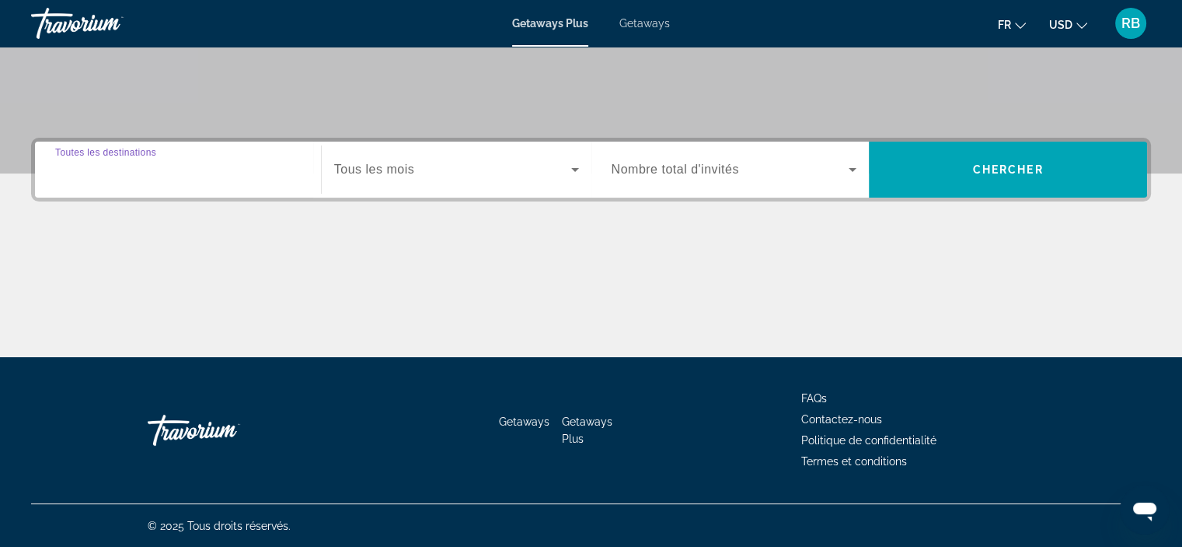
click at [229, 167] on input "Destination Toutes les destinations" at bounding box center [178, 170] width 246 height 19
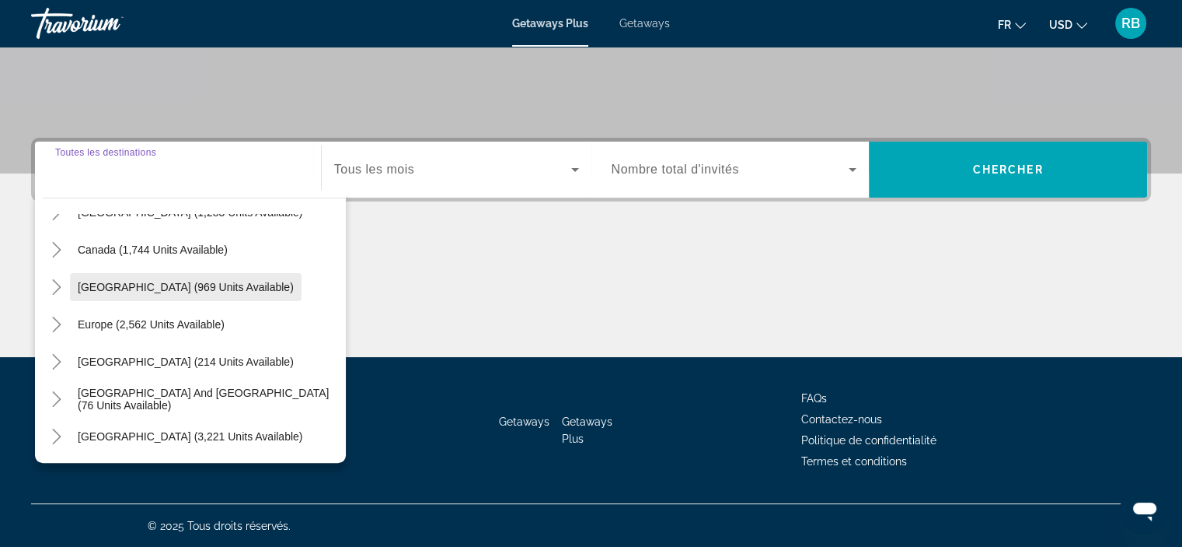
scroll to position [102, 0]
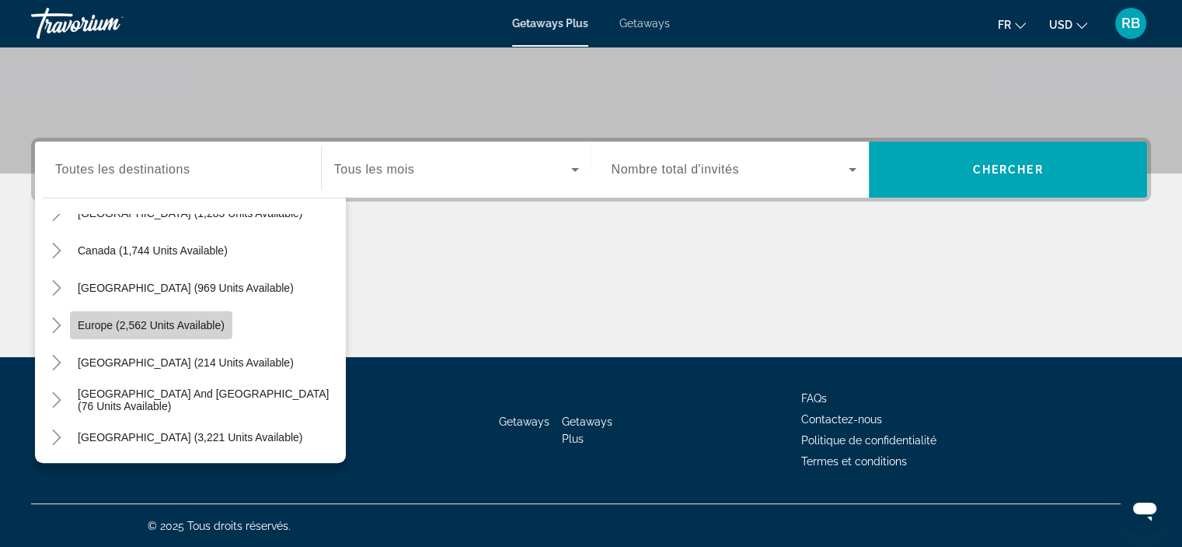
click at [173, 325] on span "Europe (2,562 units available)" at bounding box center [151, 325] width 147 height 12
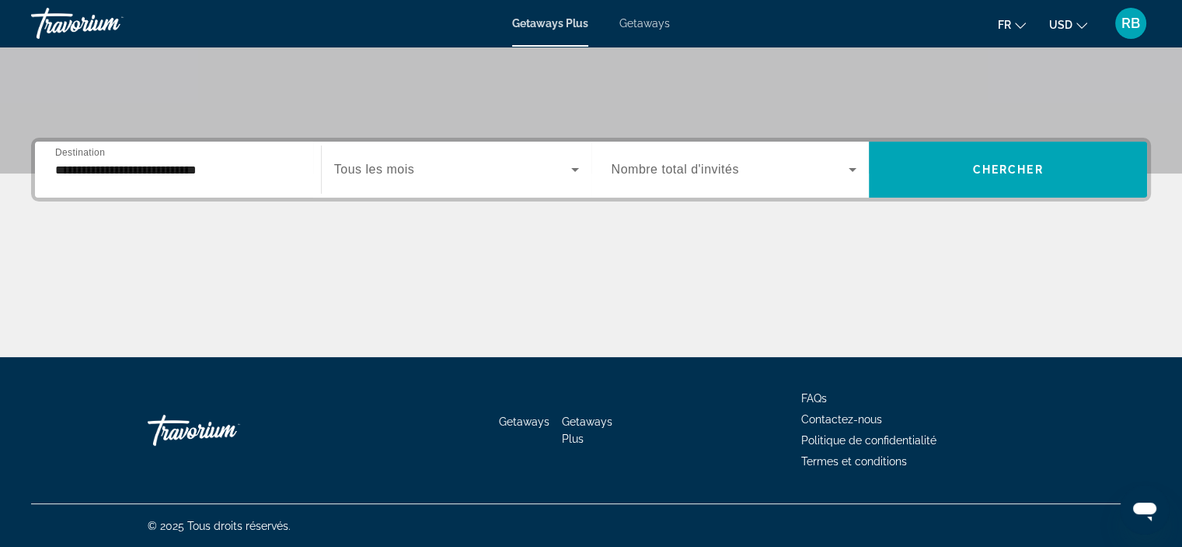
click at [609, 169] on div "Occupancy Nombre total d'invités" at bounding box center [734, 170] width 271 height 44
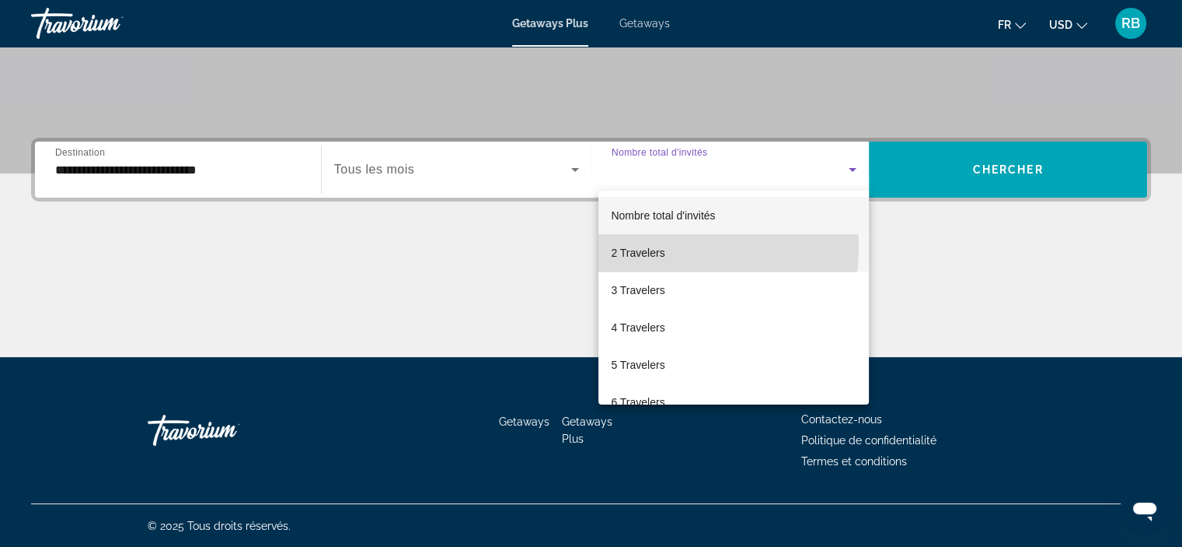
click at [651, 246] on span "2 Travelers" at bounding box center [638, 252] width 54 height 19
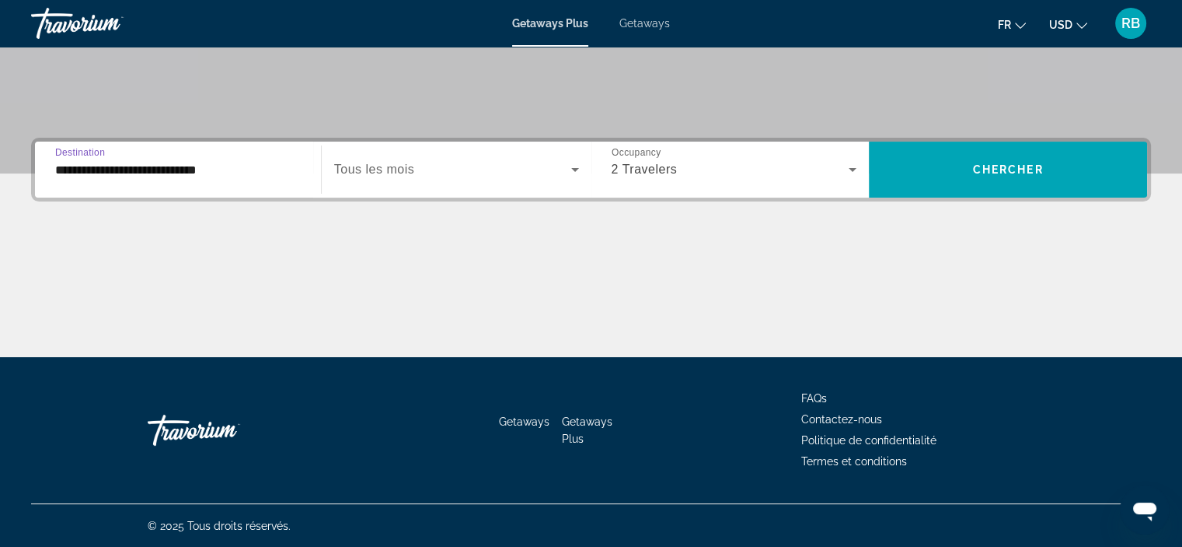
click at [195, 164] on input "**********" at bounding box center [178, 170] width 246 height 19
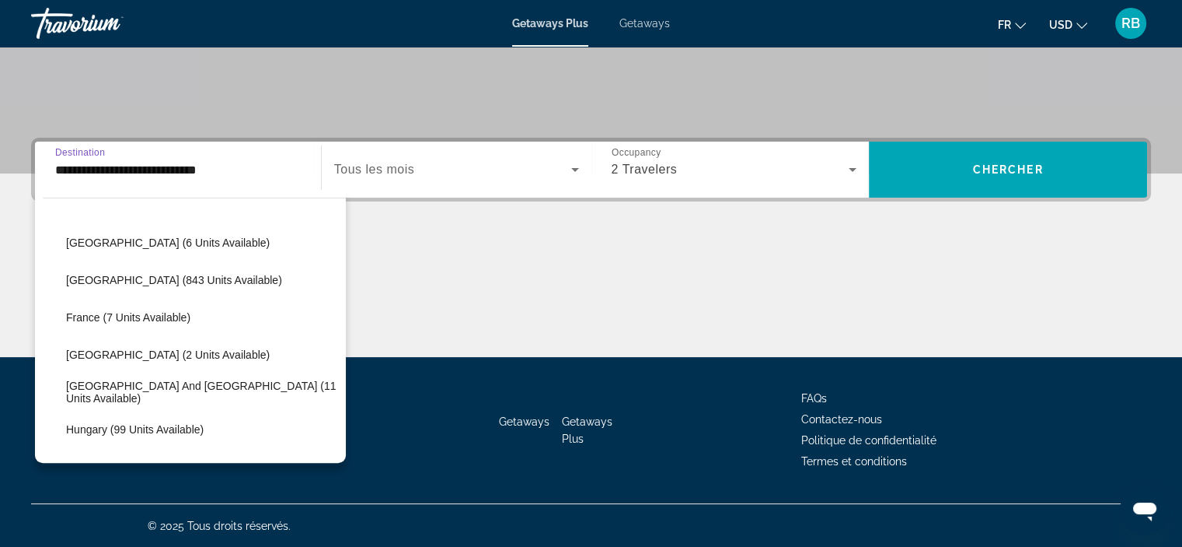
scroll to position [332, 0]
click at [1017, 14] on button "fr English Español Français Italiano Português русский" at bounding box center [1012, 24] width 28 height 23
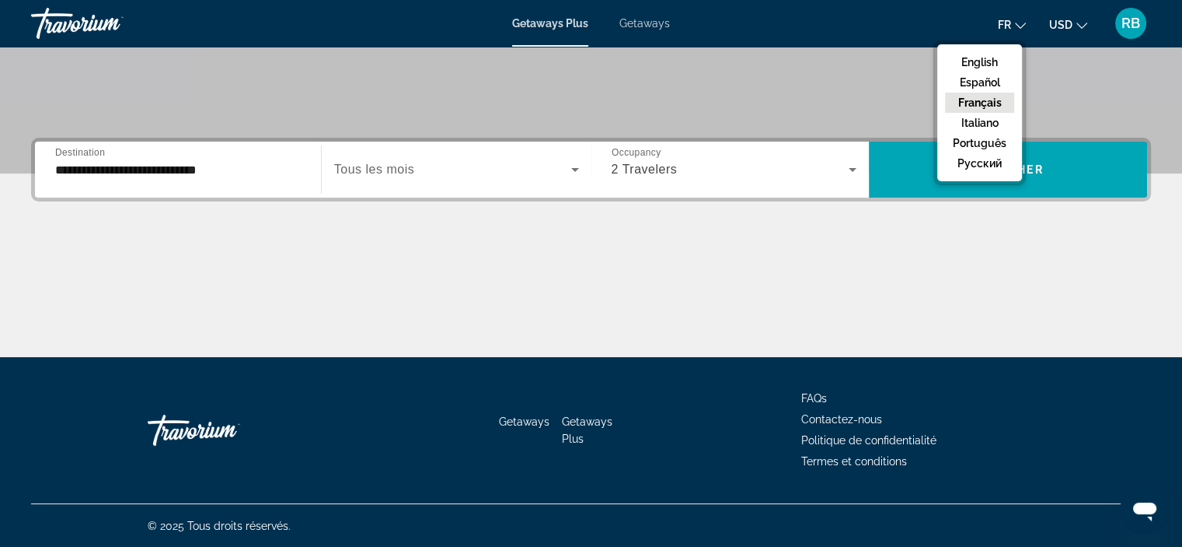
click at [994, 96] on button "Français" at bounding box center [979, 103] width 69 height 20
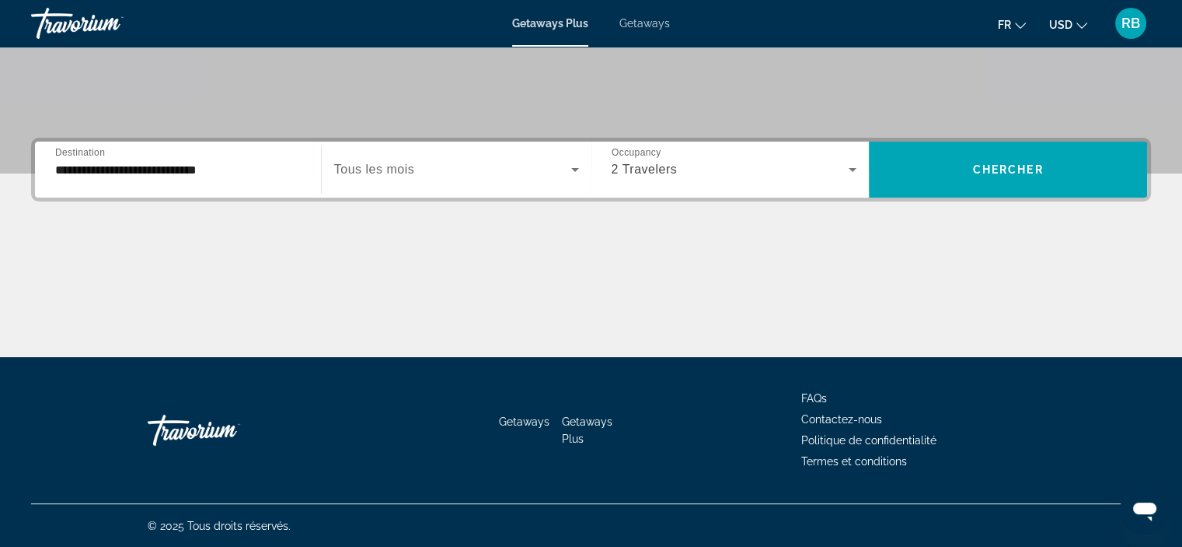
click at [260, 180] on div "**********" at bounding box center [178, 170] width 246 height 44
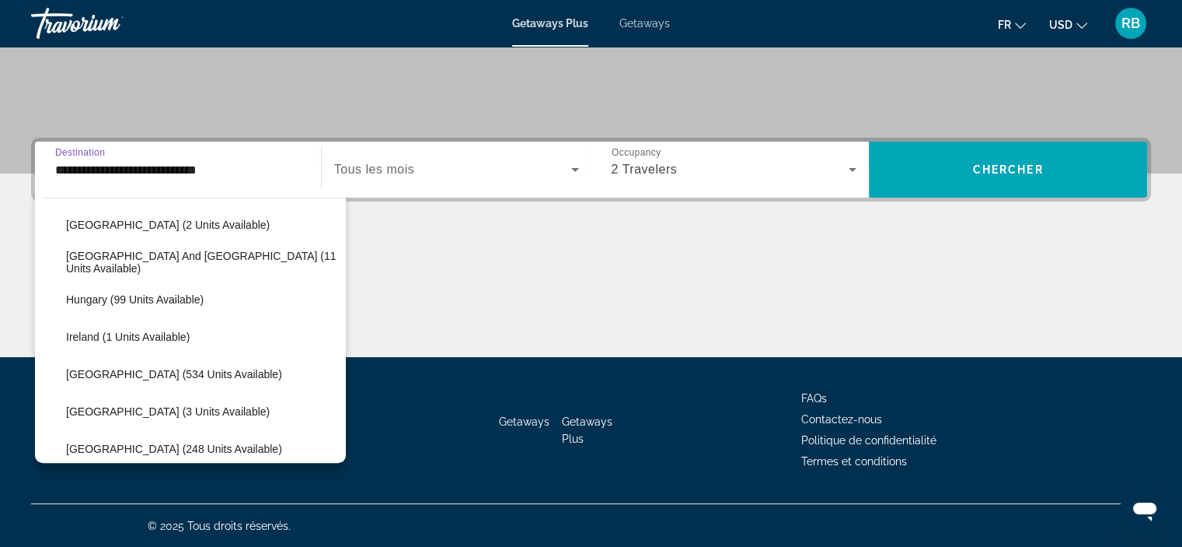
scroll to position [467, 0]
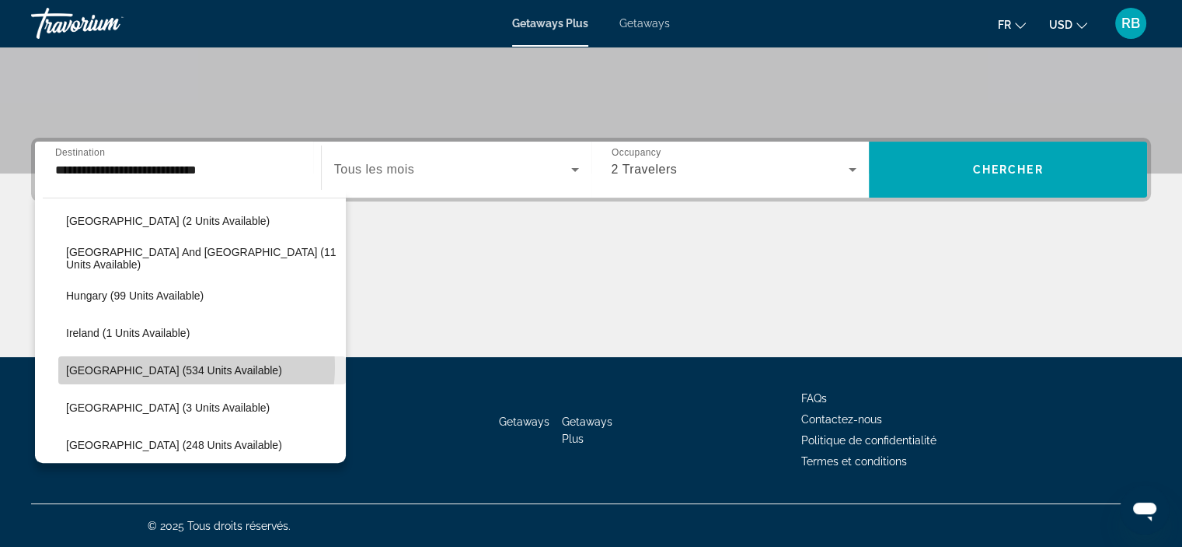
click at [173, 365] on span "[GEOGRAPHIC_DATA] (534 units available)" at bounding box center [174, 370] width 216 height 12
type input "**********"
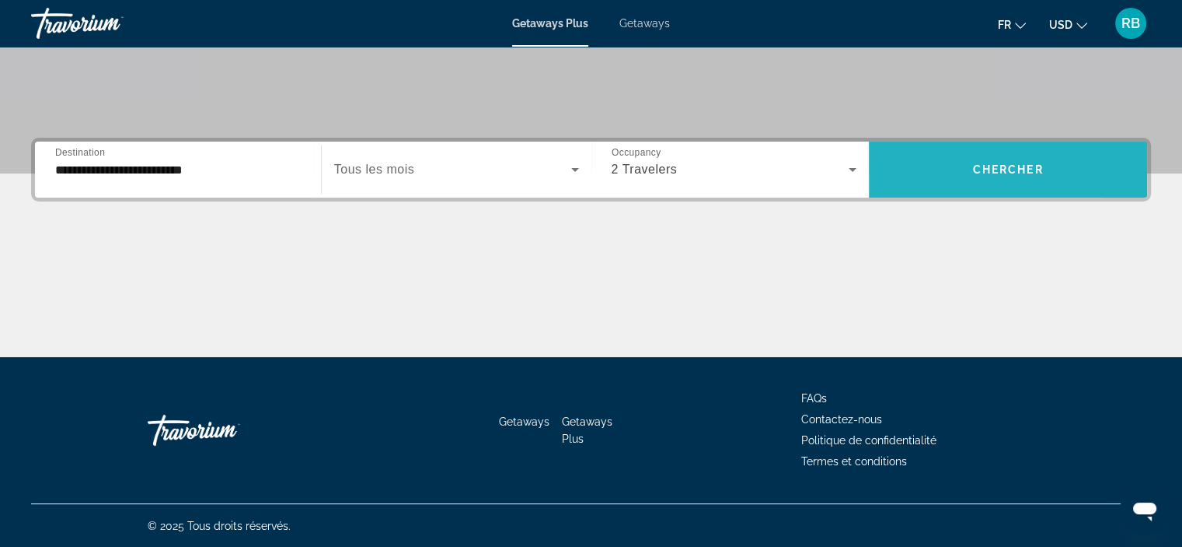
click at [930, 179] on span "Search widget" at bounding box center [1008, 169] width 278 height 37
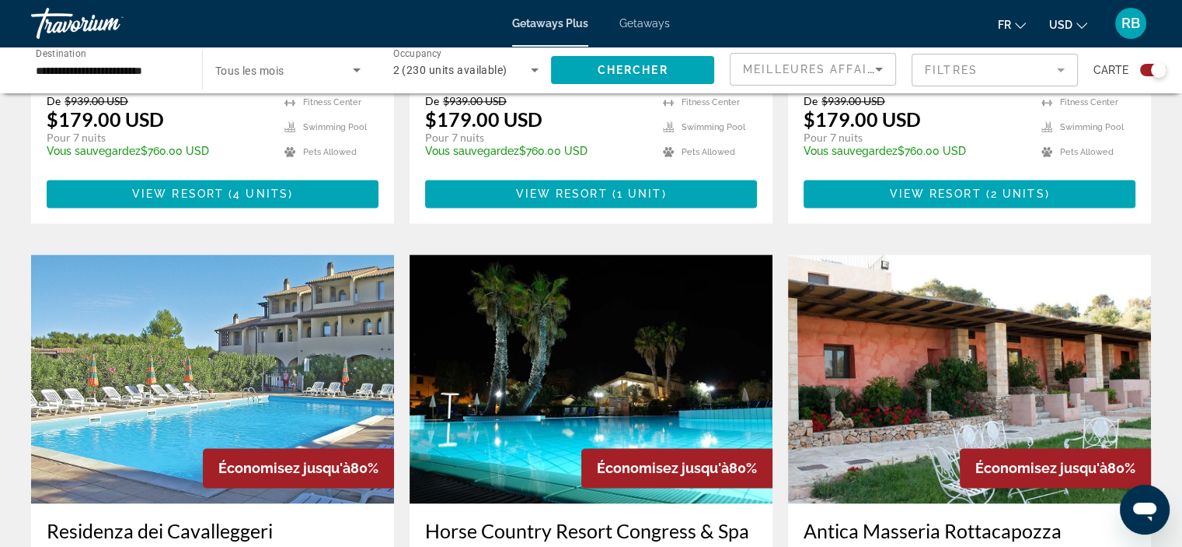
scroll to position [2104, 0]
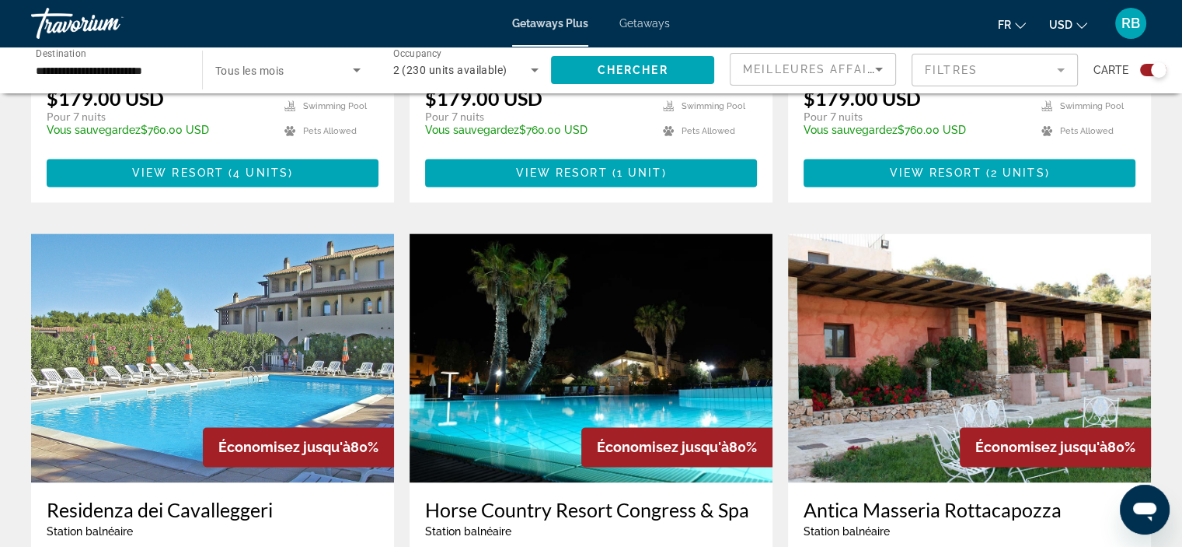
click at [613, 498] on h3 "Horse Country Resort Congress & Spa" at bounding box center [591, 509] width 332 height 23
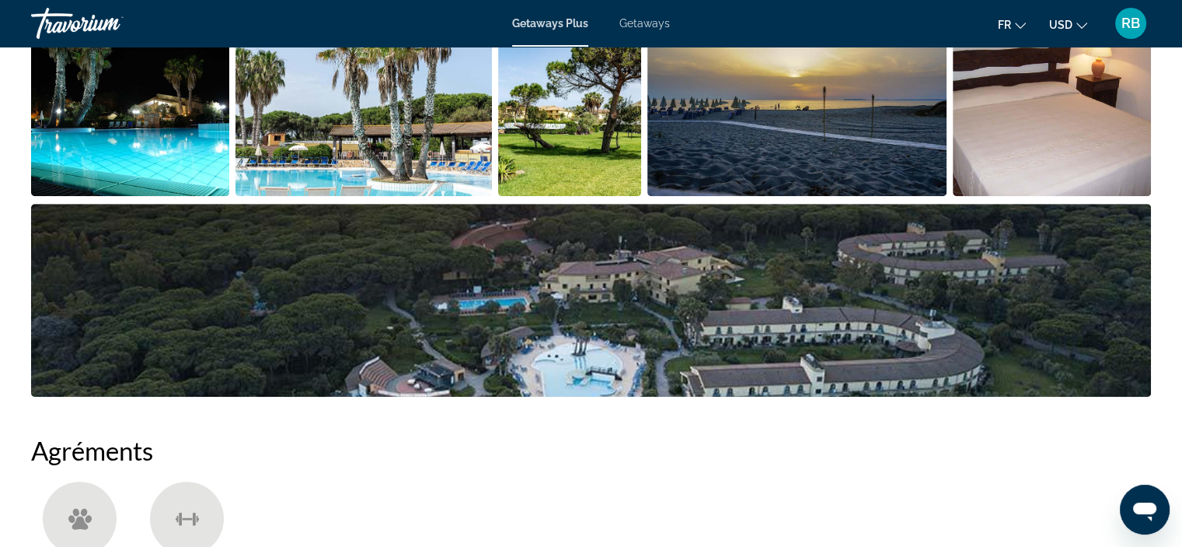
scroll to position [569, 0]
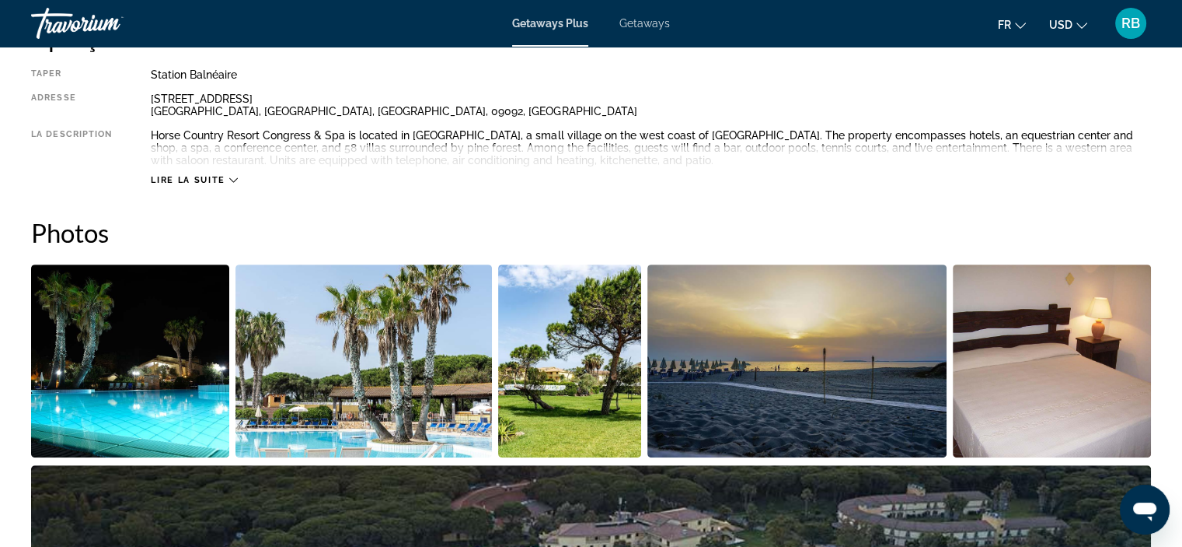
click at [116, 345] on img "Open full-screen image slider" at bounding box center [130, 360] width 198 height 193
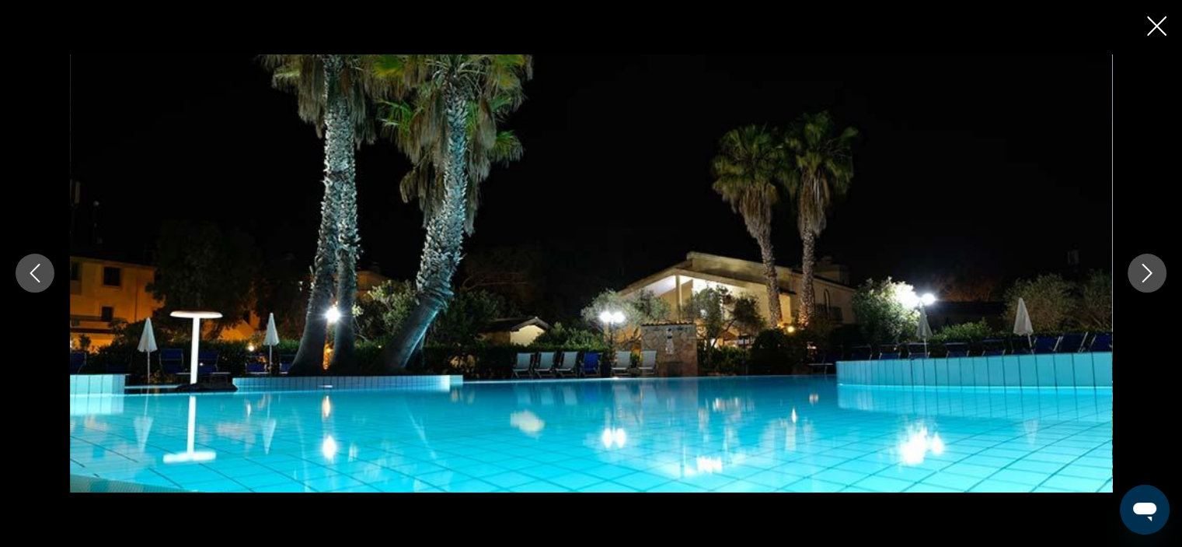
click at [1154, 279] on icon "Next image" at bounding box center [1147, 273] width 19 height 19
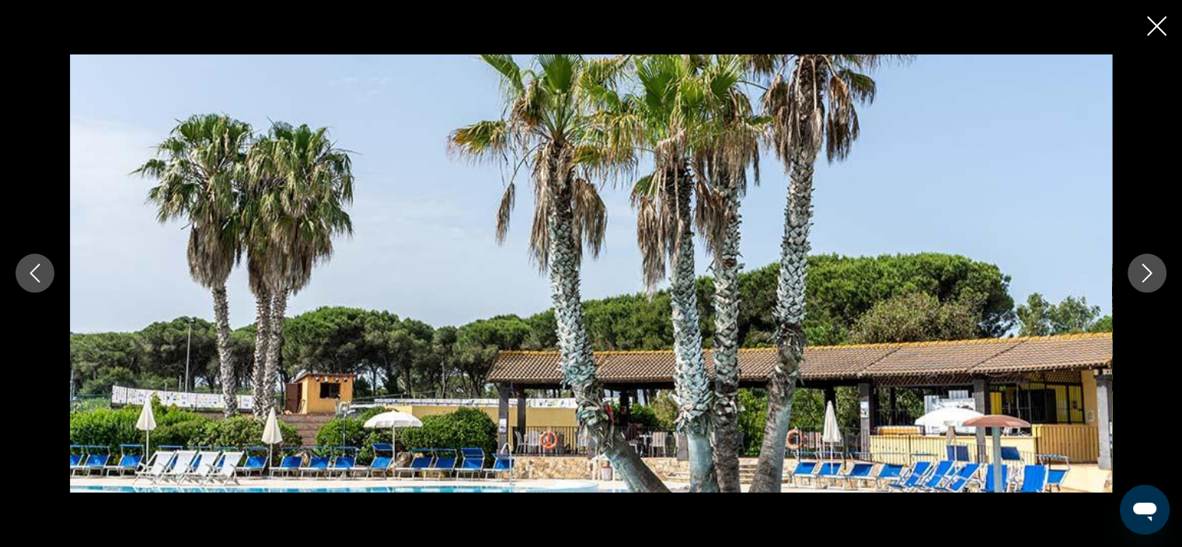
click at [1154, 279] on icon "Next image" at bounding box center [1147, 273] width 19 height 19
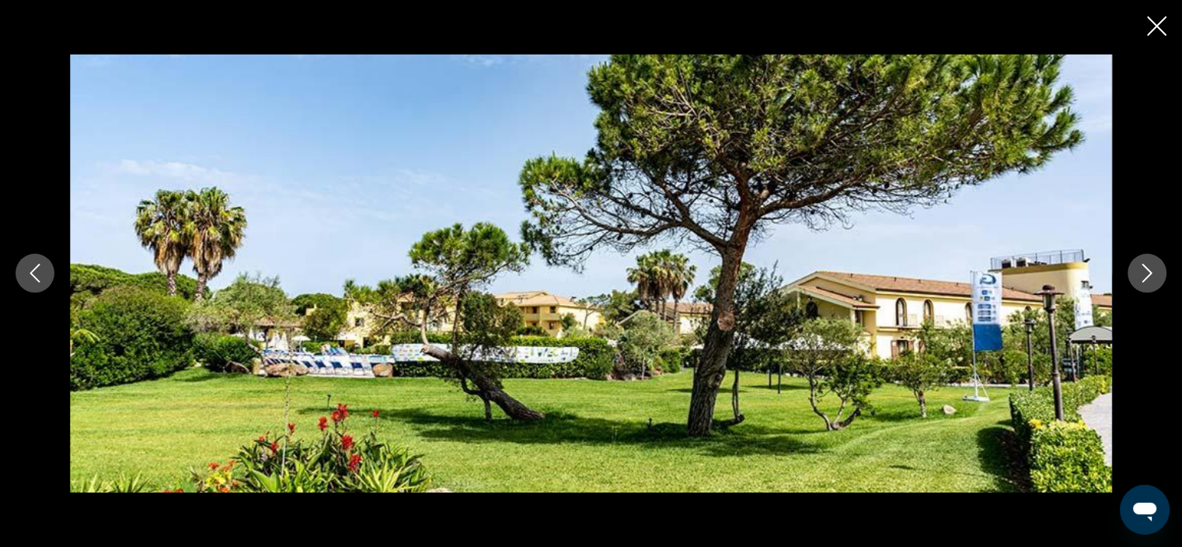
click at [1154, 279] on icon "Next image" at bounding box center [1147, 273] width 19 height 19
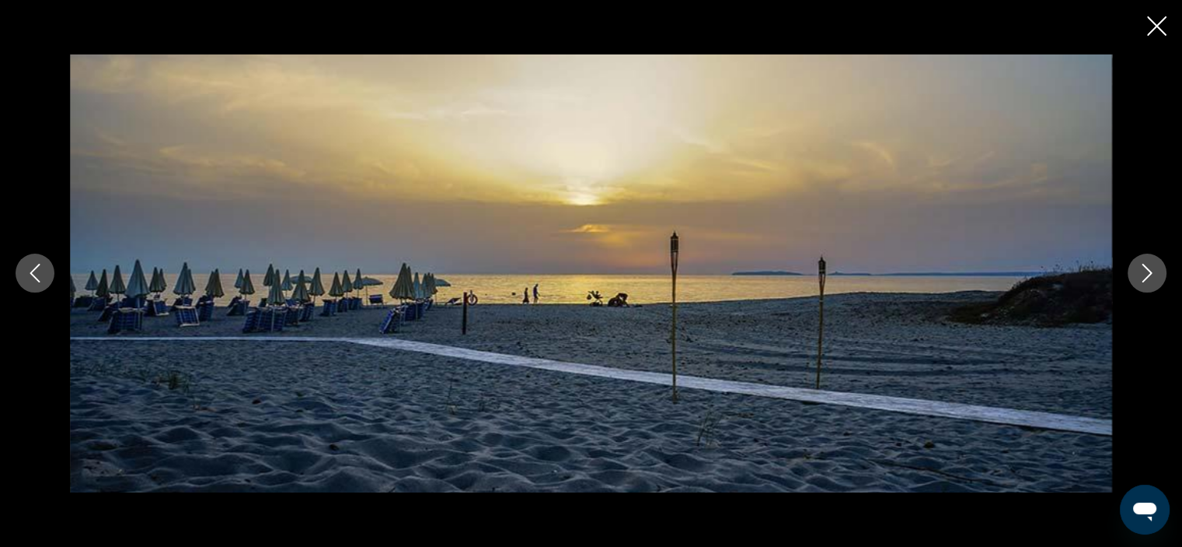
click at [1154, 279] on icon "Next image" at bounding box center [1147, 273] width 19 height 19
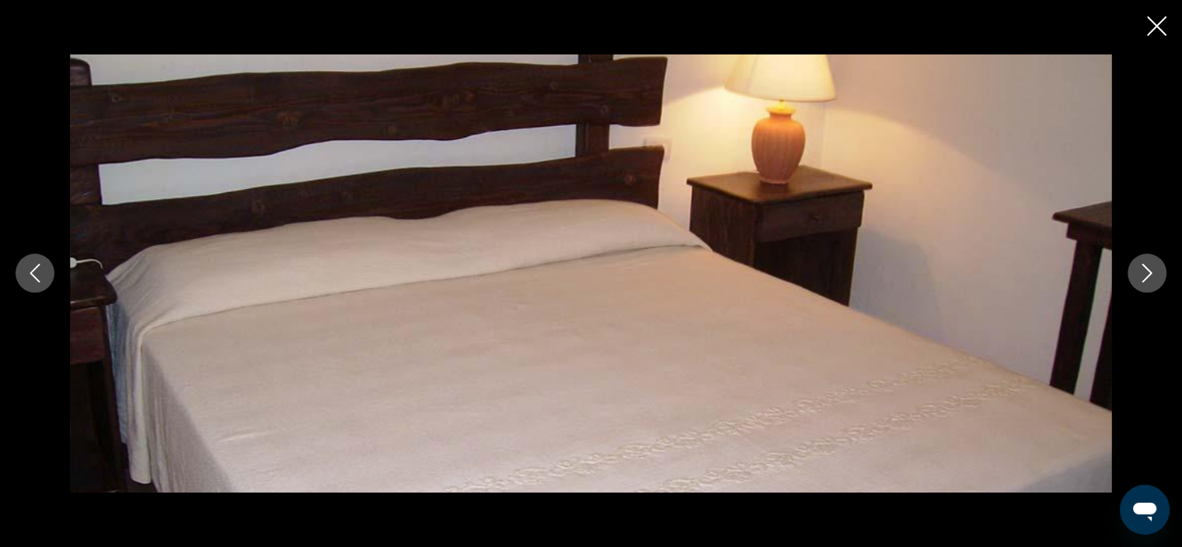
click at [1154, 279] on icon "Next image" at bounding box center [1147, 273] width 19 height 19
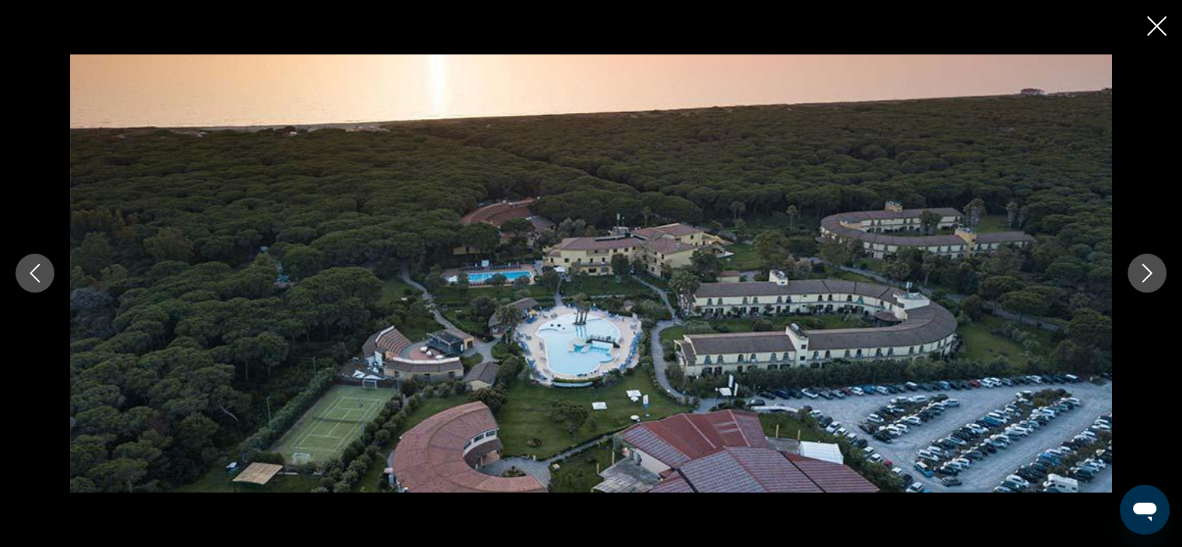
click at [1154, 279] on icon "Next image" at bounding box center [1147, 273] width 19 height 19
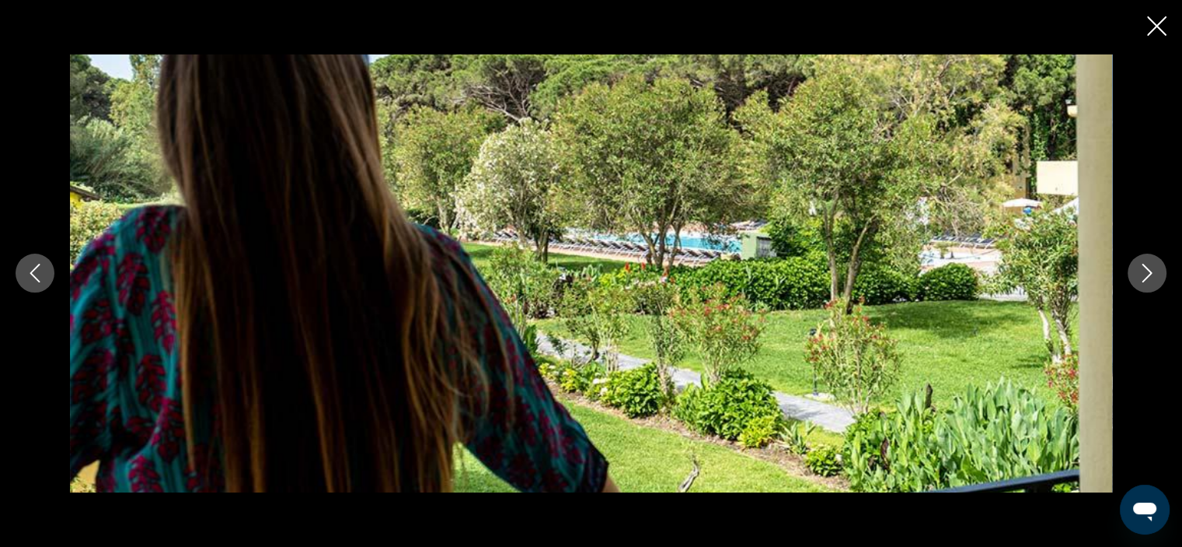
click at [1154, 279] on icon "Next image" at bounding box center [1147, 273] width 19 height 19
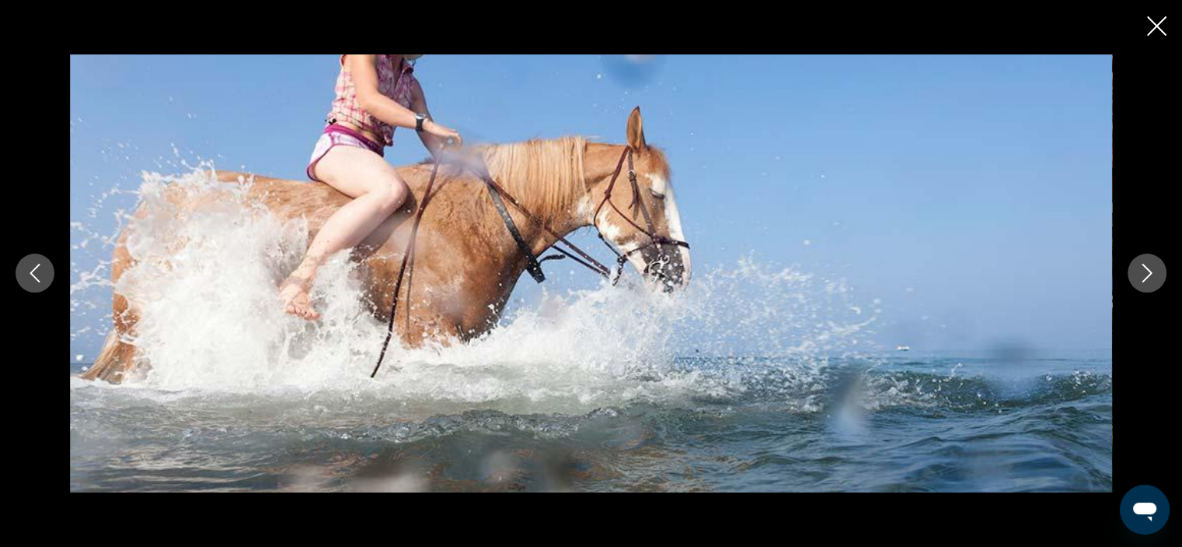
click at [1154, 279] on icon "Next image" at bounding box center [1147, 273] width 19 height 19
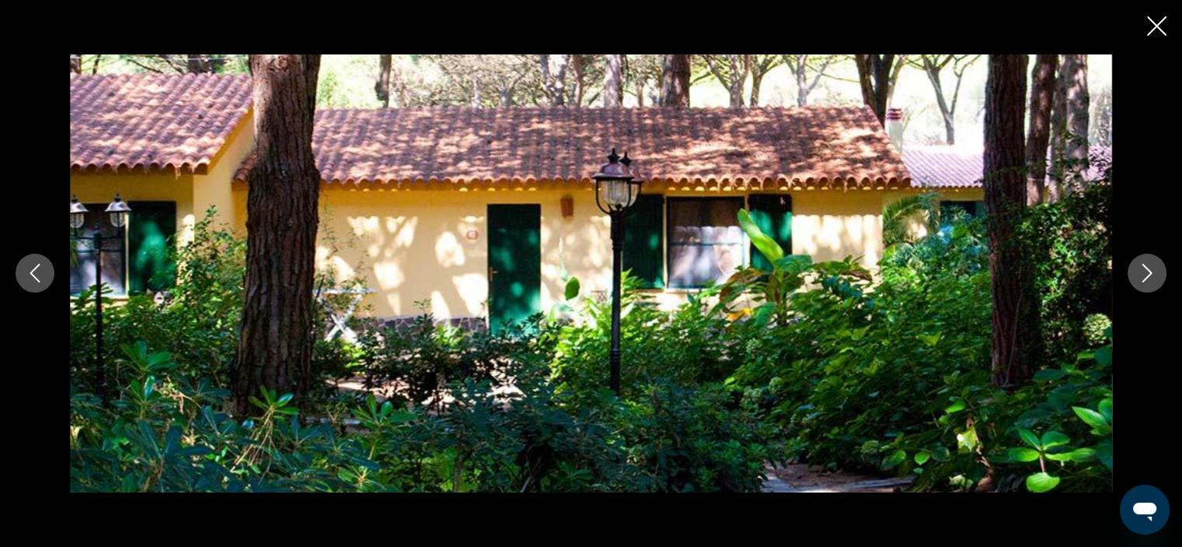
click at [1154, 279] on icon "Next image" at bounding box center [1147, 273] width 19 height 19
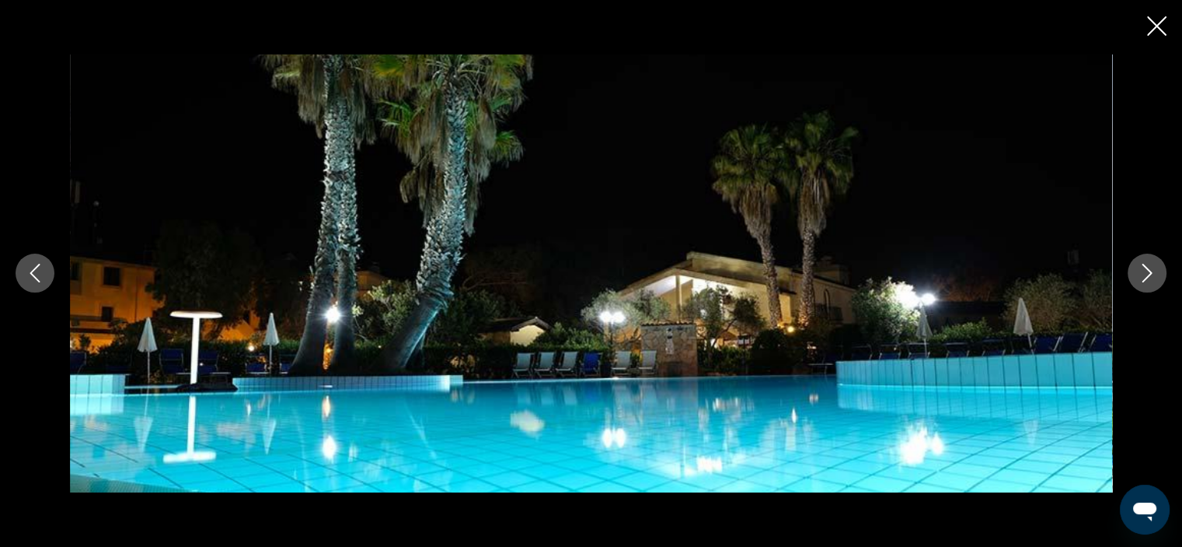
click at [1154, 279] on icon "Next image" at bounding box center [1147, 273] width 19 height 19
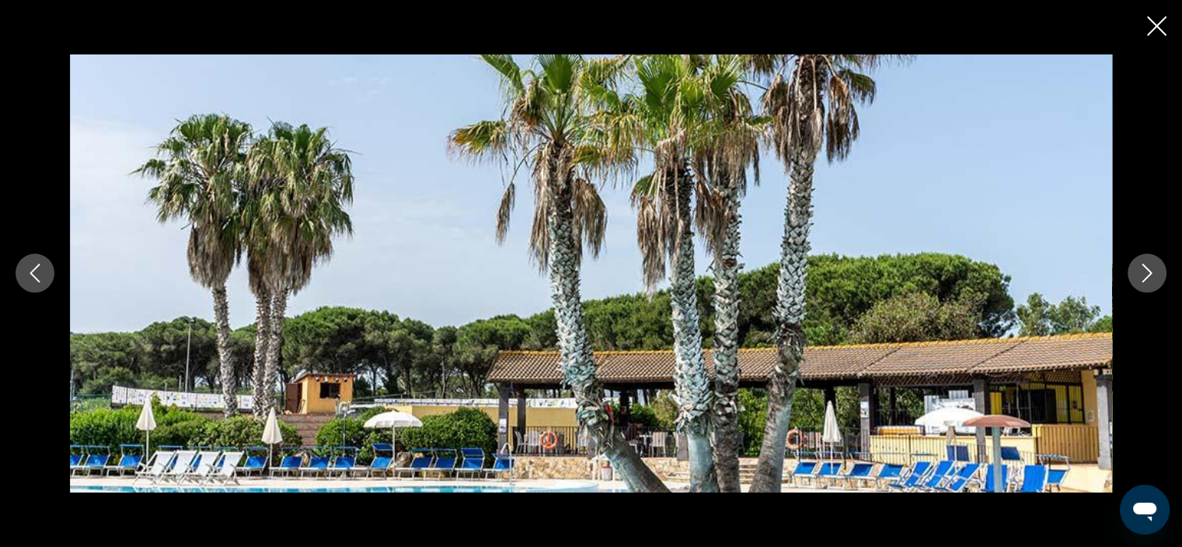
drag, startPoint x: 1154, startPoint y: 279, endPoint x: 1145, endPoint y: 39, distance: 240.4
click at [1145, 39] on div "prev next" at bounding box center [591, 273] width 1182 height 547
click at [1154, 13] on div "prev next" at bounding box center [591, 273] width 1182 height 547
click at [1154, 16] on button "Close slideshow" at bounding box center [1156, 28] width 19 height 24
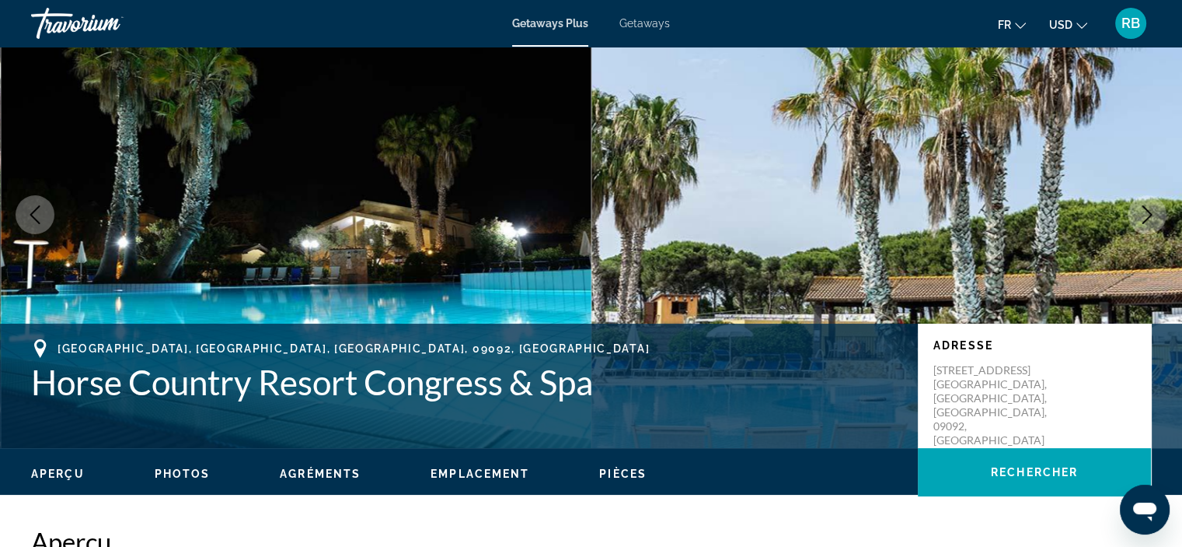
scroll to position [65, 0]
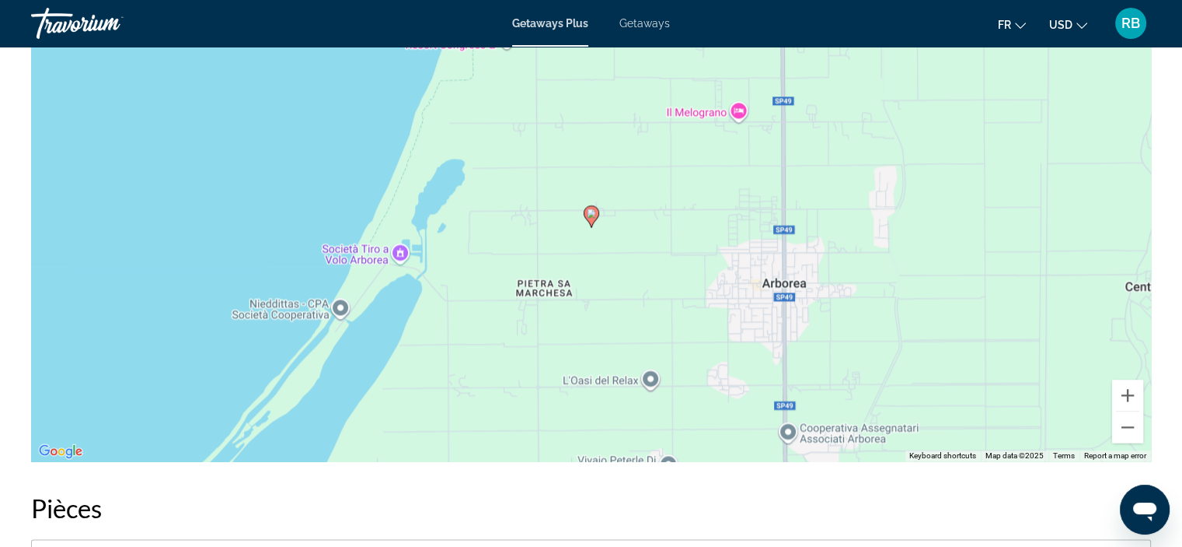
click at [889, 205] on div "To activate drag with keyboard, press Alt + Enter. Once in keyboard drag state,…" at bounding box center [591, 228] width 1120 height 466
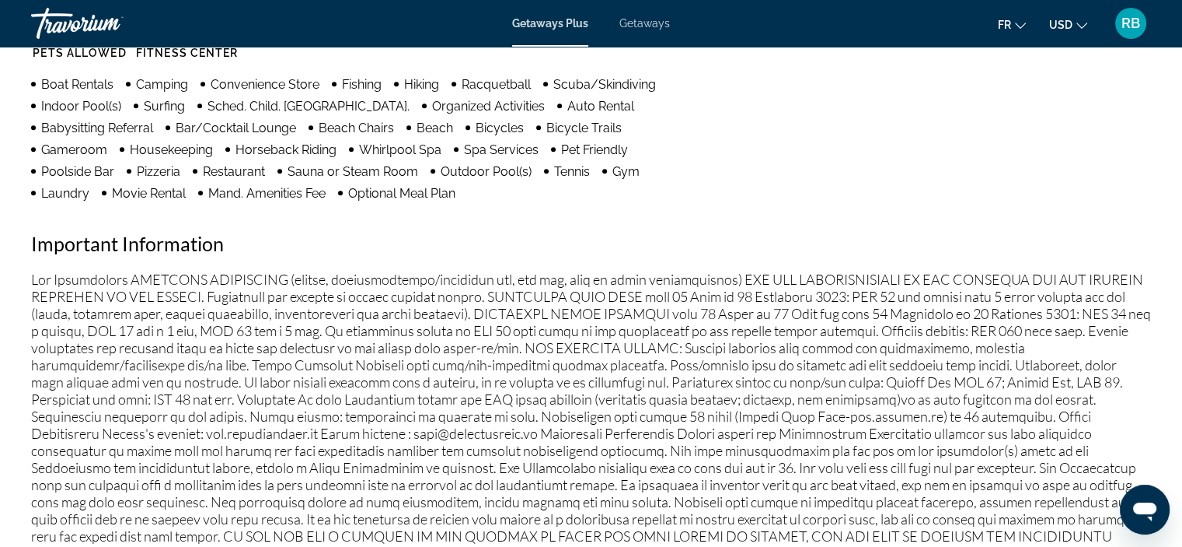
scroll to position [1330, 0]
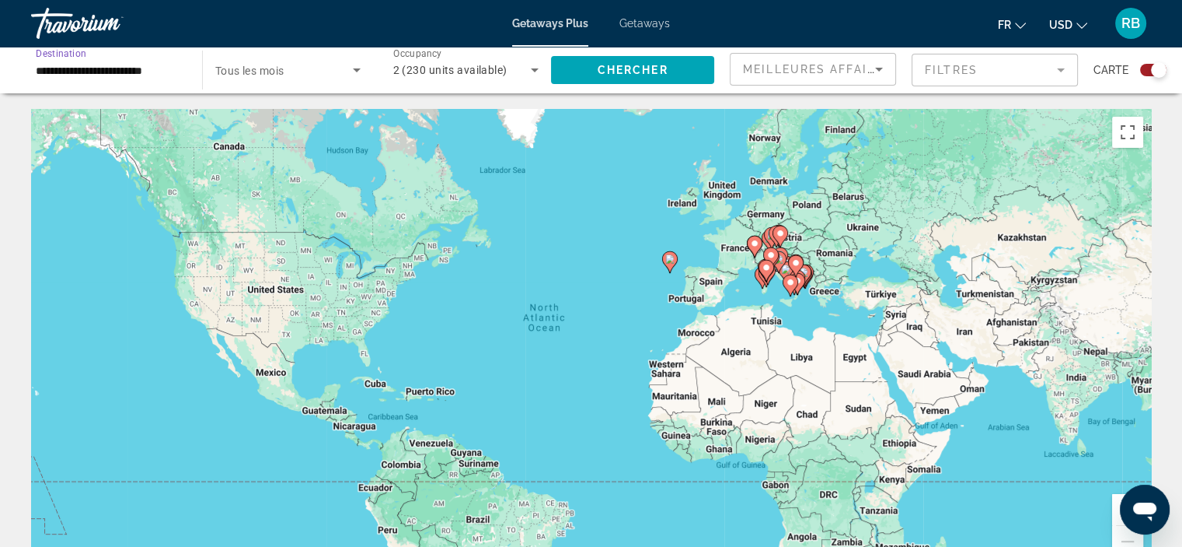
click at [166, 68] on input "**********" at bounding box center [109, 70] width 146 height 19
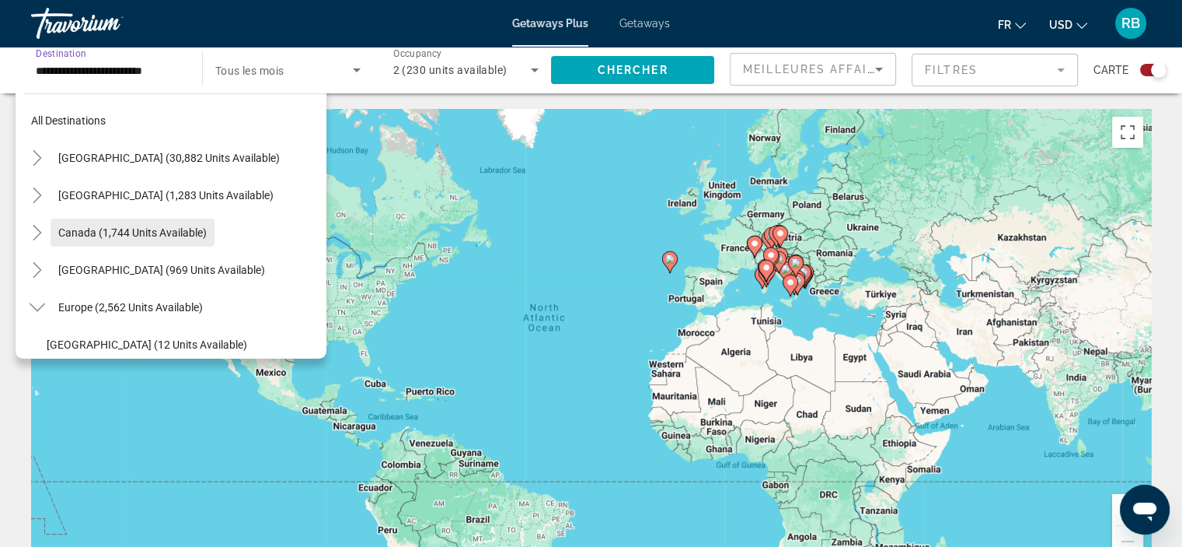
scroll to position [14, 0]
click at [117, 161] on span "[GEOGRAPHIC_DATA] (30,882 units available)" at bounding box center [169, 159] width 222 height 12
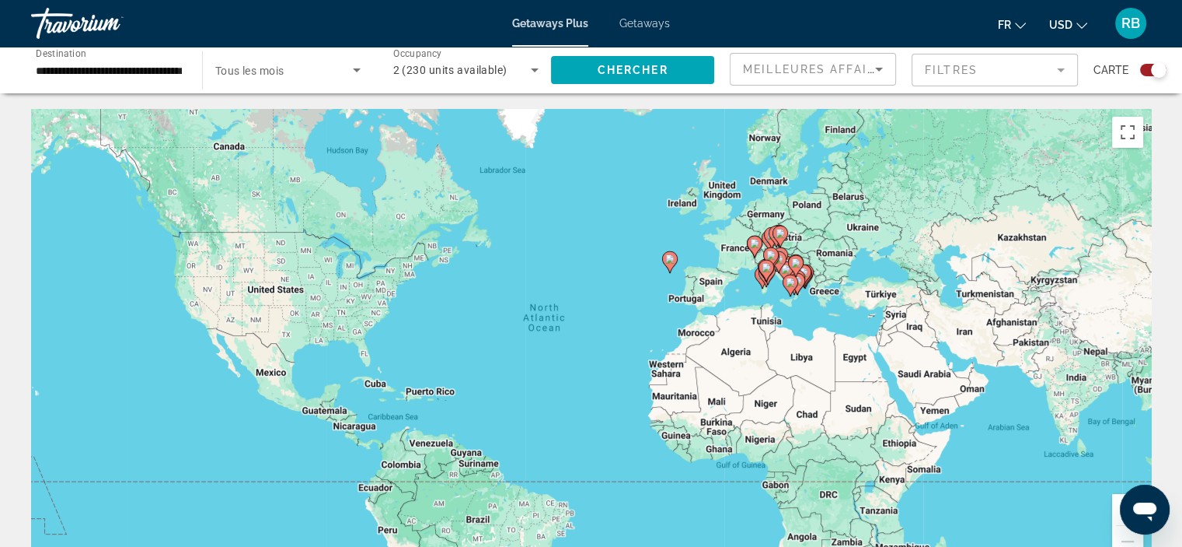
click at [117, 161] on div "To activate drag with keyboard, press Alt + Enter. Once in keyboard drag state,…" at bounding box center [591, 342] width 1120 height 466
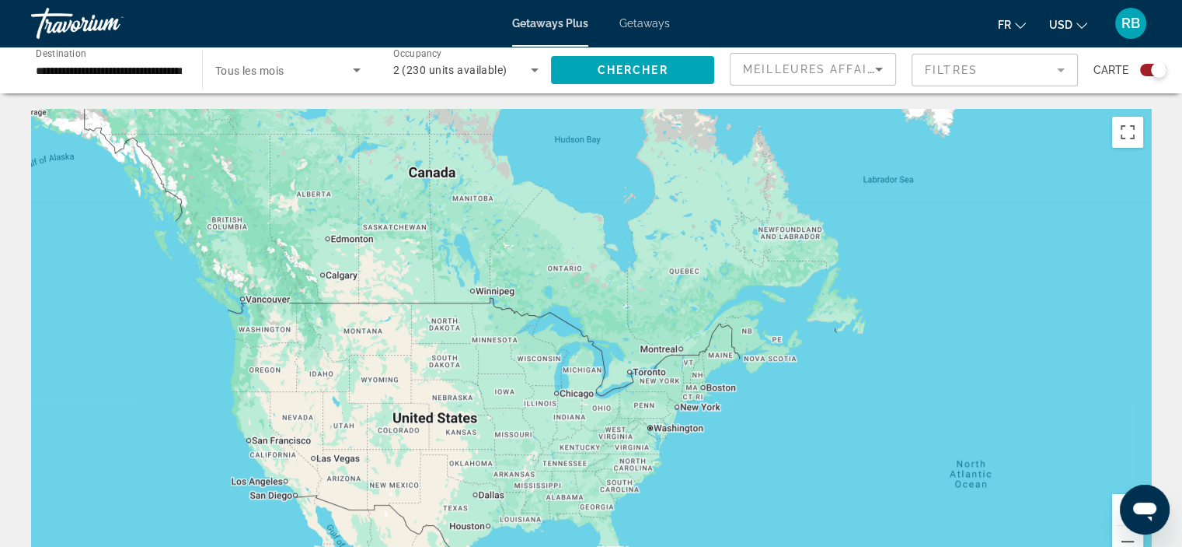
click at [141, 56] on div "**********" at bounding box center [109, 70] width 146 height 44
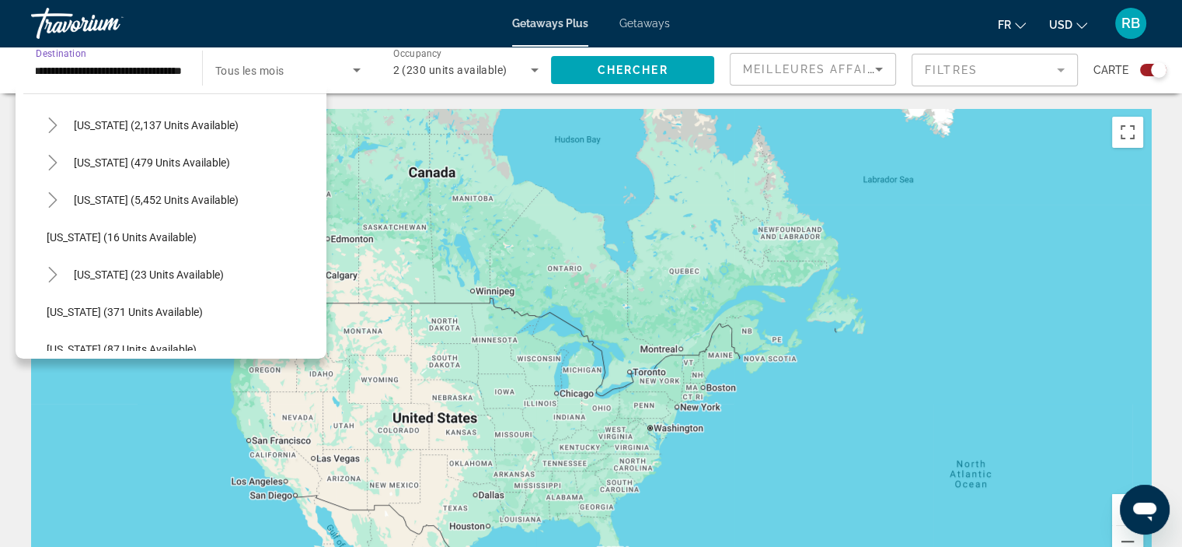
scroll to position [149, 0]
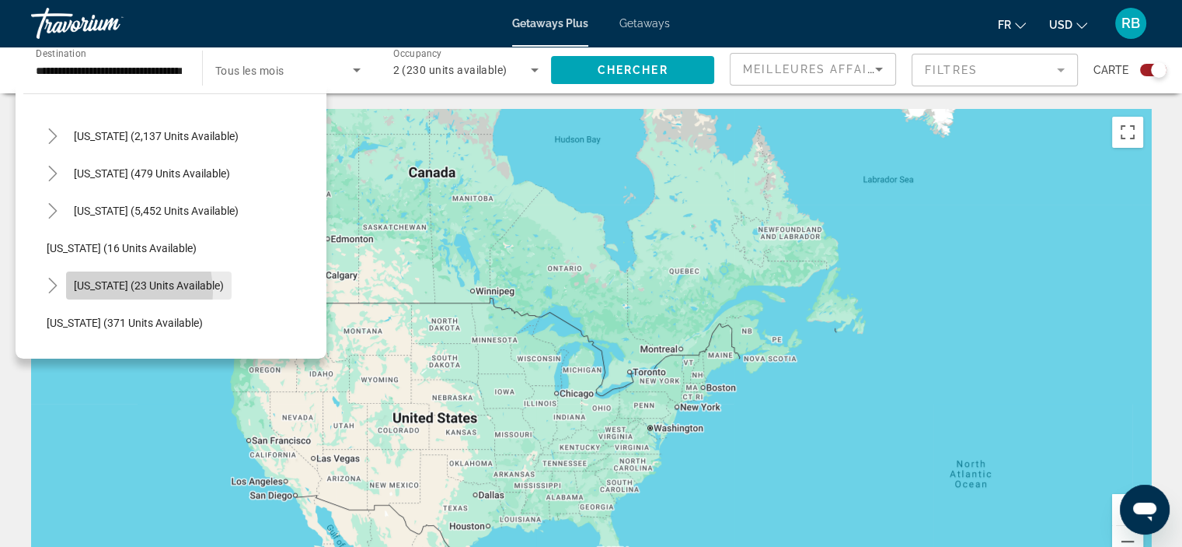
click at [107, 291] on span "Search widget" at bounding box center [149, 285] width 166 height 37
type input "**********"
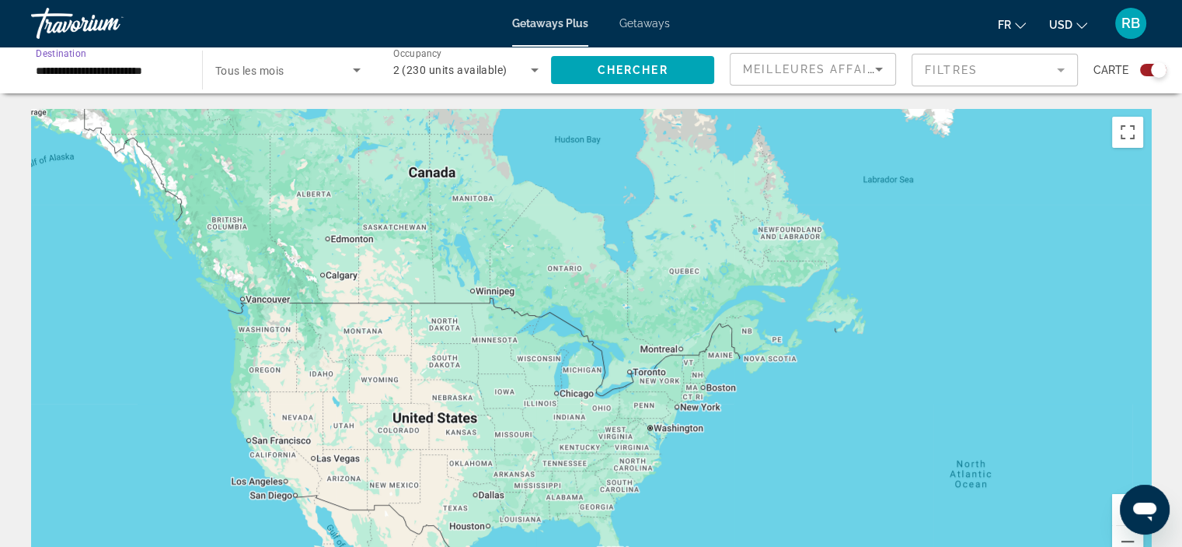
scroll to position [0, 0]
click at [466, 69] on span "2 (230 units available)" at bounding box center [450, 70] width 114 height 12
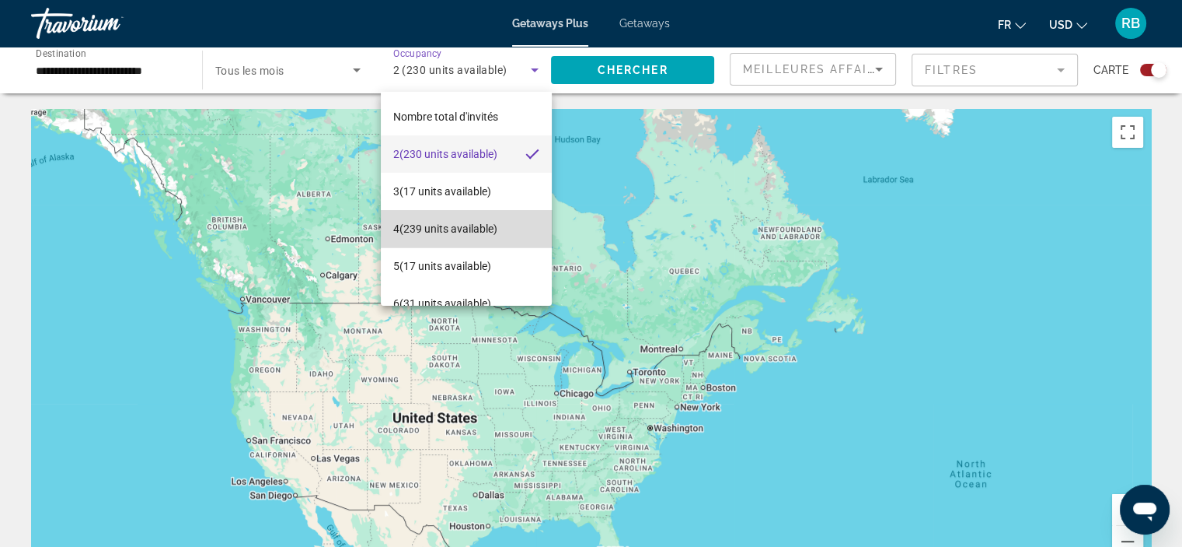
click at [475, 228] on span "4 (239 units available)" at bounding box center [445, 228] width 104 height 19
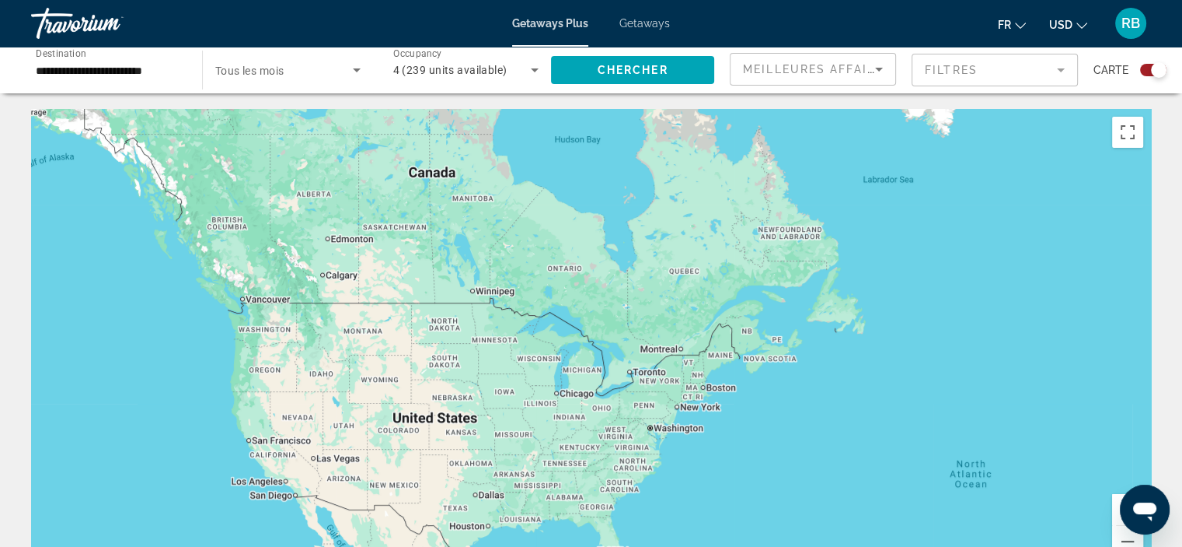
click at [342, 55] on div "Search widget" at bounding box center [287, 70] width 145 height 44
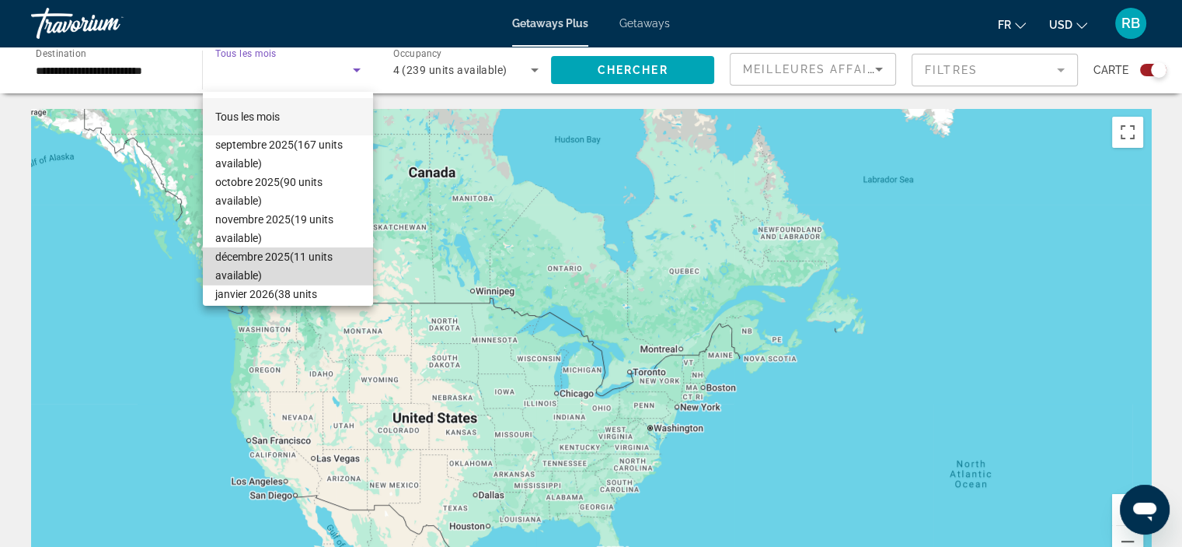
click at [321, 251] on span "décembre 2025 (11 units available)" at bounding box center [287, 265] width 145 height 37
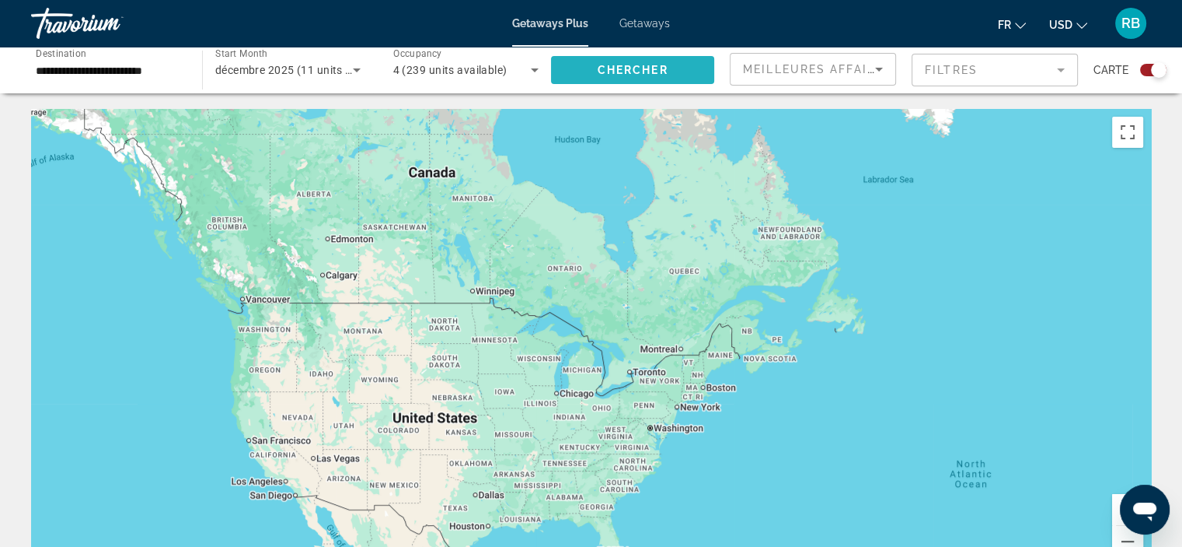
click at [596, 77] on span "Search widget" at bounding box center [632, 69] width 163 height 37
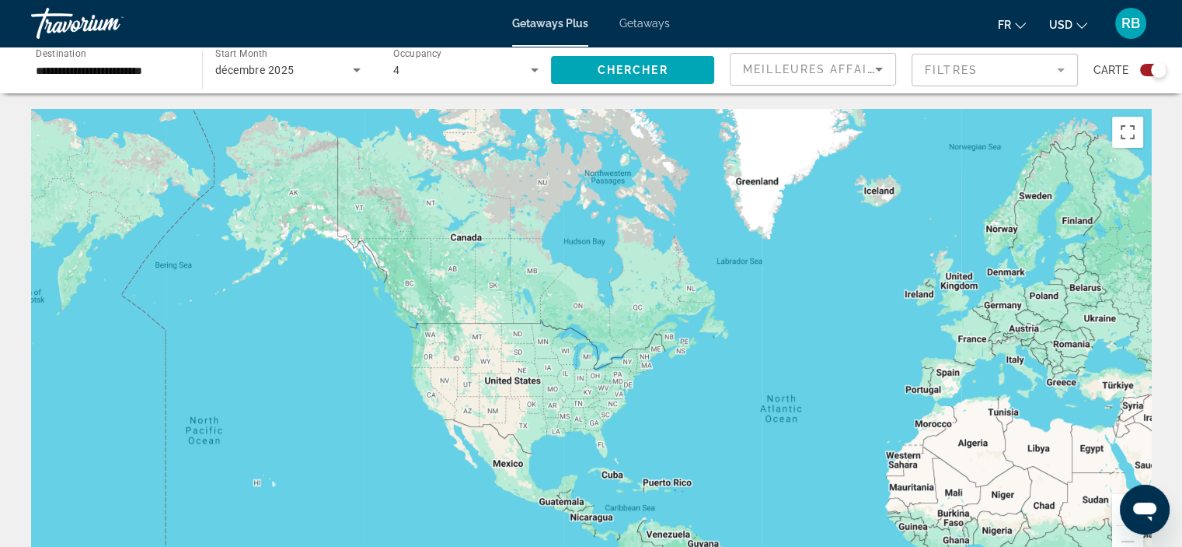
click at [460, 97] on div "**********" at bounding box center [591, 313] width 1182 height 626
click at [460, 80] on div "4" at bounding box center [466, 70] width 146 height 44
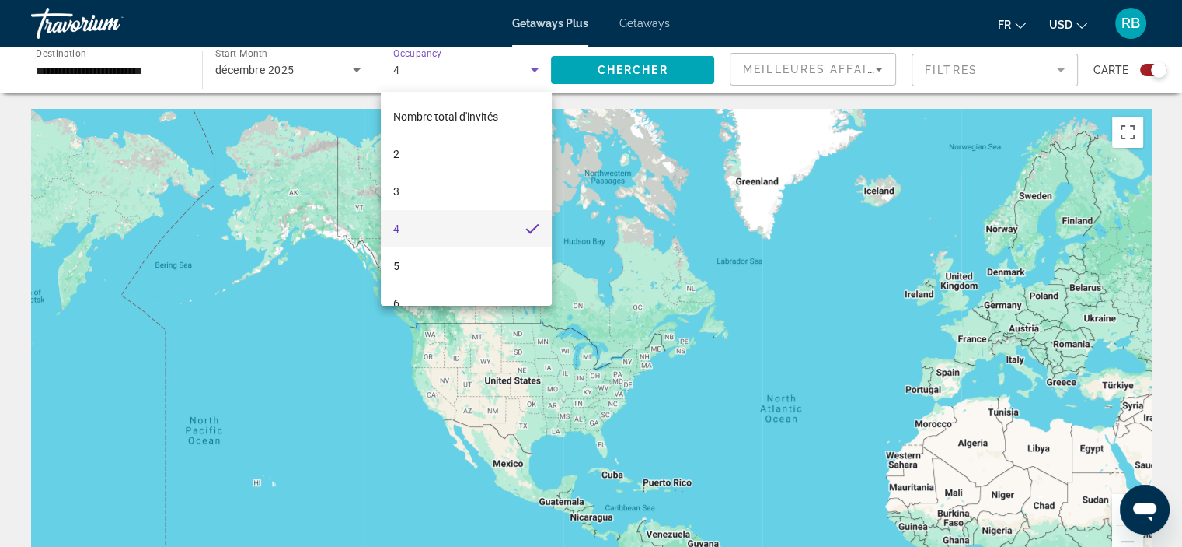
click at [309, 72] on div at bounding box center [591, 273] width 1182 height 547
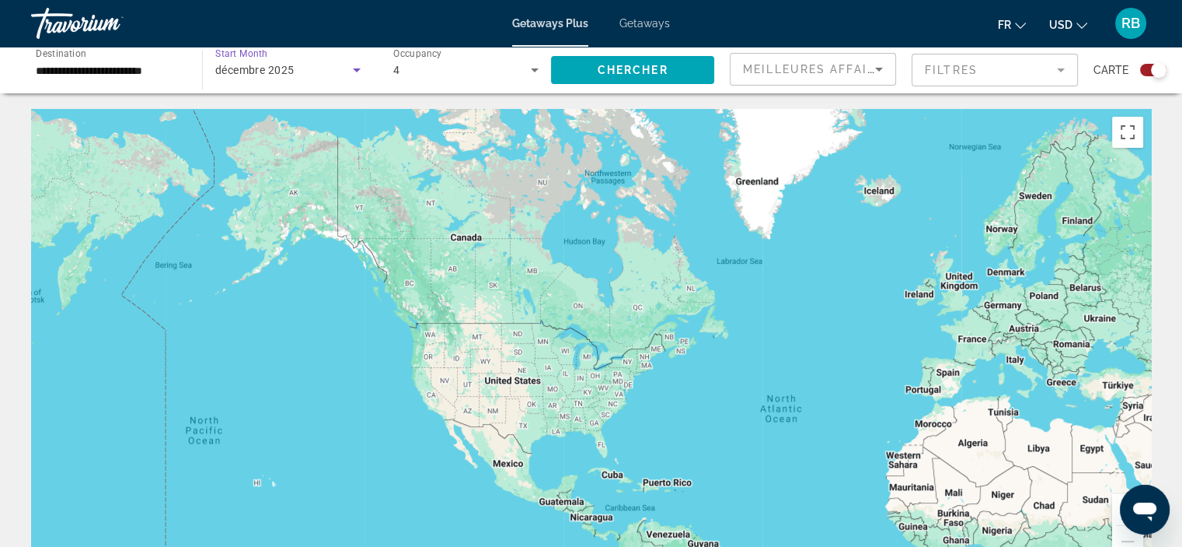
click at [309, 72] on div "décembre 2025" at bounding box center [284, 70] width 138 height 19
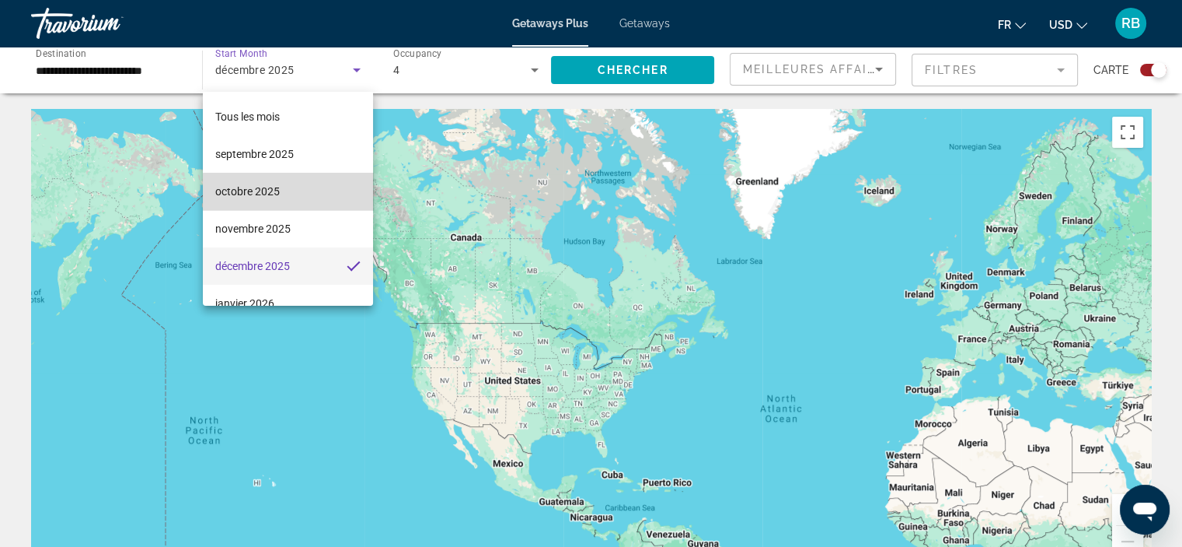
click at [291, 194] on mat-option "octobre 2025" at bounding box center [288, 191] width 170 height 37
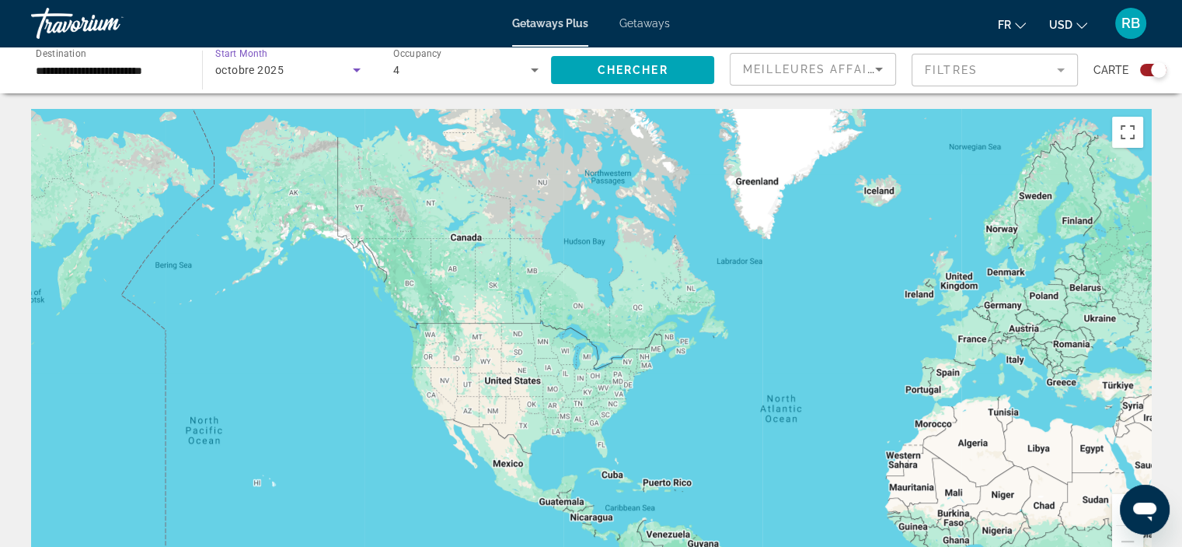
click at [289, 71] on div "octobre 2025" at bounding box center [284, 70] width 138 height 19
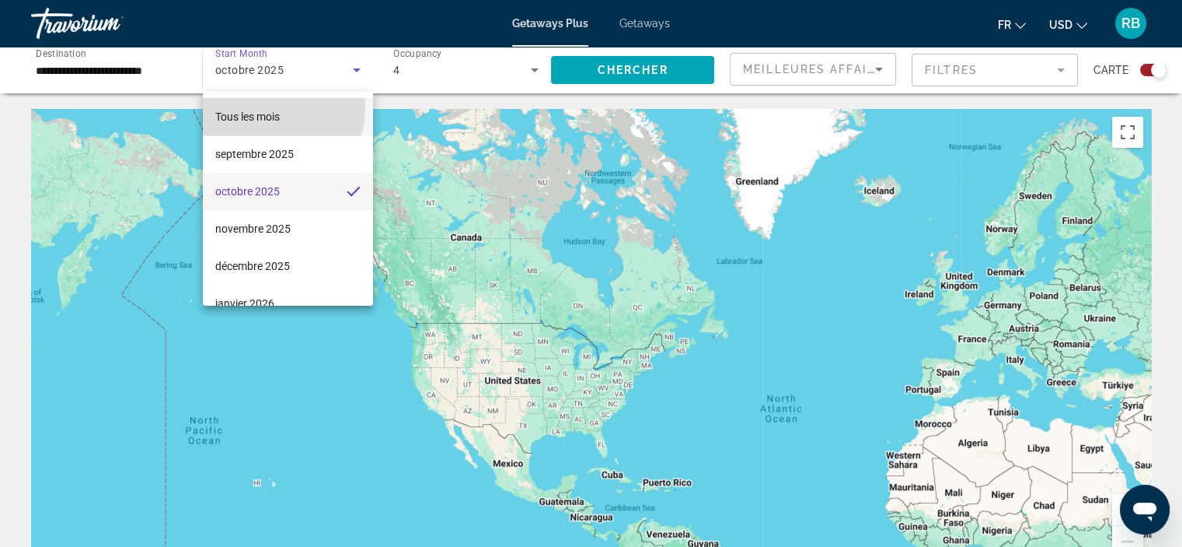
click at [271, 108] on span "Tous les mois" at bounding box center [247, 116] width 65 height 19
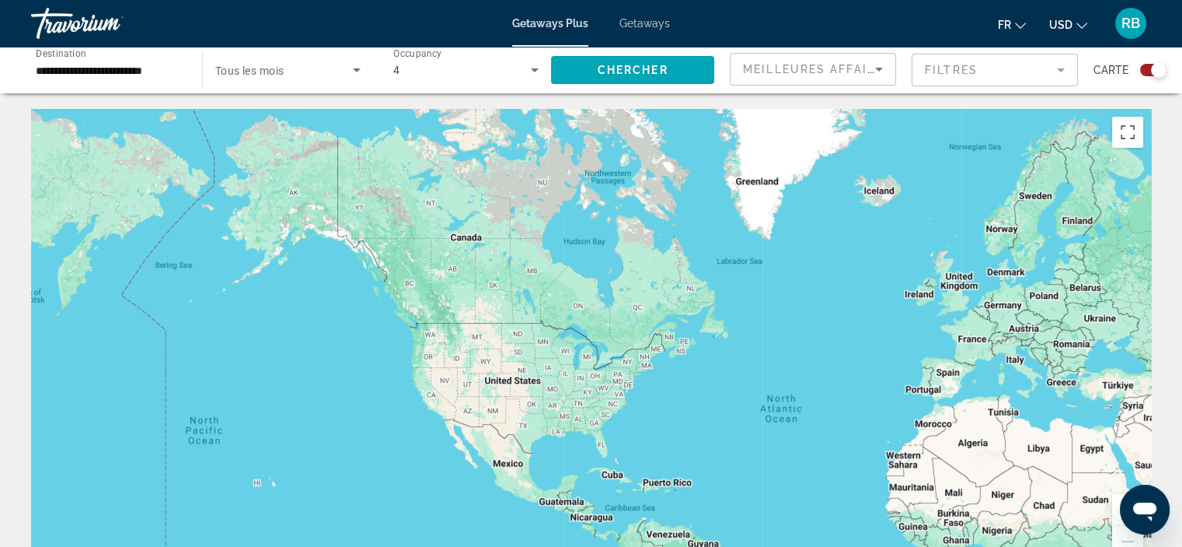
click at [545, 66] on div "Occupancy Nombre total d'invités 4" at bounding box center [466, 70] width 171 height 44
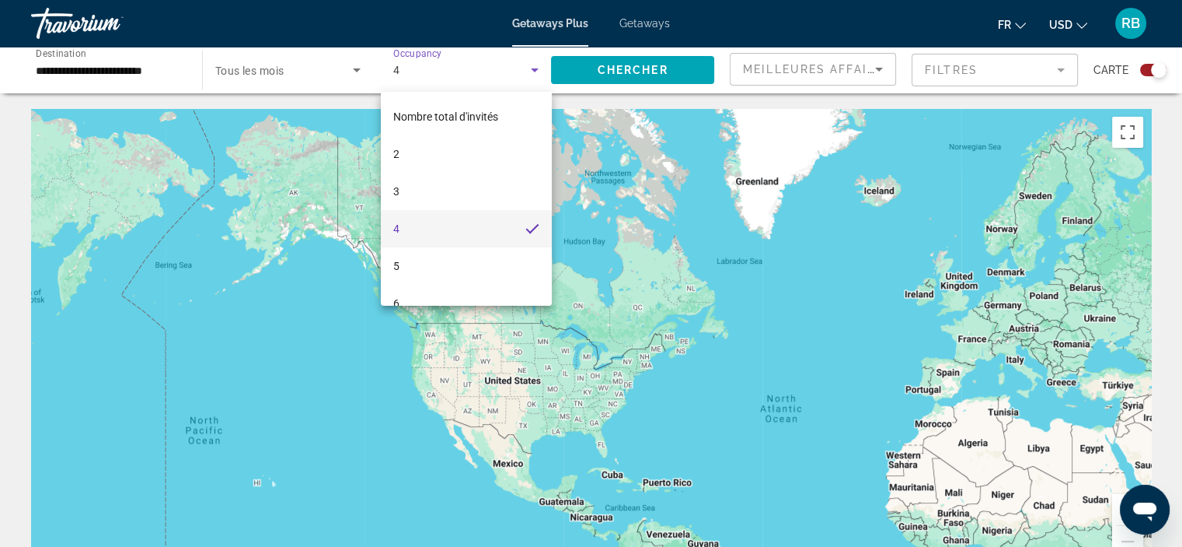
click at [575, 72] on div at bounding box center [591, 273] width 1182 height 547
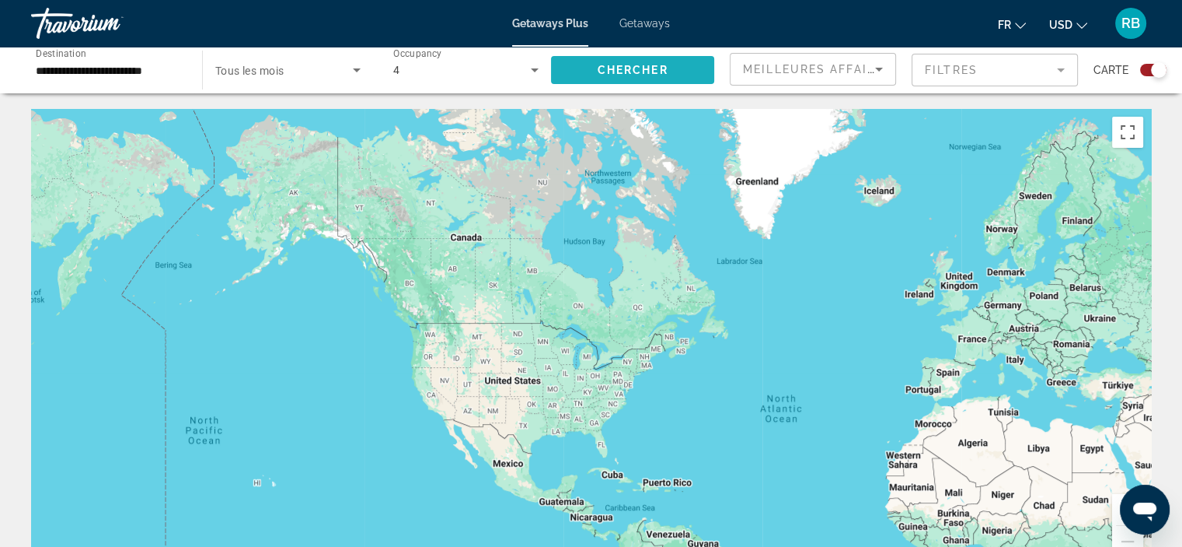
click at [575, 72] on span "Search widget" at bounding box center [632, 69] width 163 height 37
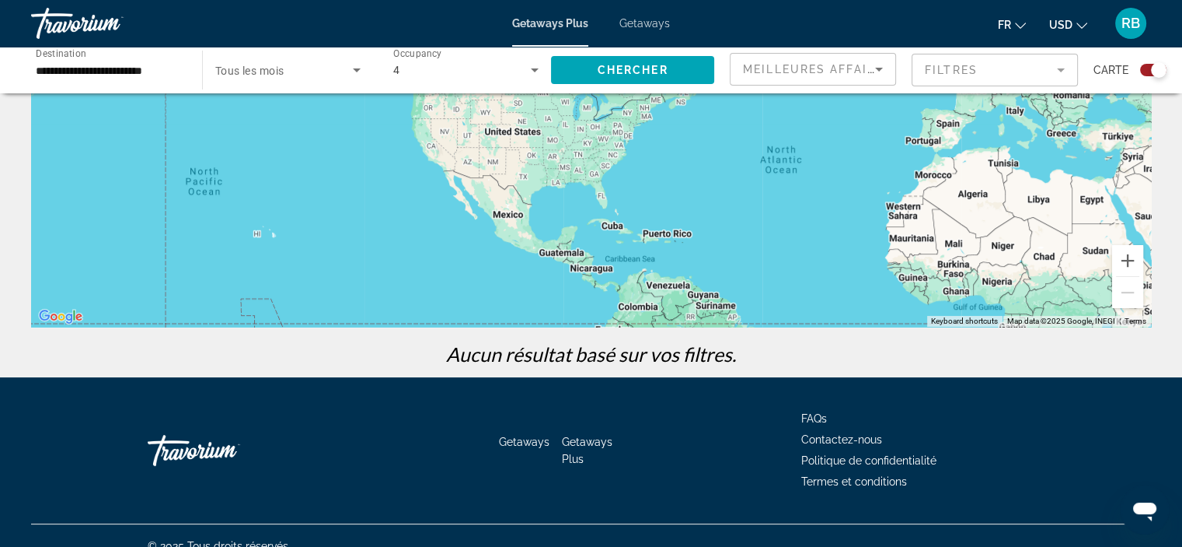
scroll to position [269, 0]
